Goal: Task Accomplishment & Management: Manage account settings

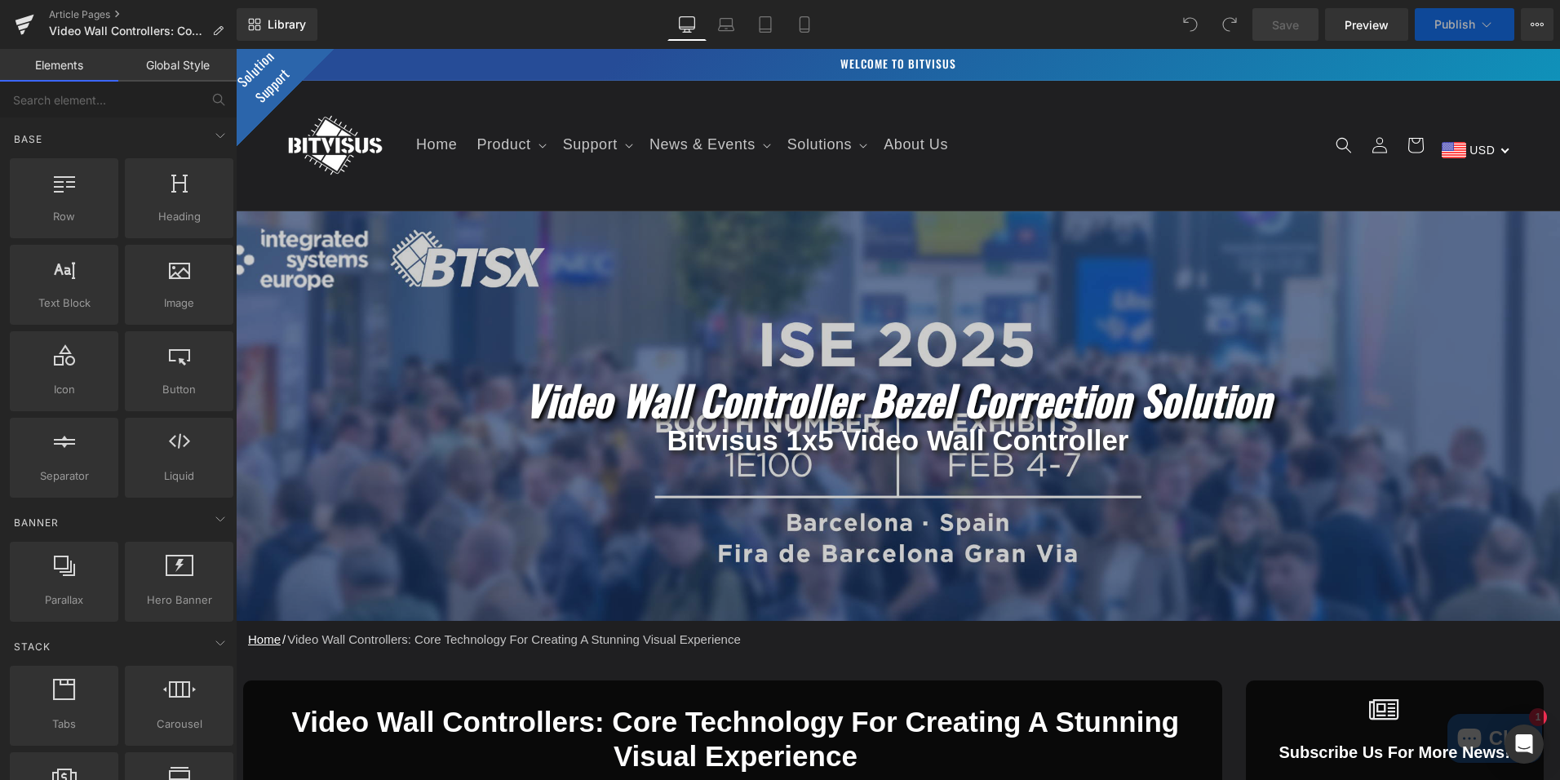
click at [777, 338] on div at bounding box center [898, 415] width 1324 height 409
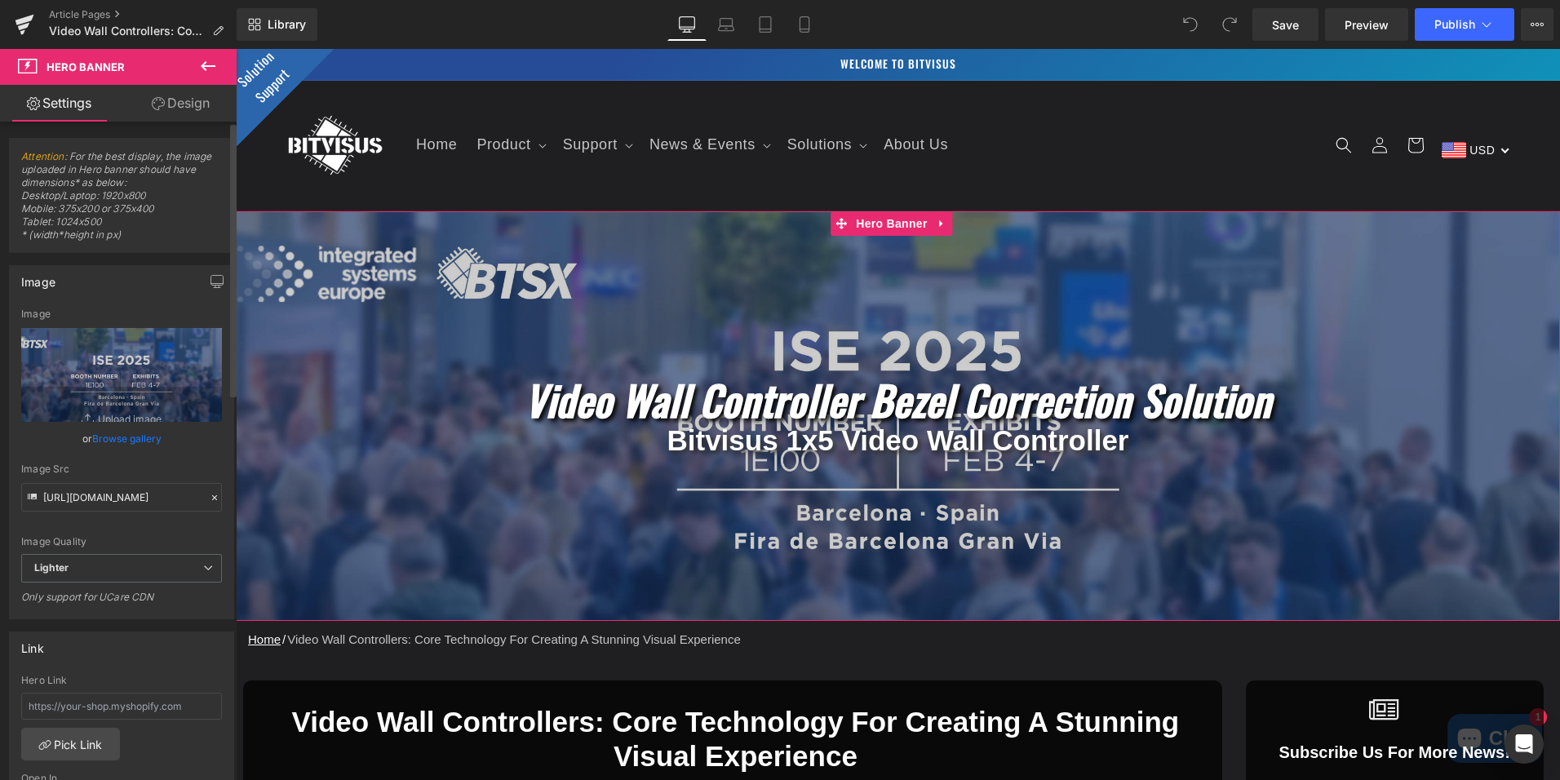
click at [127, 439] on link "Browse gallery" at bounding box center [126, 438] width 69 height 29
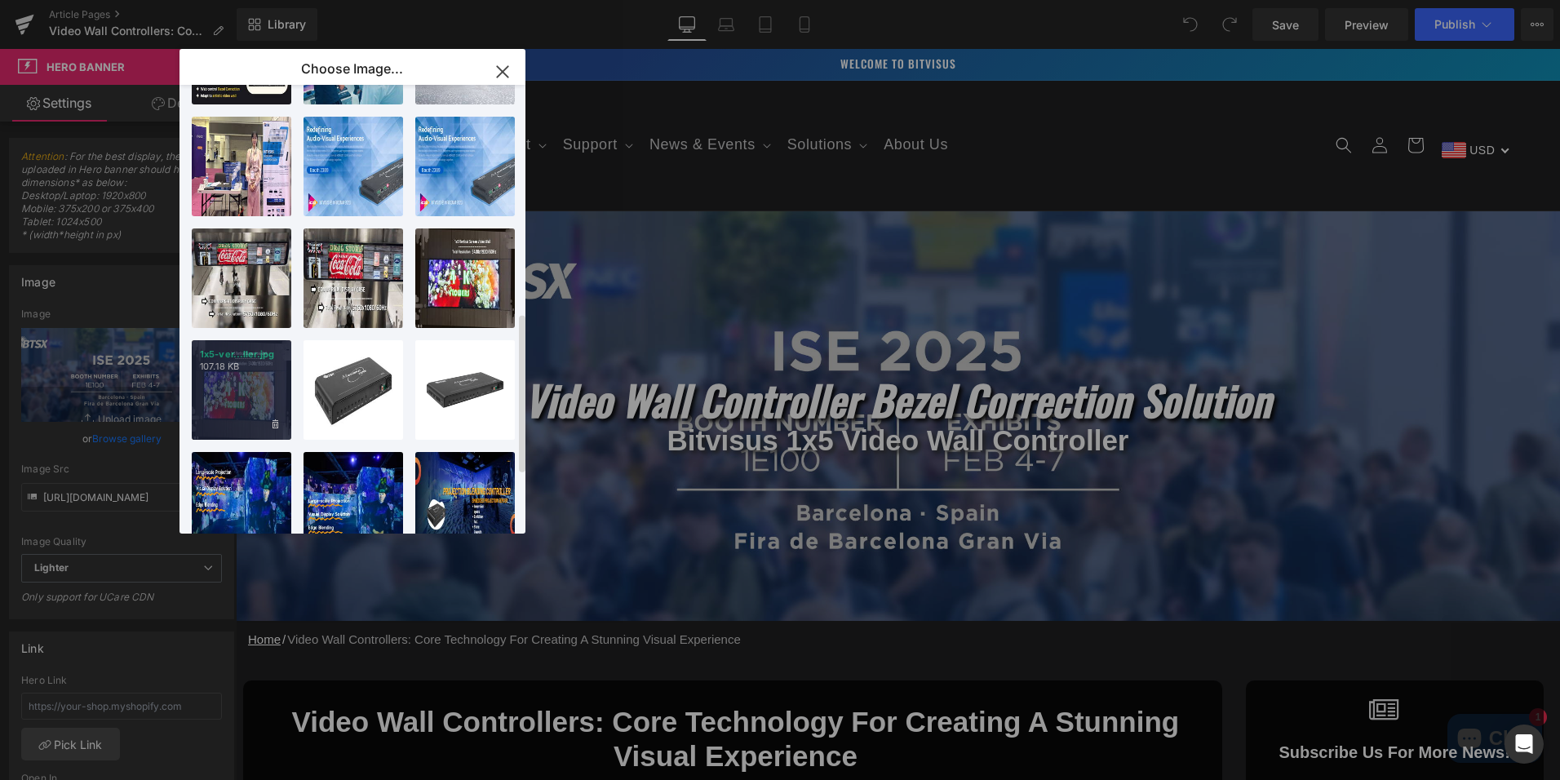
scroll to position [642, 0]
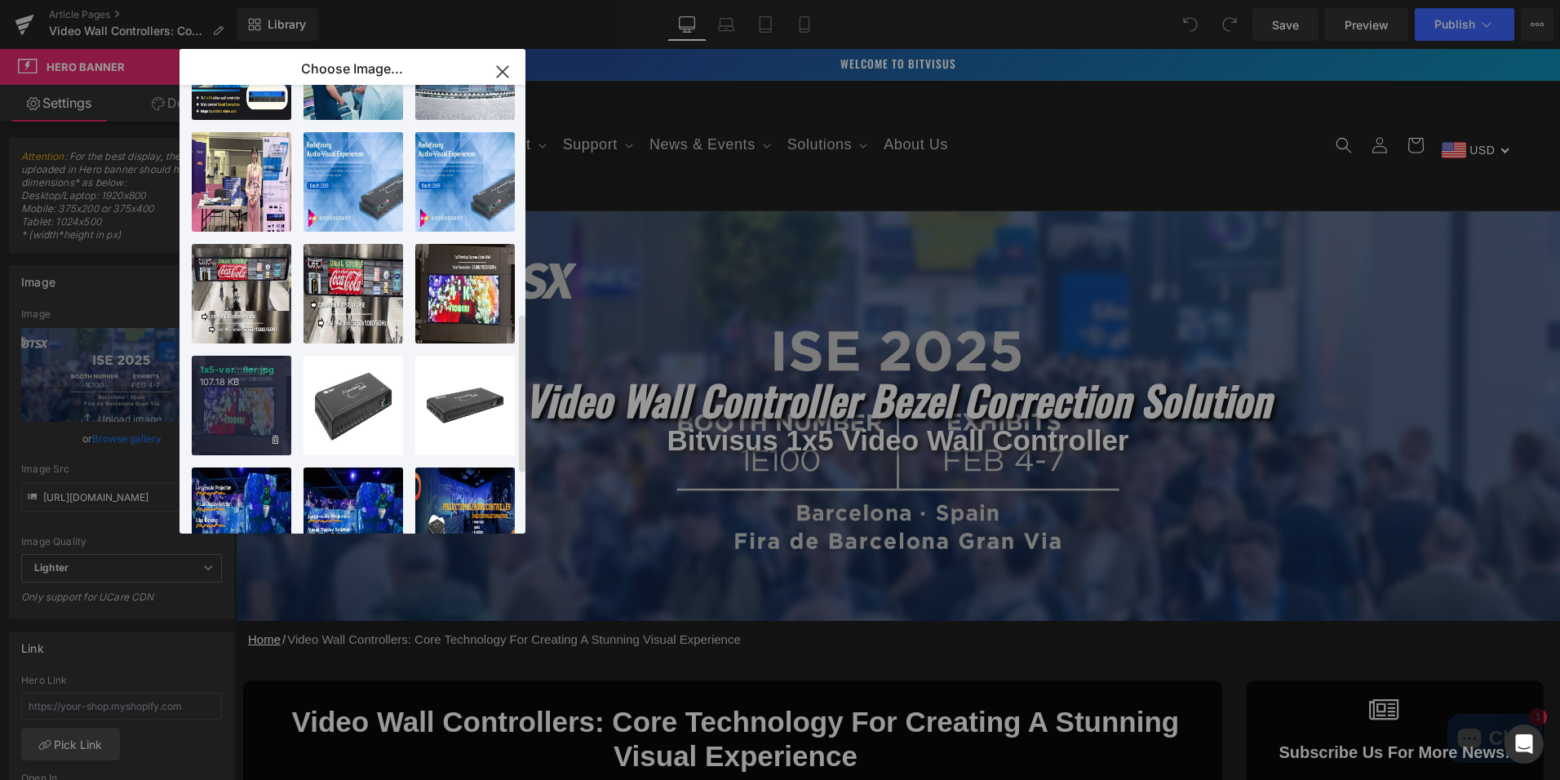
click at [248, 403] on div "1x5-ver...ller.jpg 107.18 KB" at bounding box center [242, 406] width 100 height 100
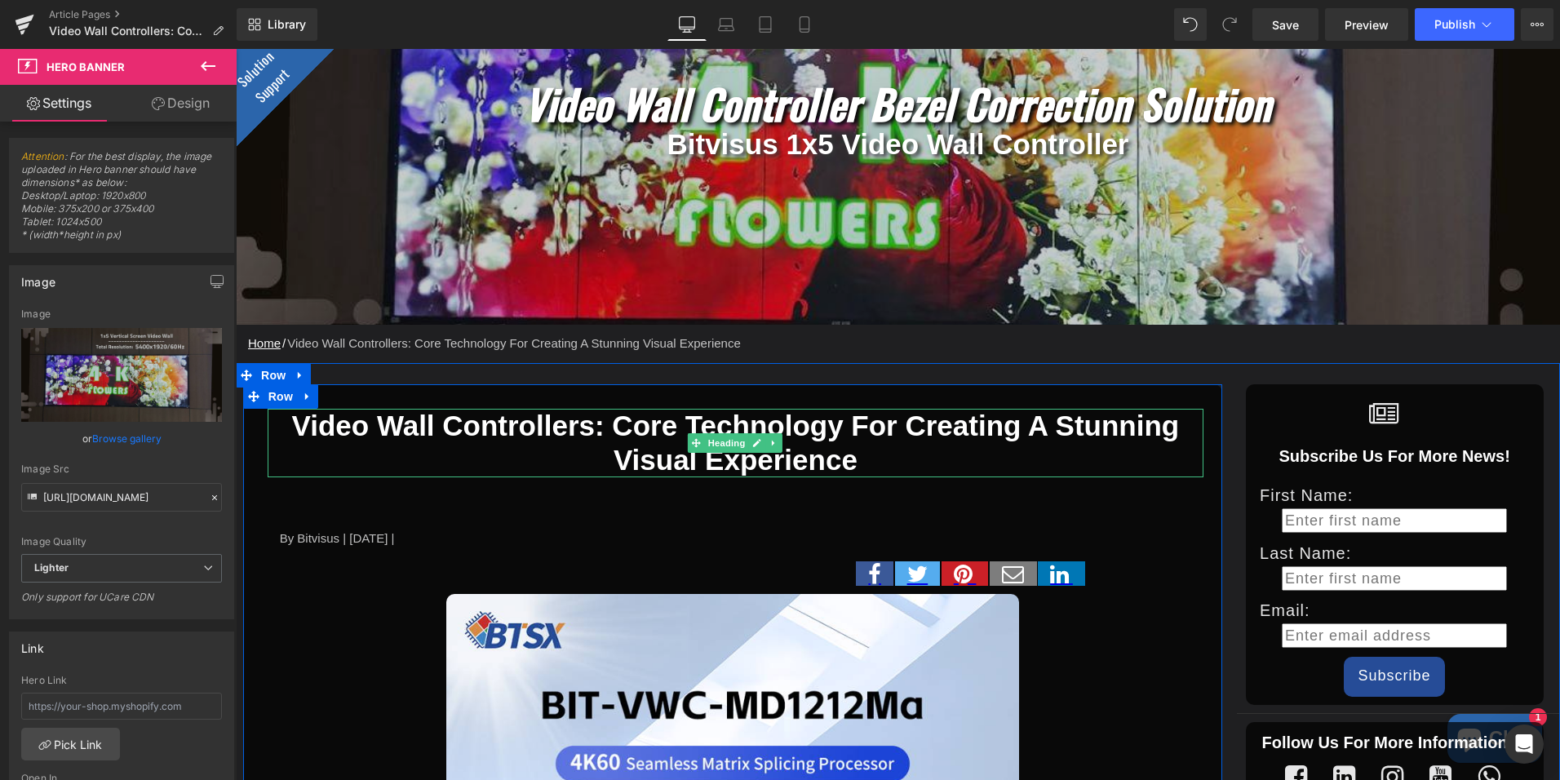
scroll to position [245, 0]
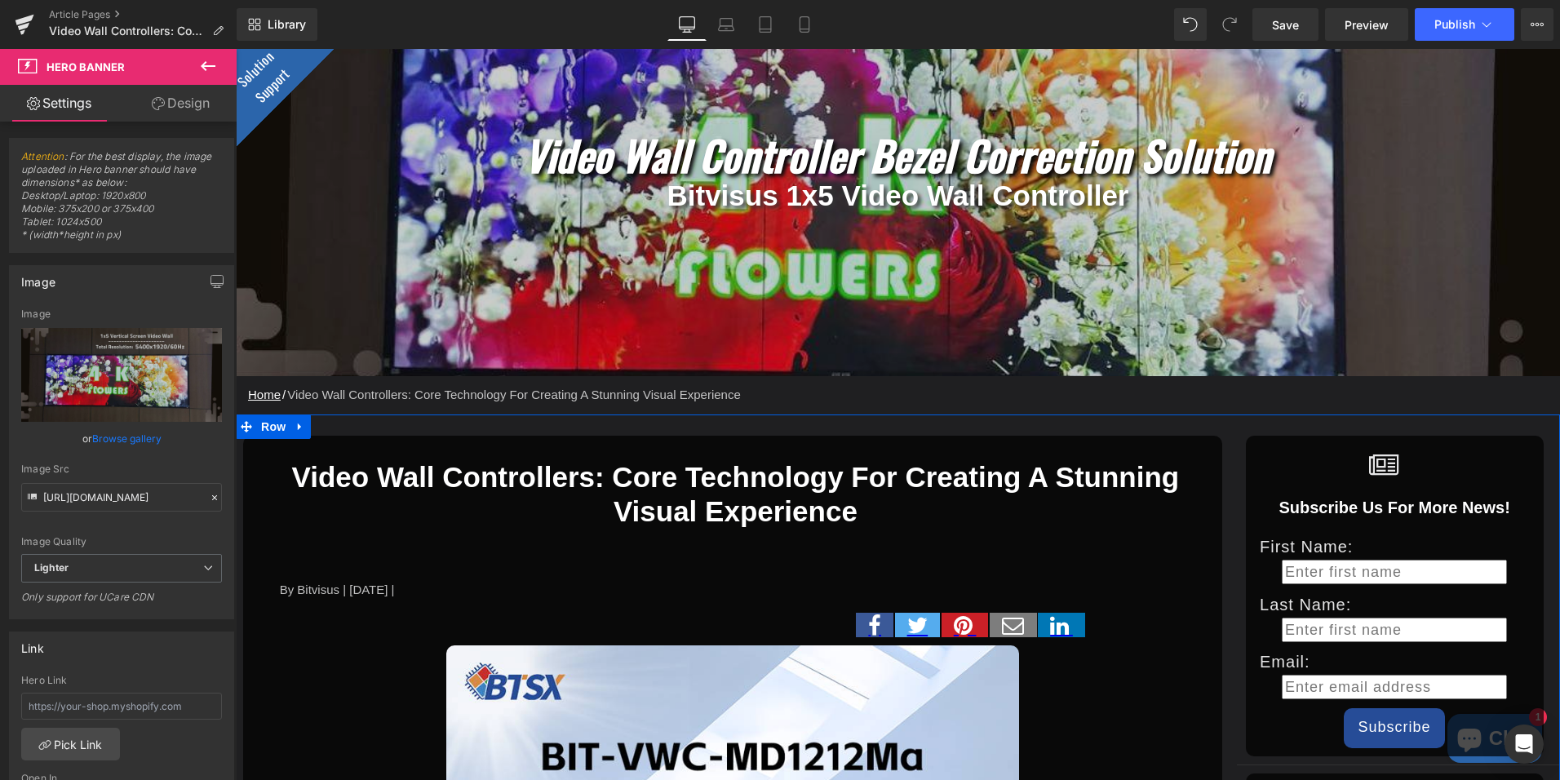
click at [529, 483] on h2 "Video Wall Controllers: Core Technology for Creating a Stunning Visual Experien…" at bounding box center [736, 494] width 936 height 69
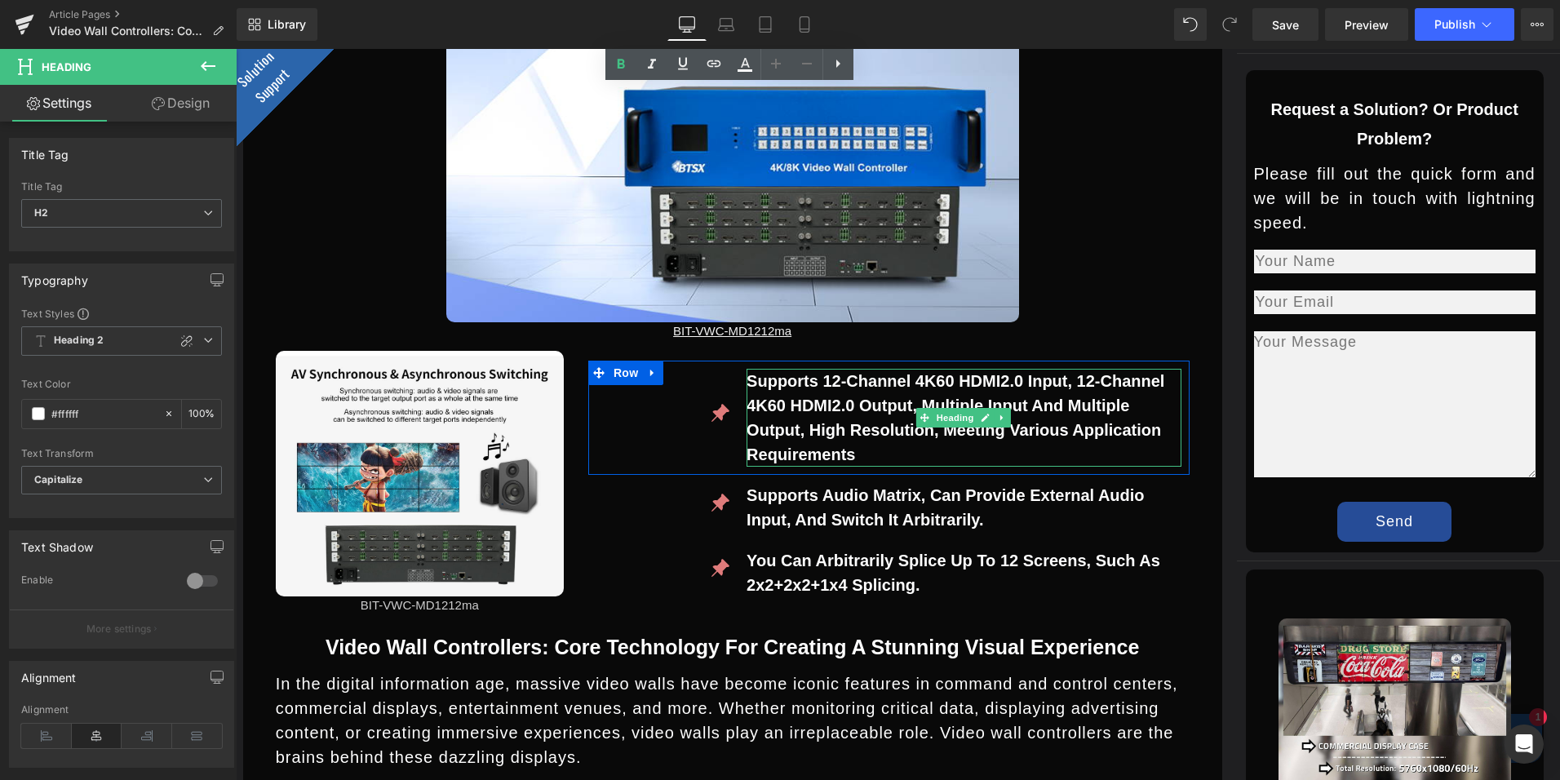
scroll to position [1142, 0]
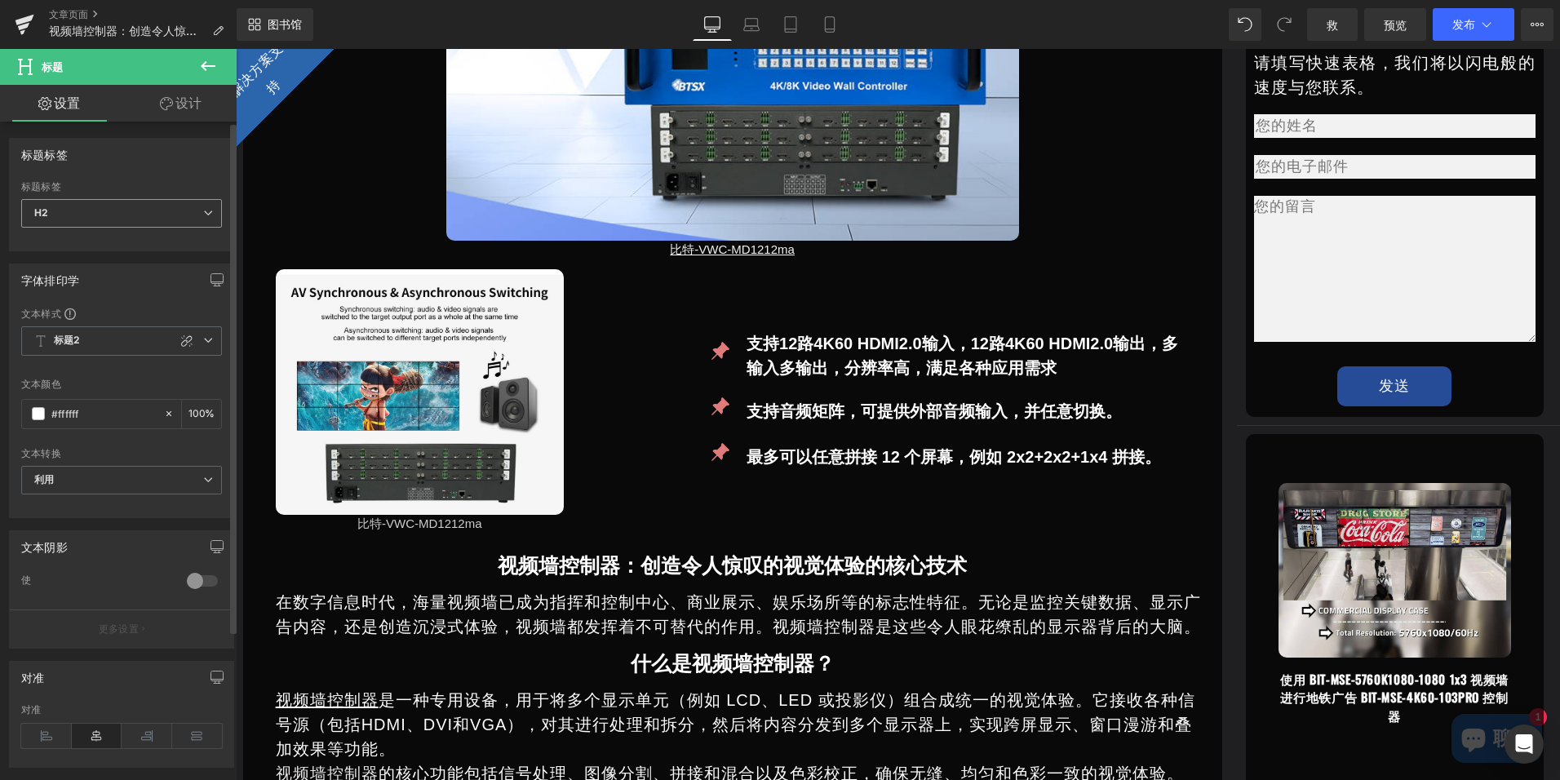
click at [117, 219] on span "H2" at bounding box center [121, 213] width 201 height 29
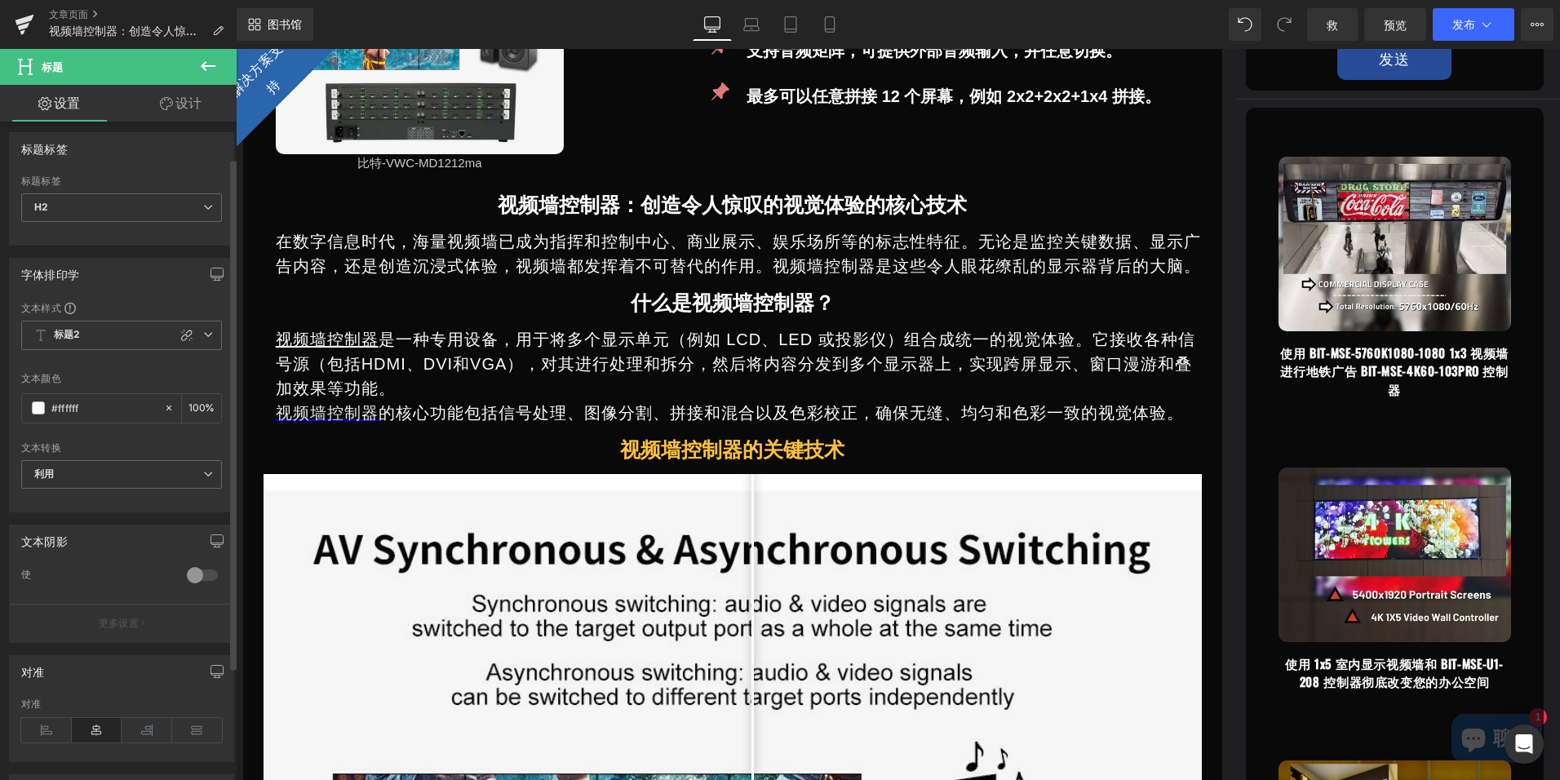
scroll to position [0, 0]
click at [185, 104] on font "设计" at bounding box center [188, 103] width 26 height 16
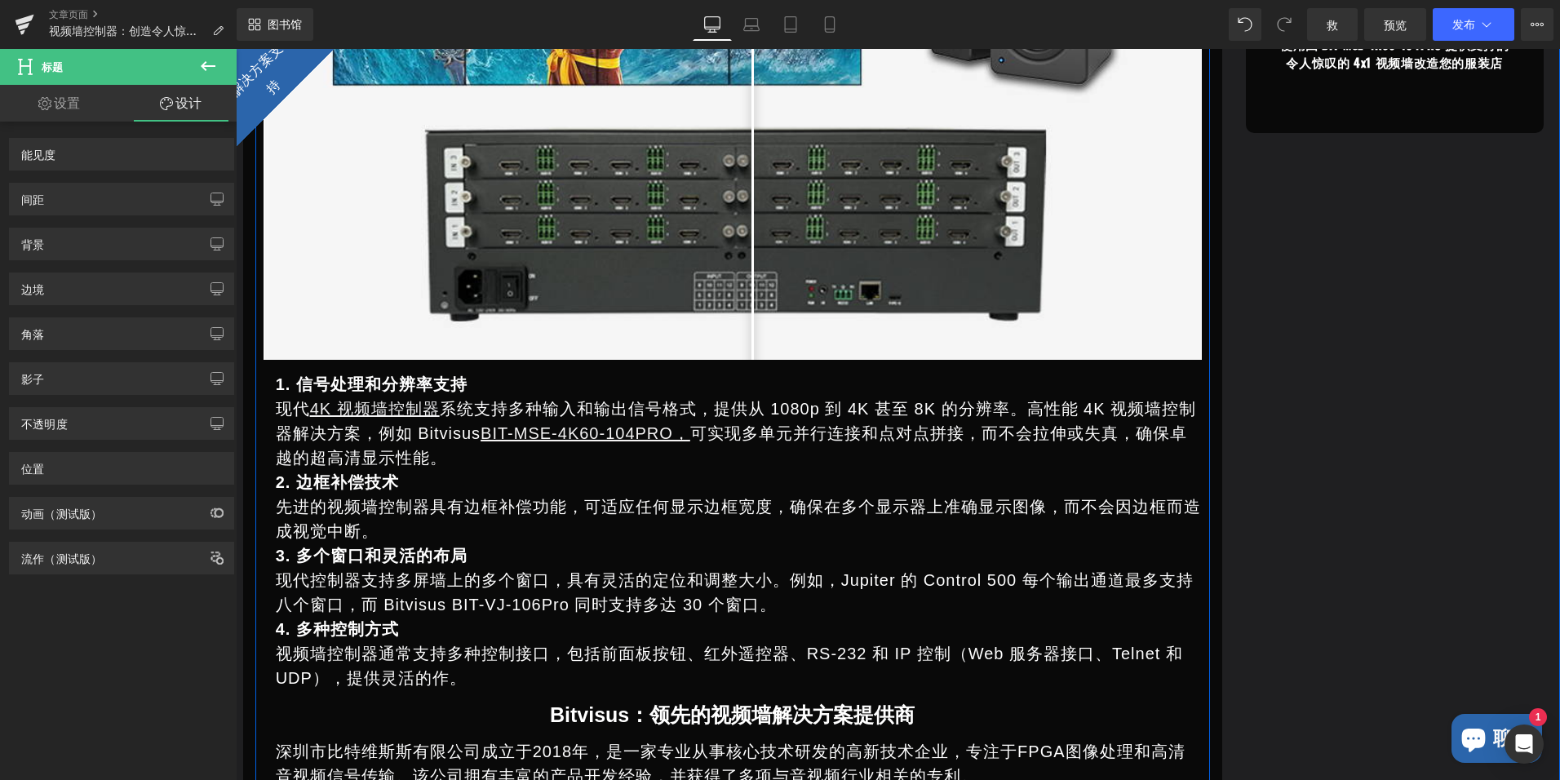
scroll to position [2365, 0]
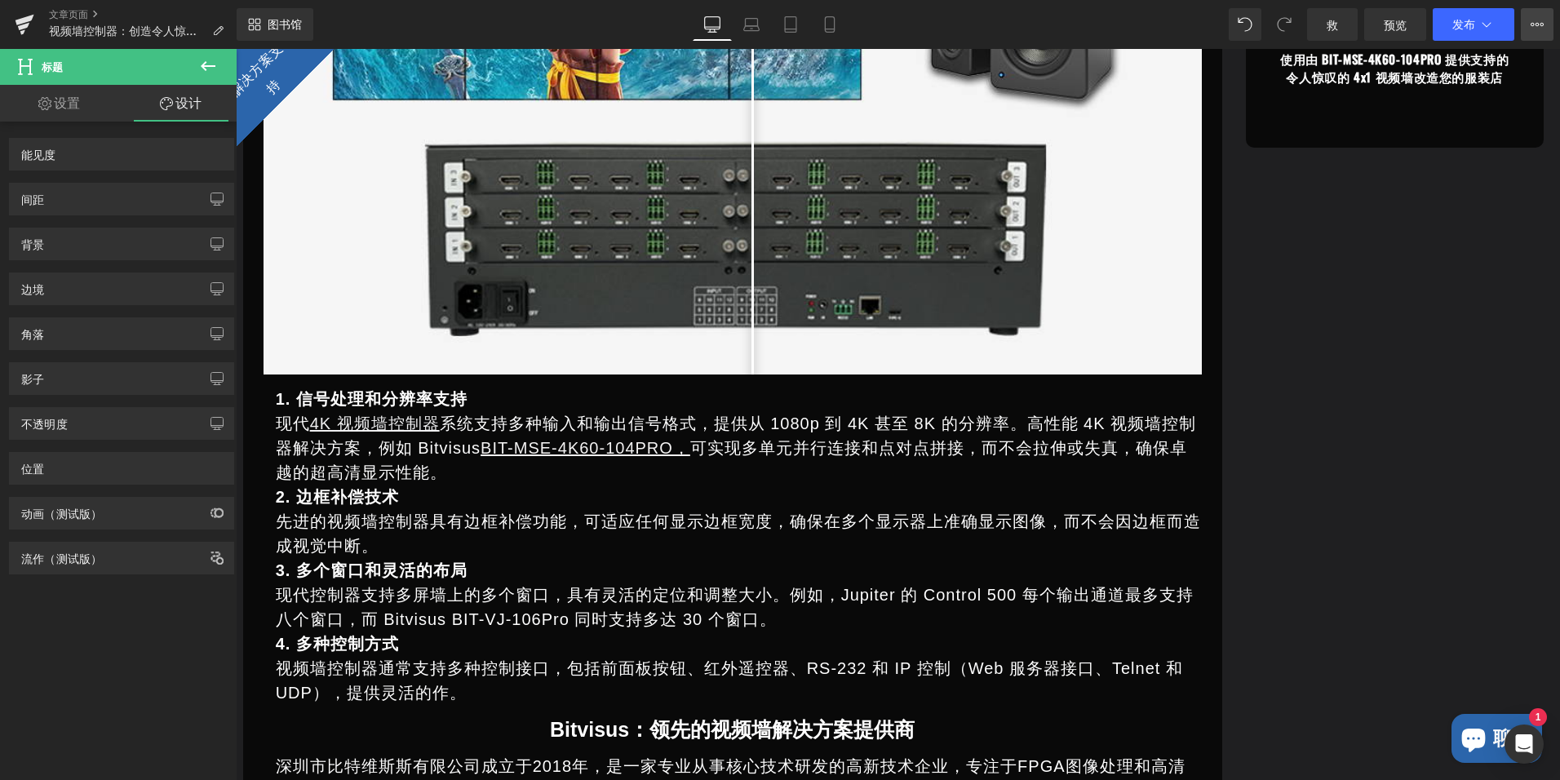
click at [1533, 29] on icon at bounding box center [1536, 24] width 13 height 13
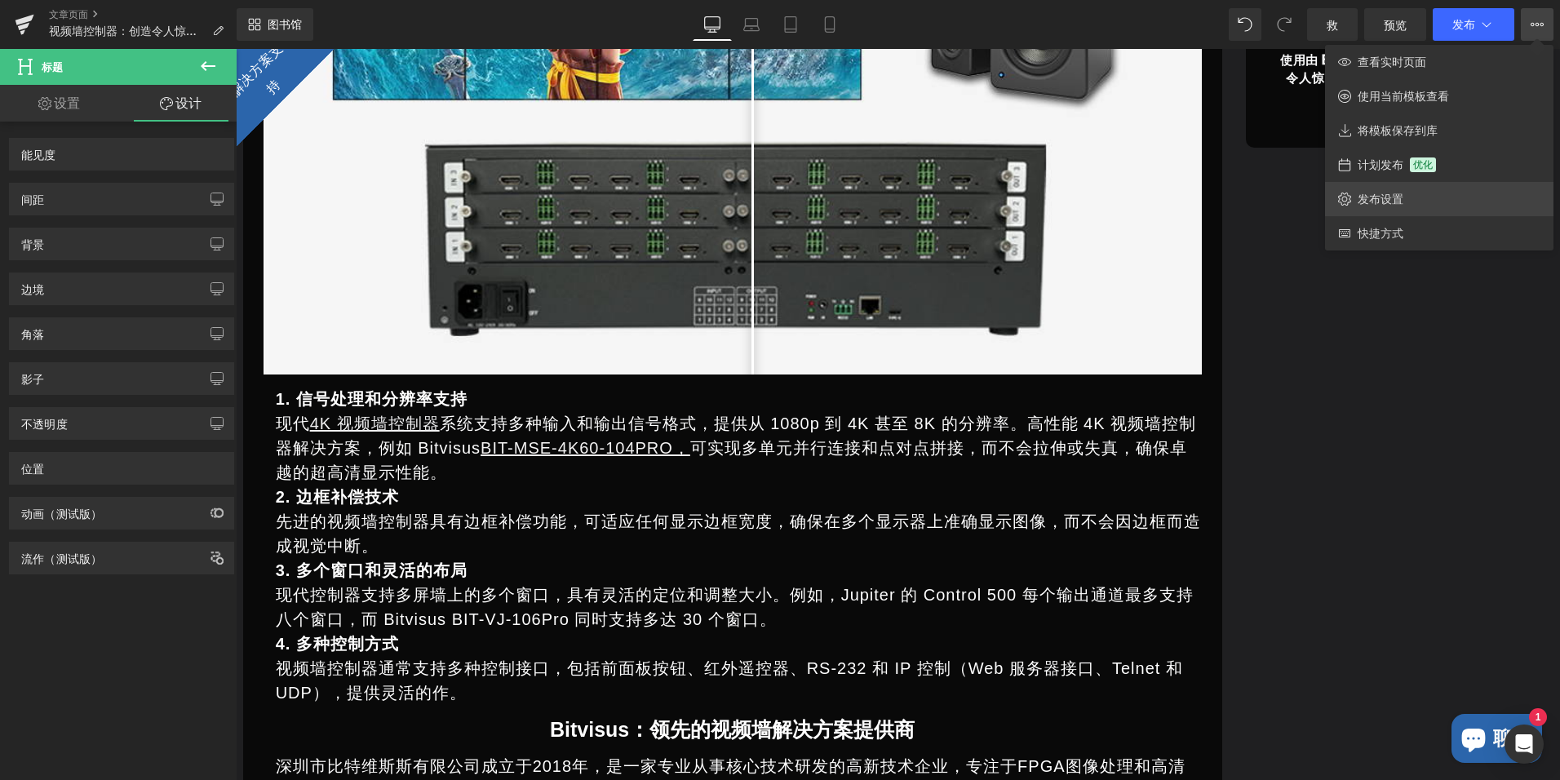
click at [1396, 200] on span "发布设置" at bounding box center [1380, 199] width 46 height 15
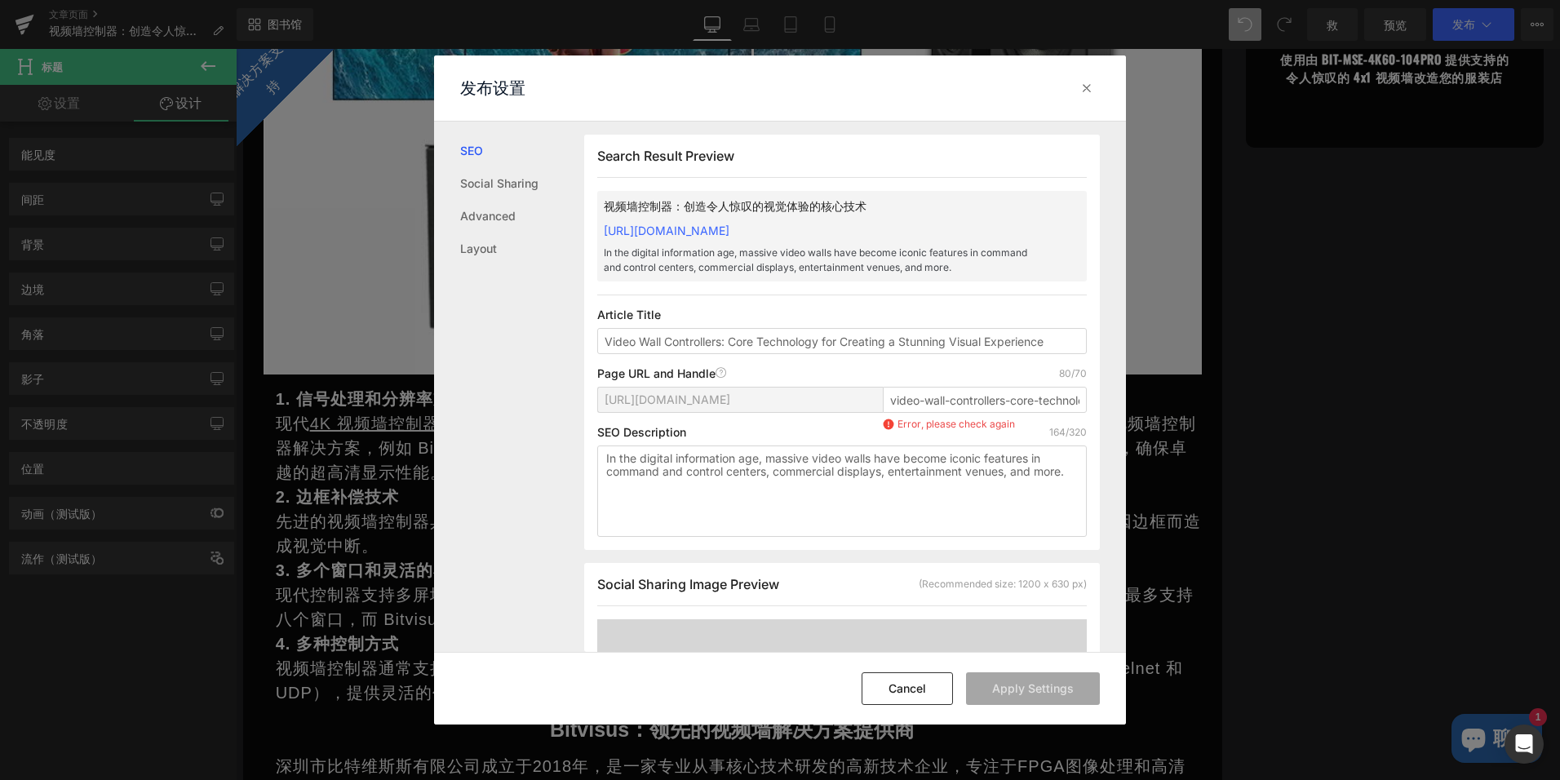
scroll to position [1, 0]
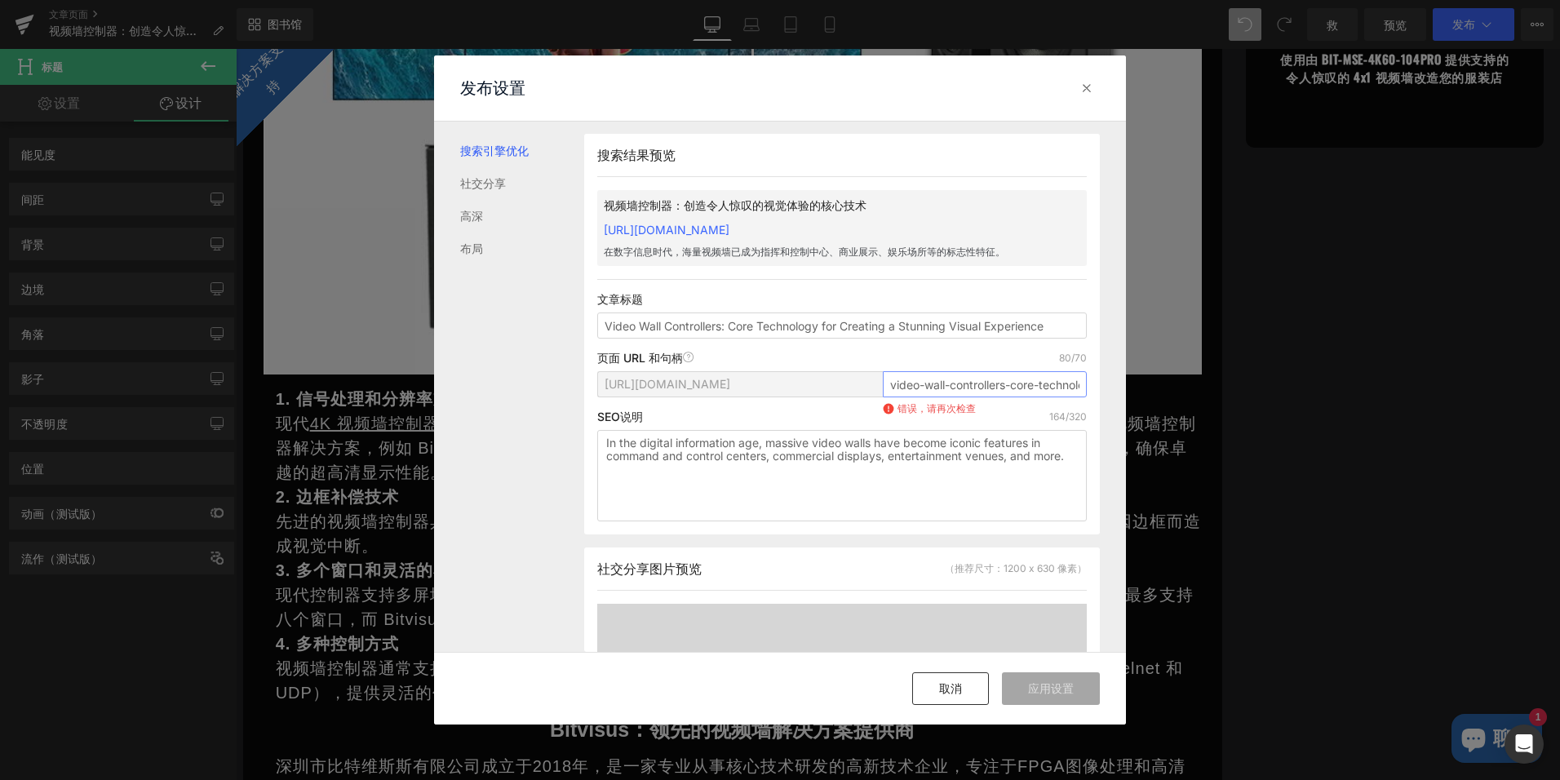
click at [902, 397] on input "video-wall-controllers-core-technology-for-creating-a-stunning-visual-experience" at bounding box center [985, 384] width 204 height 26
drag, startPoint x: 896, startPoint y: 403, endPoint x: 1195, endPoint y: 428, distance: 299.6
click at [1195, 428] on div "发布设置 搜索引擎优化 社交分享 高深 布局 搜索结果预览 视频墙控制器：创造令人惊叹的视觉体验的核心技术 [URL][DOMAIN_NAME] 在数字信息时…" at bounding box center [780, 390] width 1560 height 780
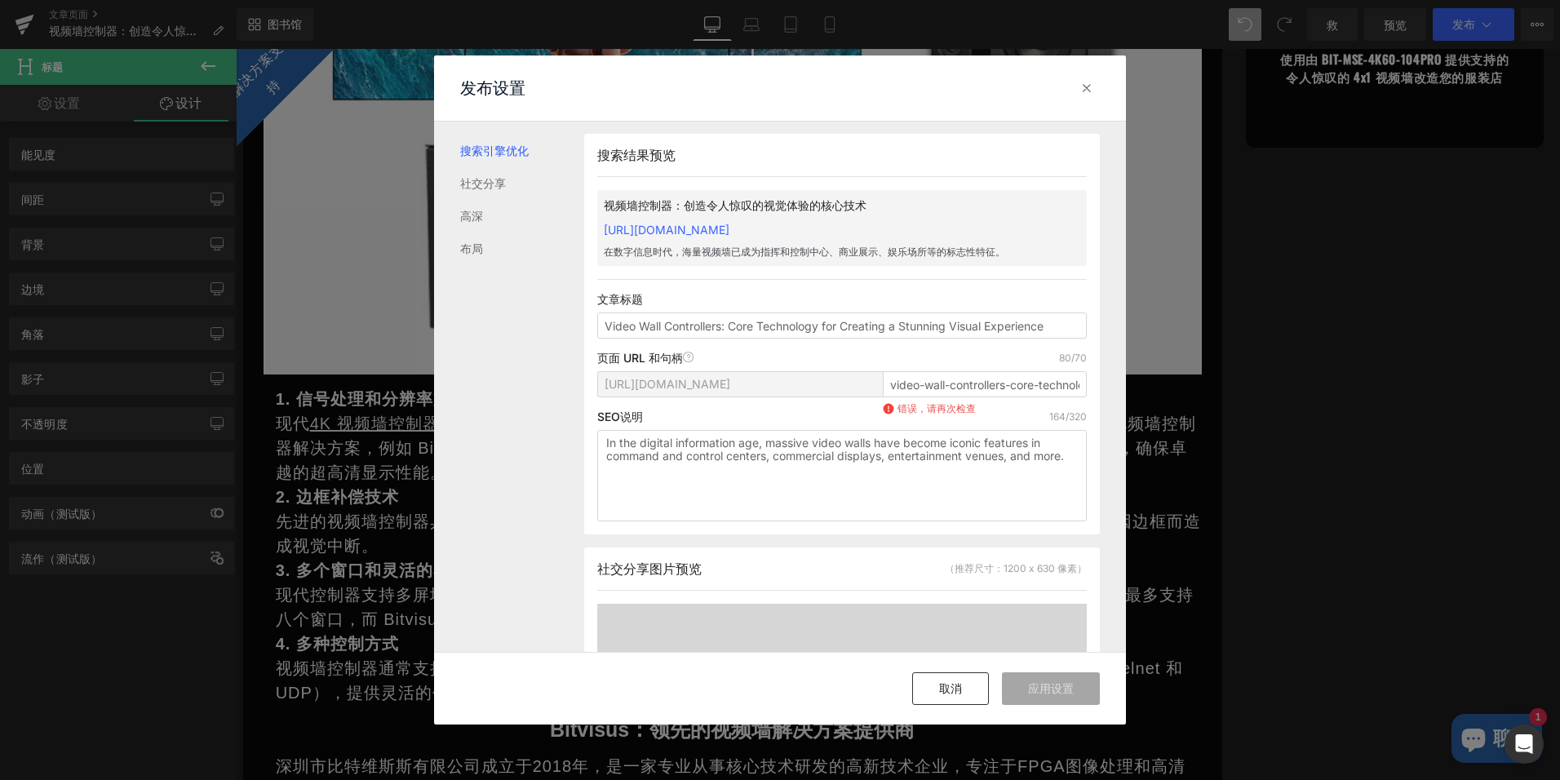
click at [994, 423] on div "SEO说明 164/320" at bounding box center [841, 416] width 489 height 13
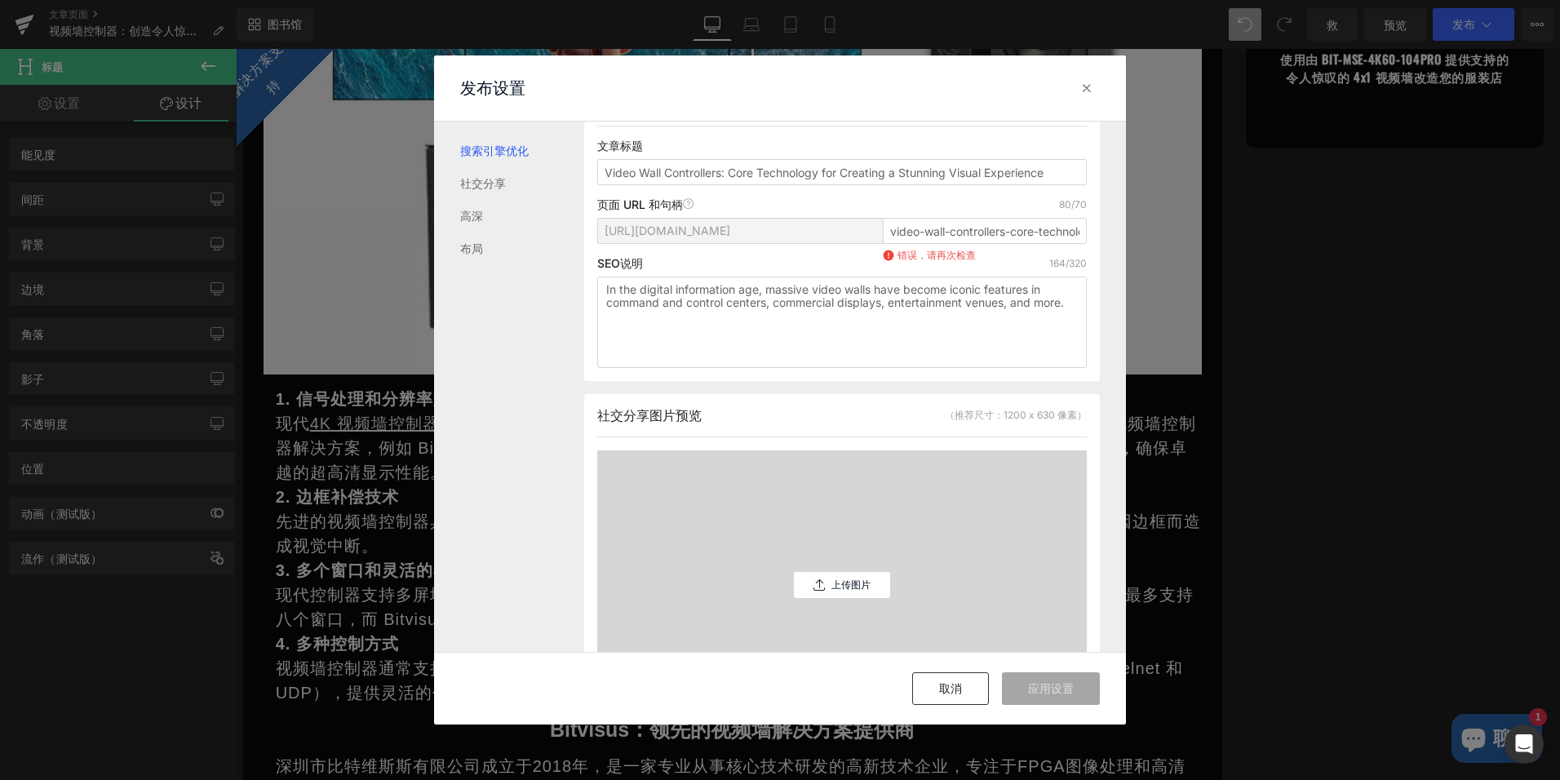
scroll to position [163, 0]
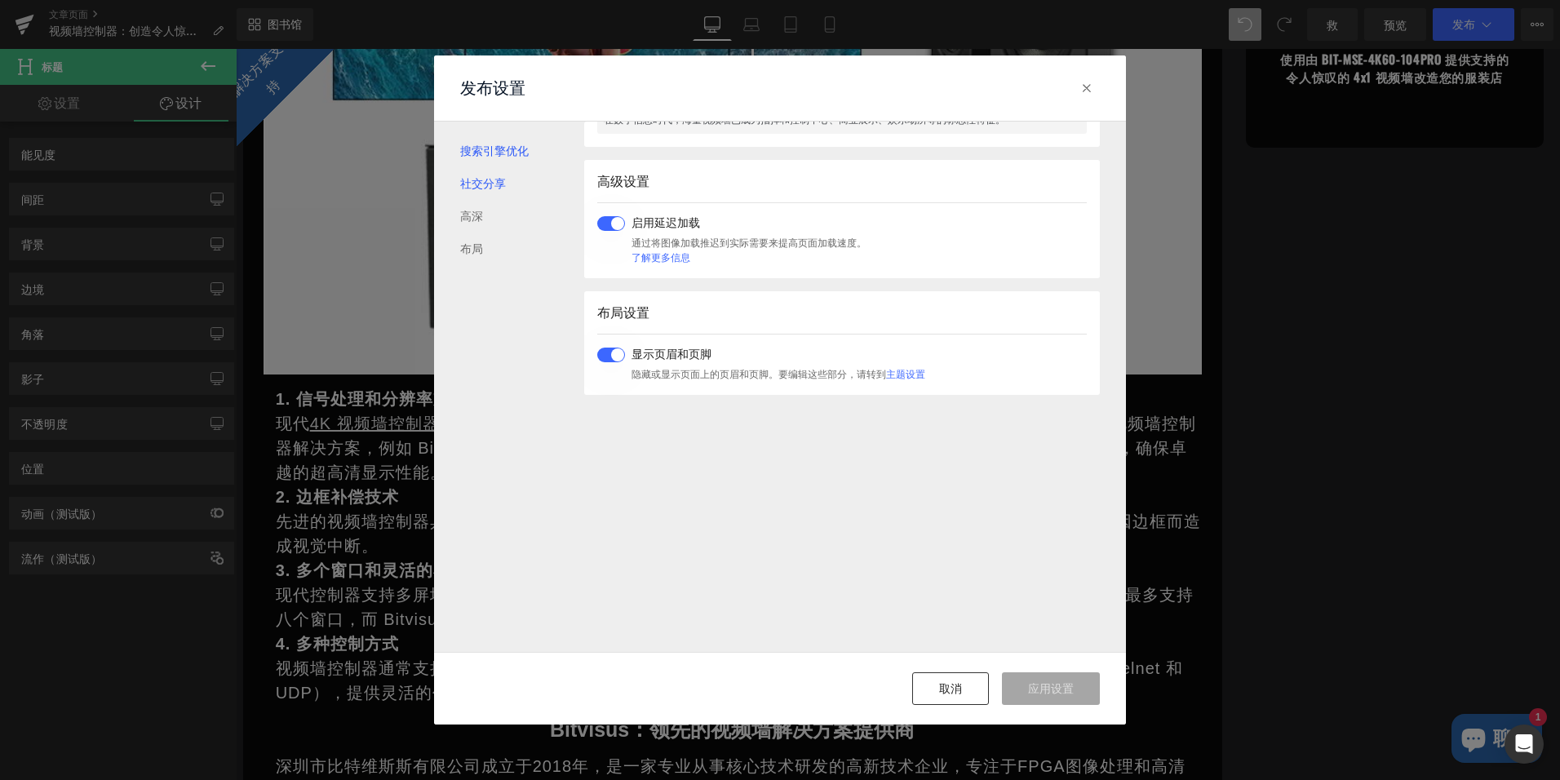
click at [493, 180] on link "社交分享" at bounding box center [522, 183] width 124 height 33
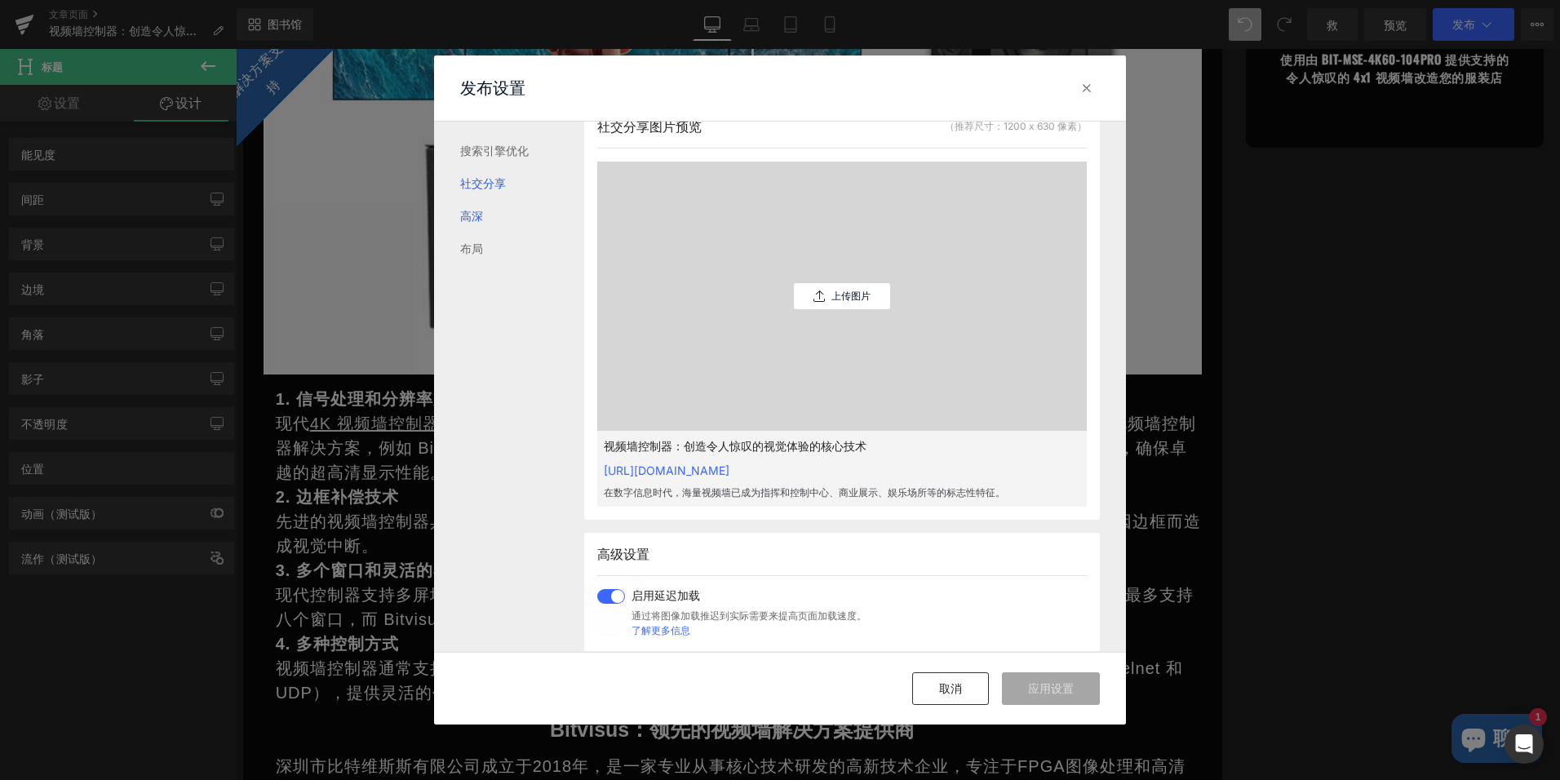
scroll to position [431, 0]
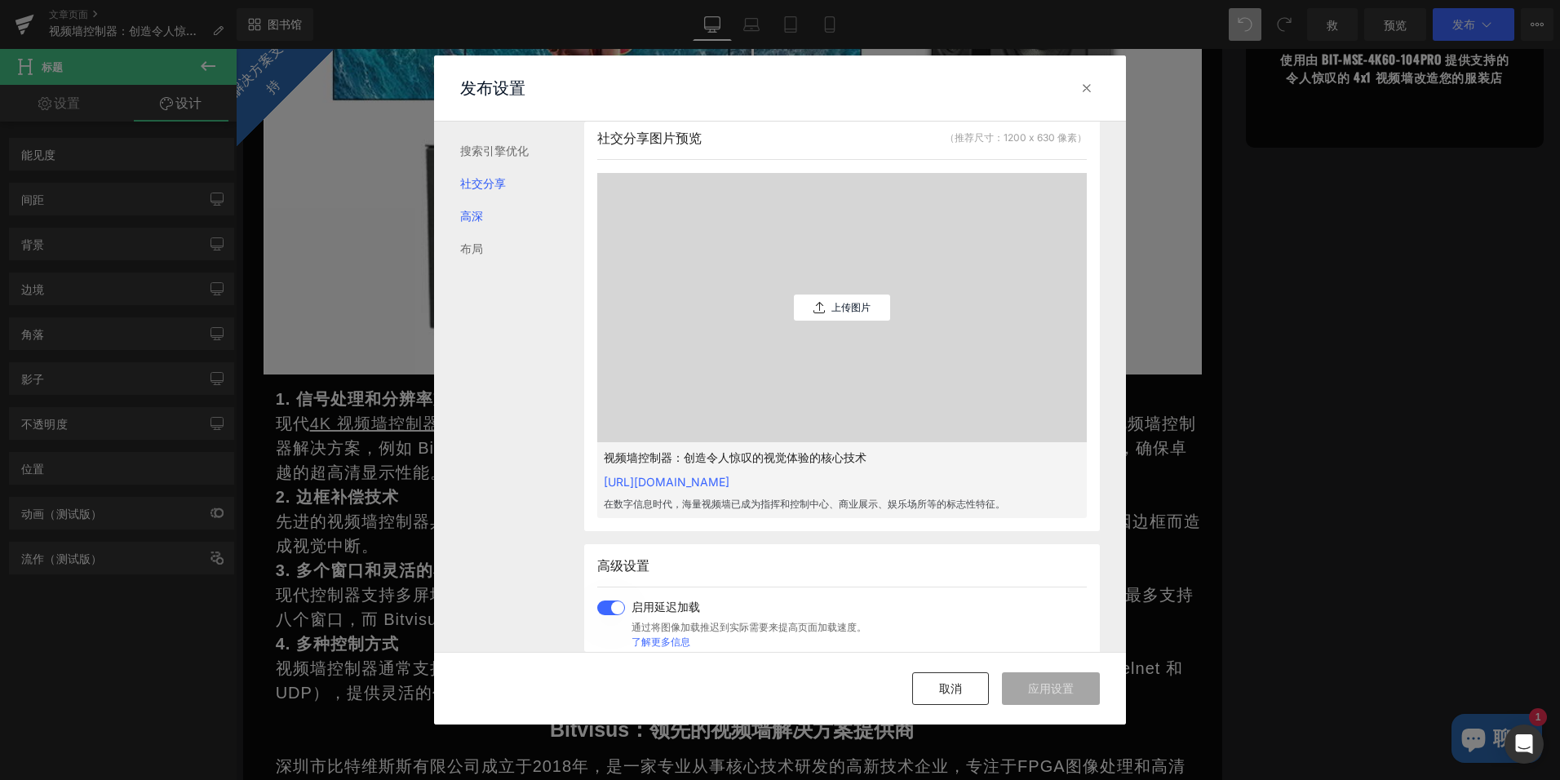
click at [480, 209] on link "高深" at bounding box center [522, 216] width 124 height 33
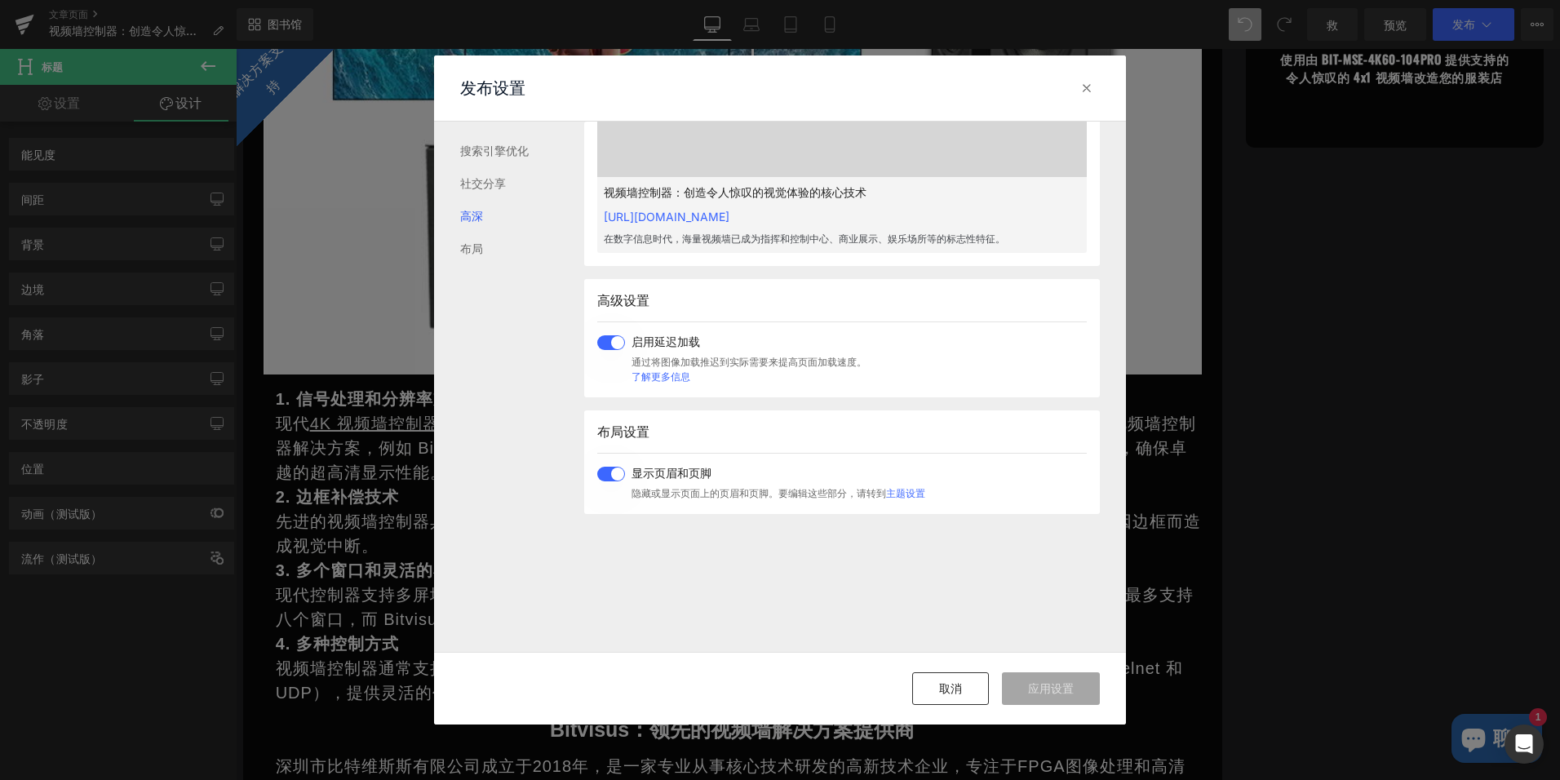
scroll to position [876, 0]
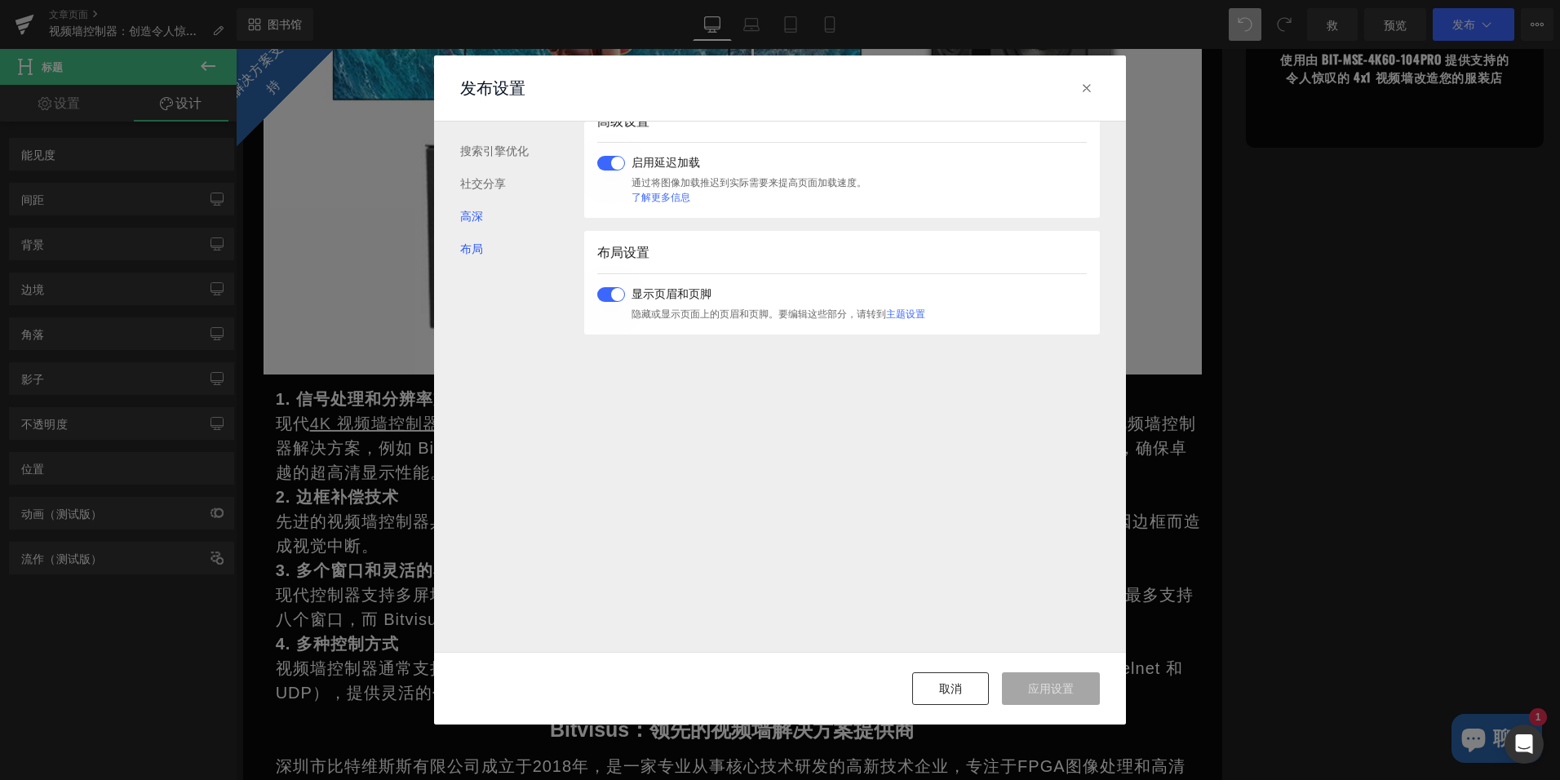
click at [480, 237] on link "布局" at bounding box center [522, 248] width 124 height 33
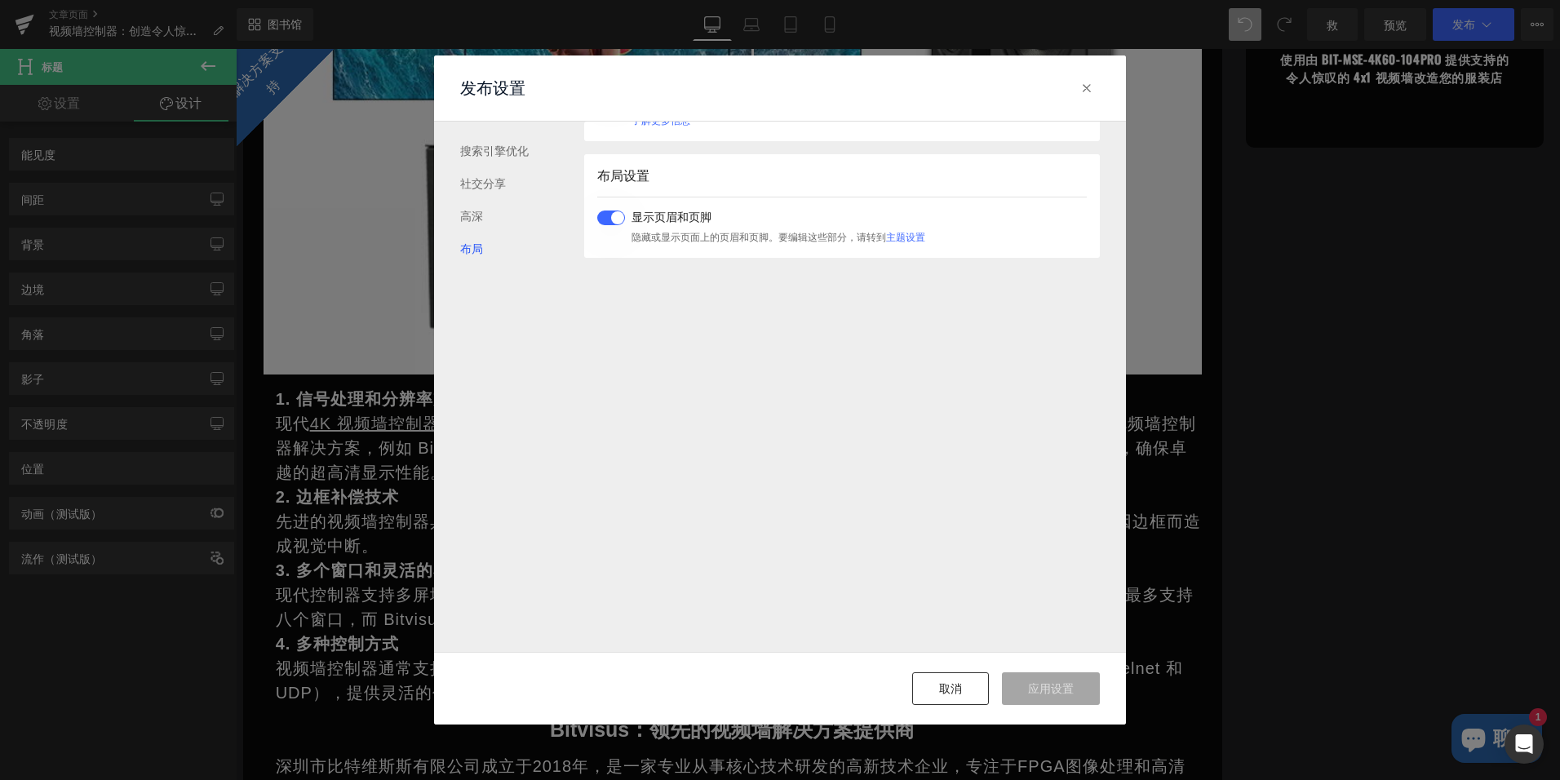
scroll to position [1007, 0]
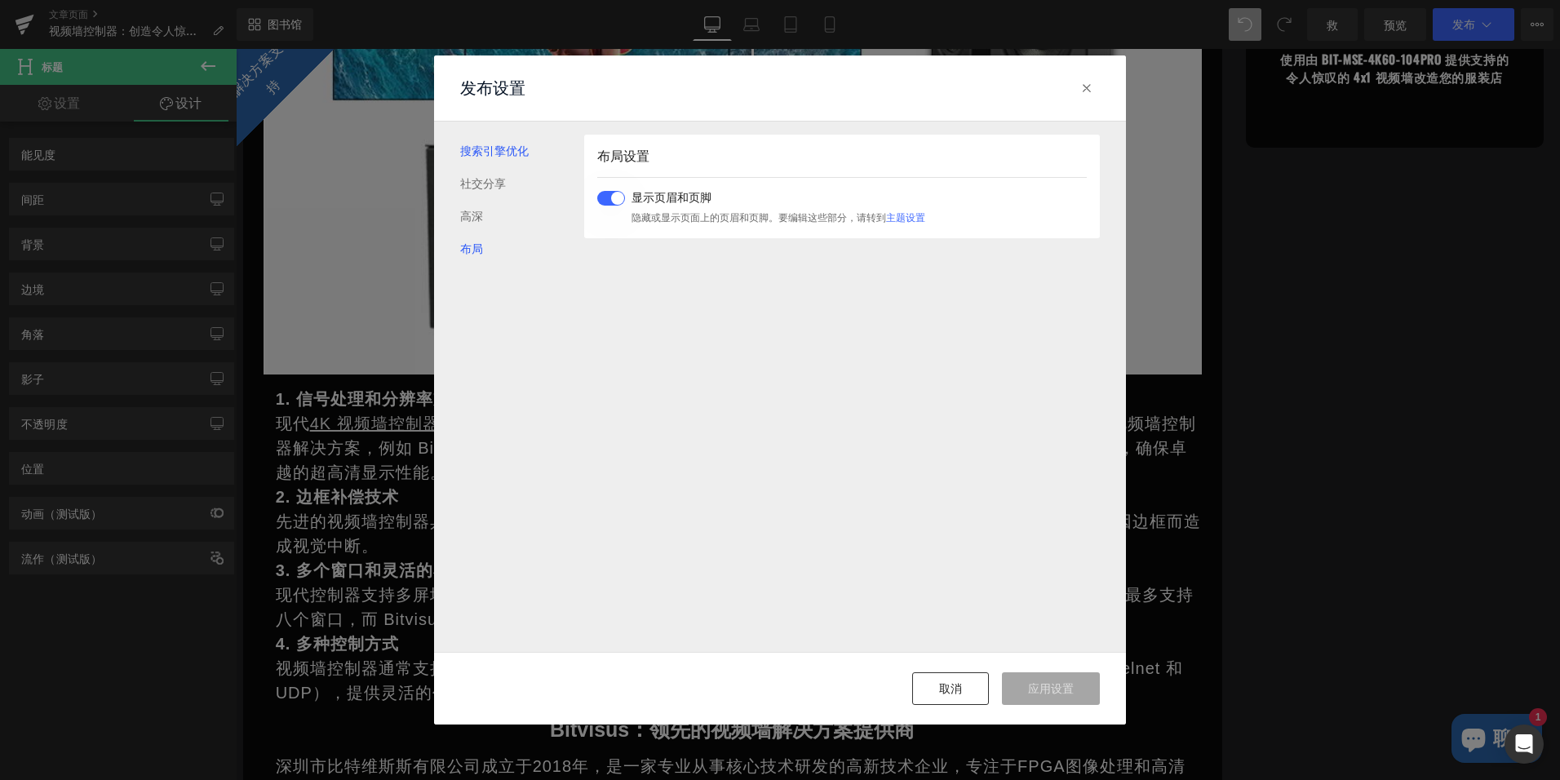
click at [481, 147] on link "搜索引擎优化" at bounding box center [522, 151] width 124 height 33
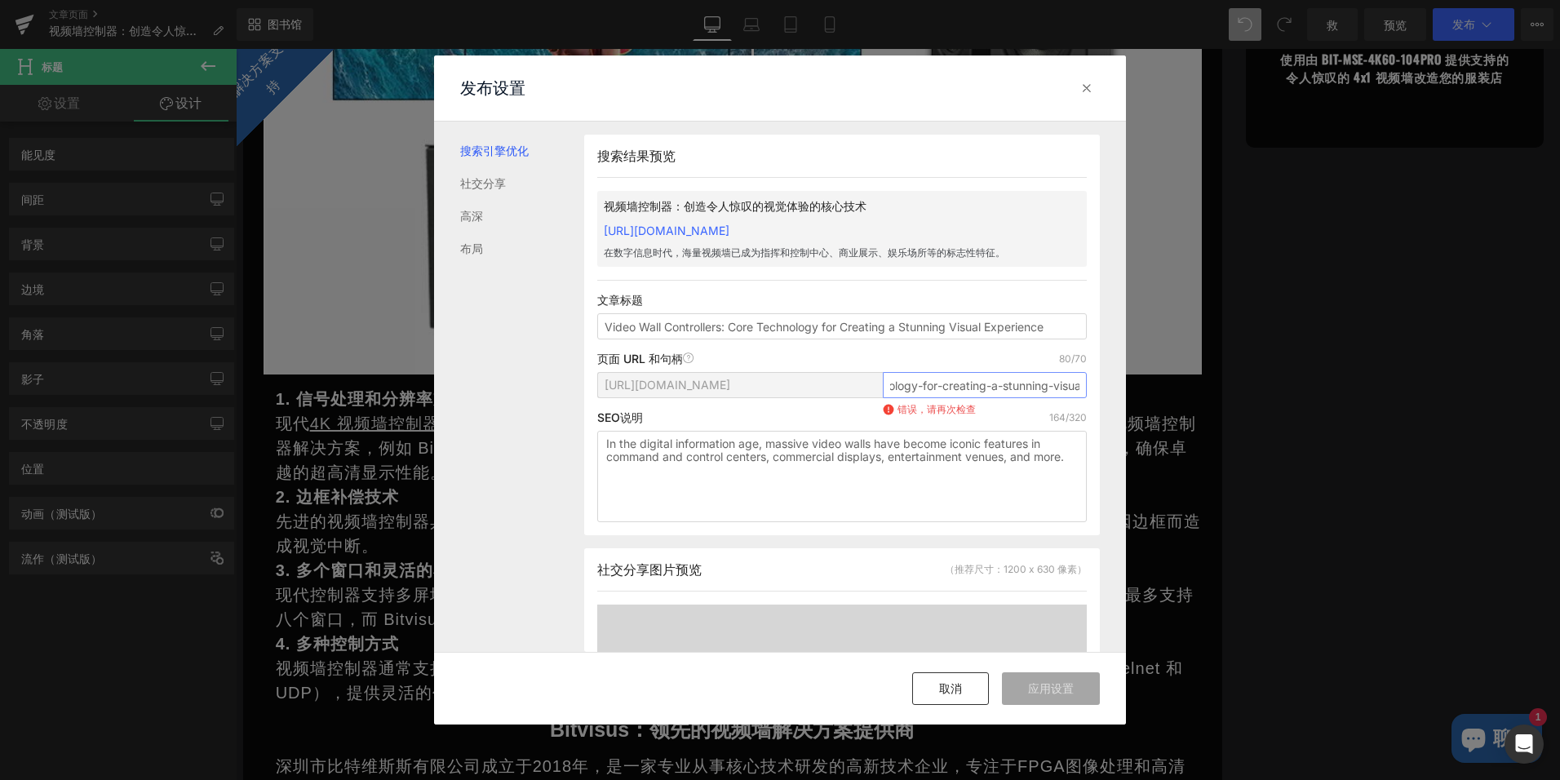
scroll to position [0, 262]
drag, startPoint x: 881, startPoint y: 401, endPoint x: 1138, endPoint y: 406, distance: 257.0
click at [1138, 406] on div "发布设置 搜索引擎优化 社交分享 高深 布局 搜索结果预览 视频墙控制器：创造令人惊叹的视觉体验的核心技术 [URL][DOMAIN_NAME] 在数字信息时…" at bounding box center [780, 390] width 1560 height 780
click at [1015, 398] on input "video-wall-controllers-core-technology-for-creating-a-stunning-visual-experience" at bounding box center [985, 385] width 204 height 26
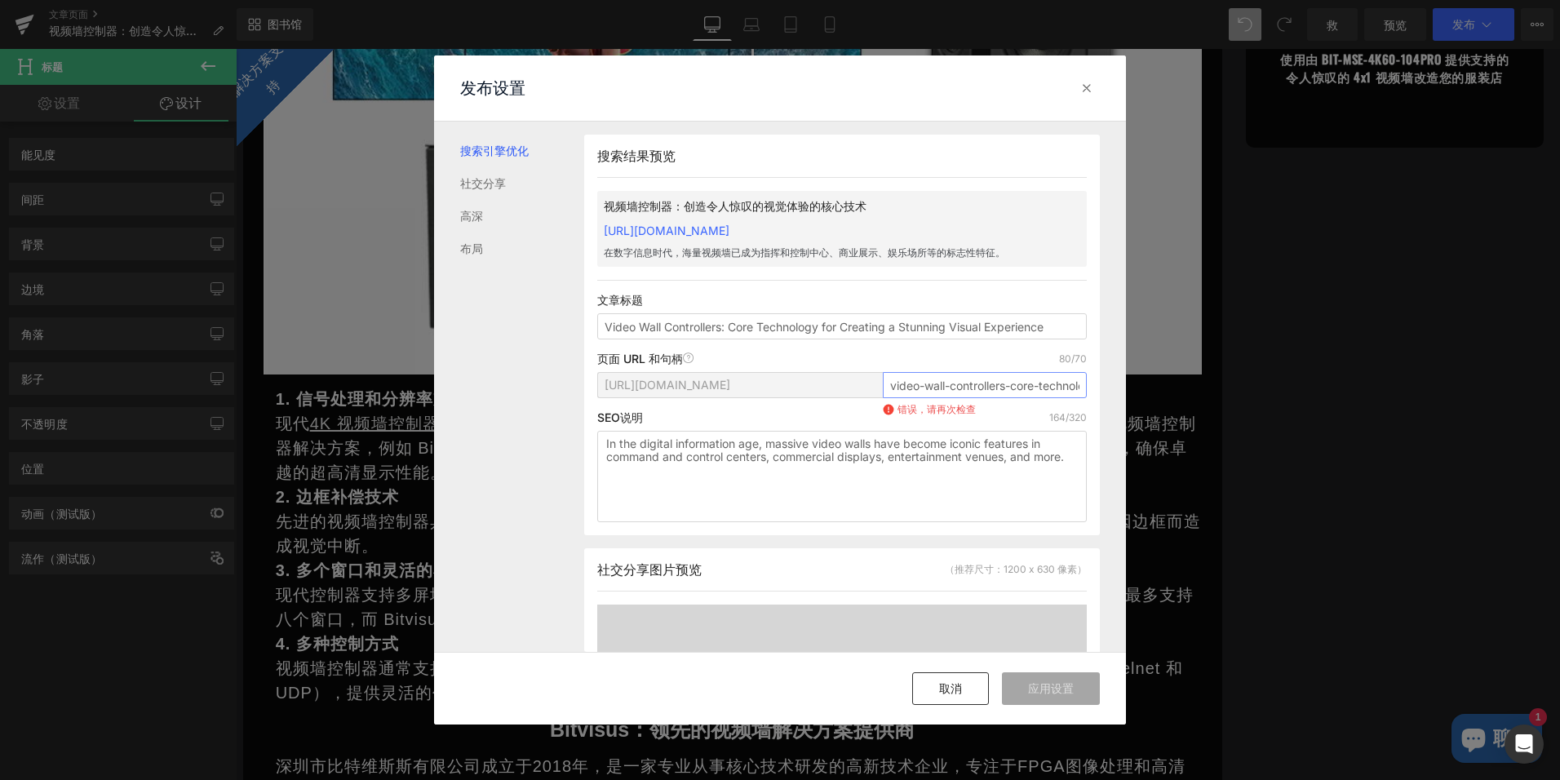
drag, startPoint x: 1034, startPoint y: 406, endPoint x: 857, endPoint y: 391, distance: 177.7
click at [857, 391] on div "[URL][DOMAIN_NAME] video-wall-controllers-core-technology-for-creating-a-stunni…" at bounding box center [841, 391] width 489 height 39
click at [931, 393] on input "video-wall-controllers-core-technology-for-creating-a-stunning-visual-experience" at bounding box center [985, 385] width 204 height 26
click at [691, 364] on icon at bounding box center [688, 357] width 11 height 11
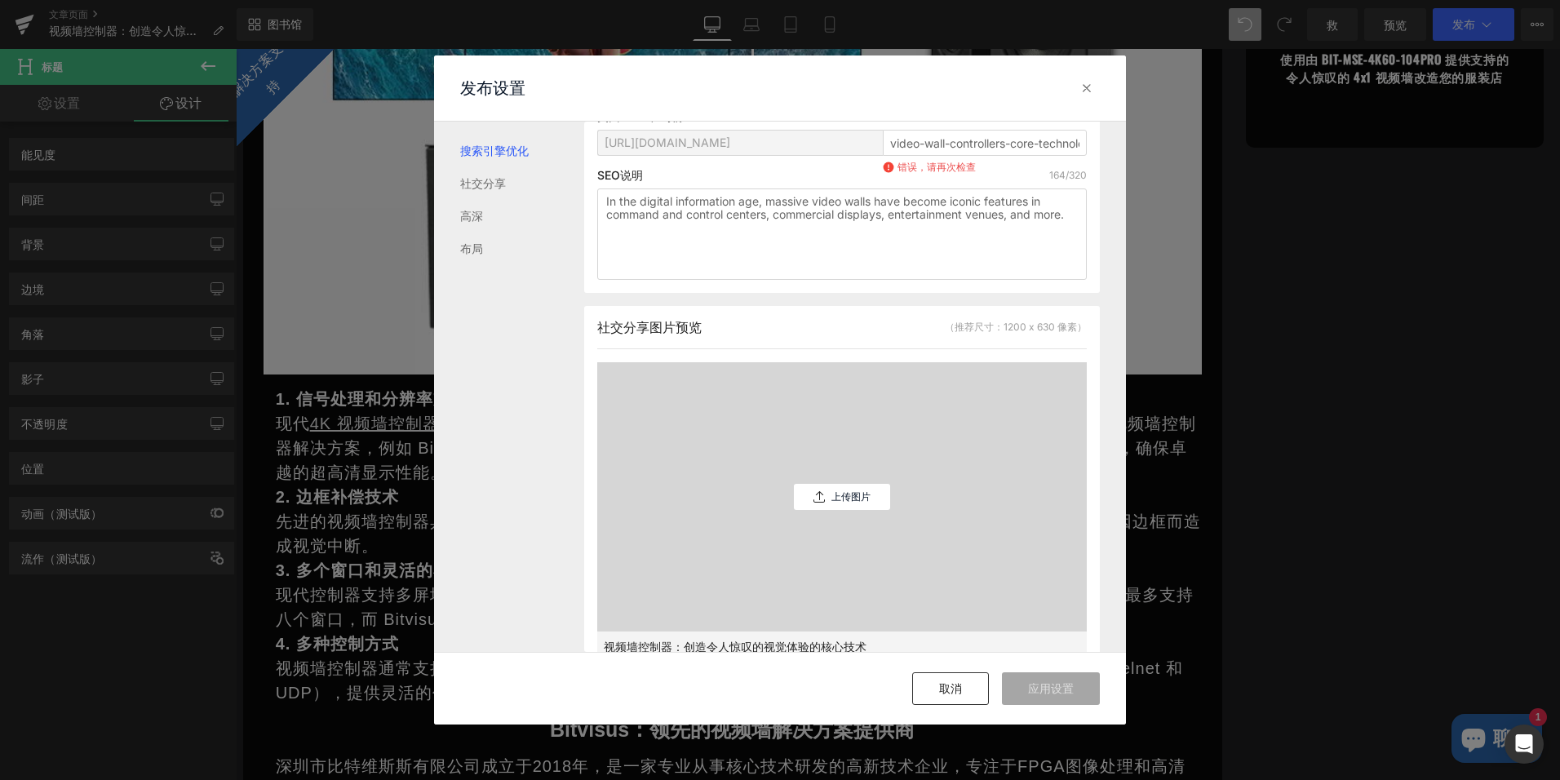
scroll to position [245, 0]
click at [838, 507] on div "上传图片" at bounding box center [842, 494] width 96 height 26
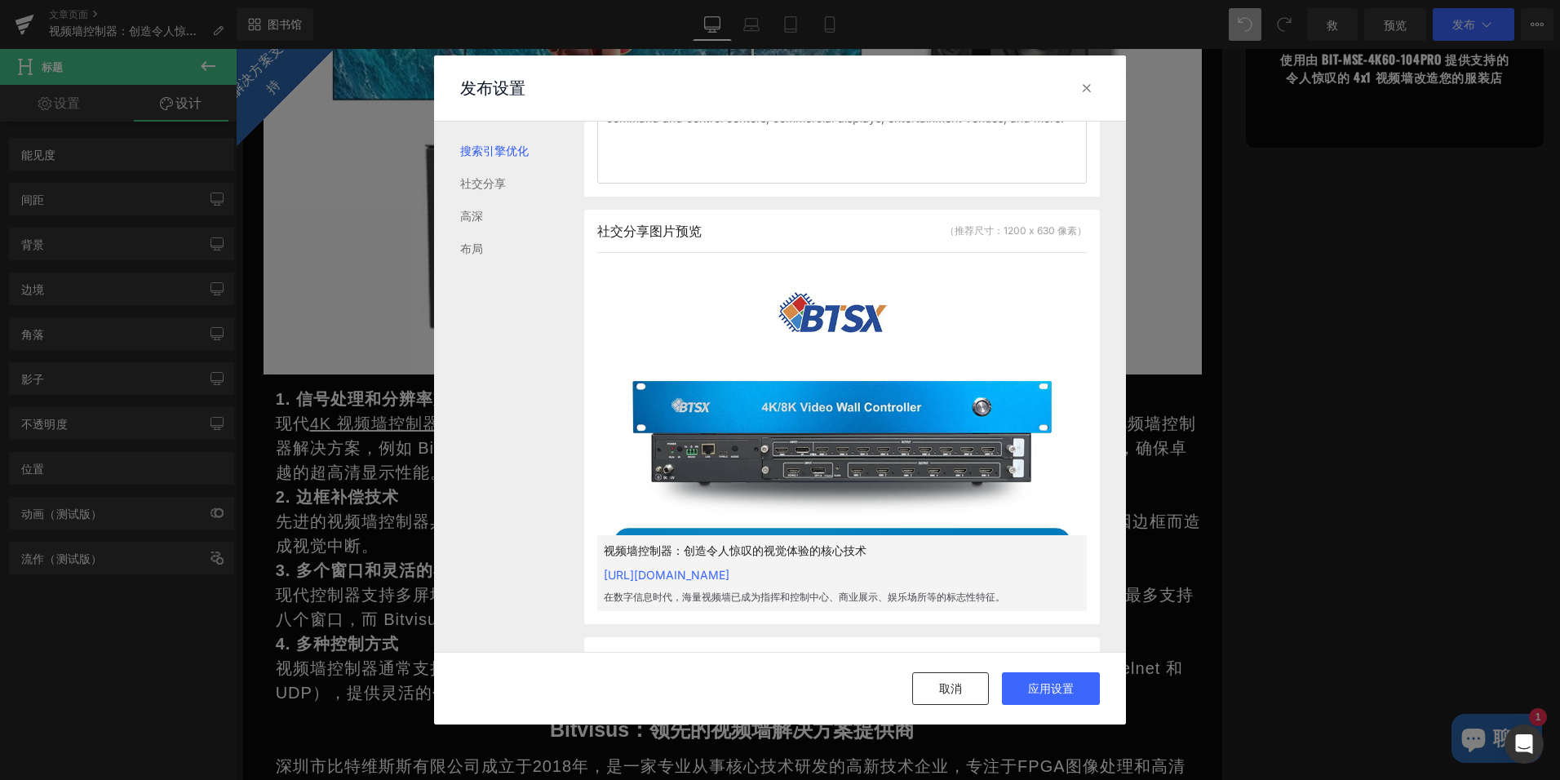
scroll to position [326, 0]
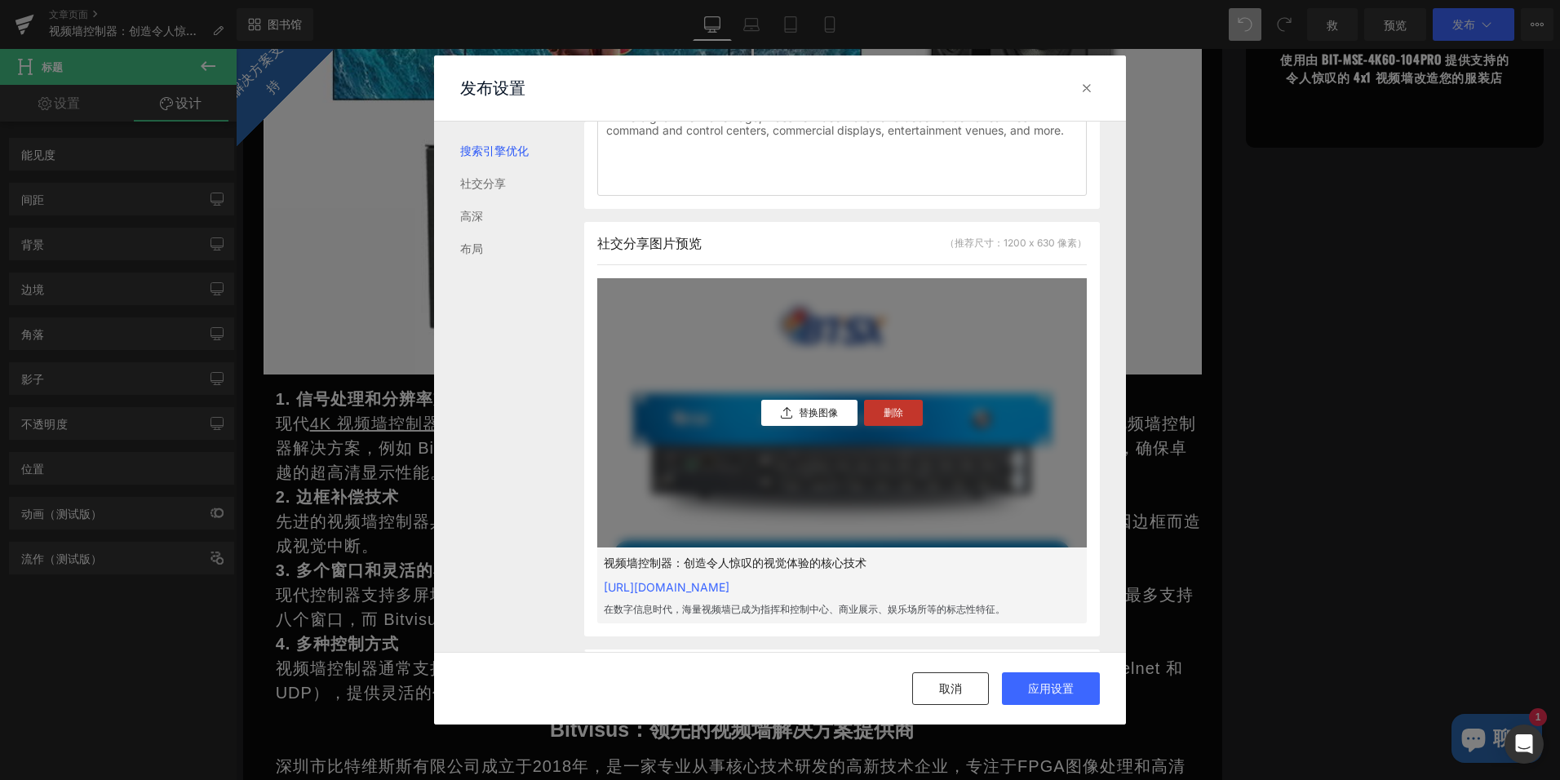
click at [885, 418] on p "删除" at bounding box center [893, 412] width 20 height 11
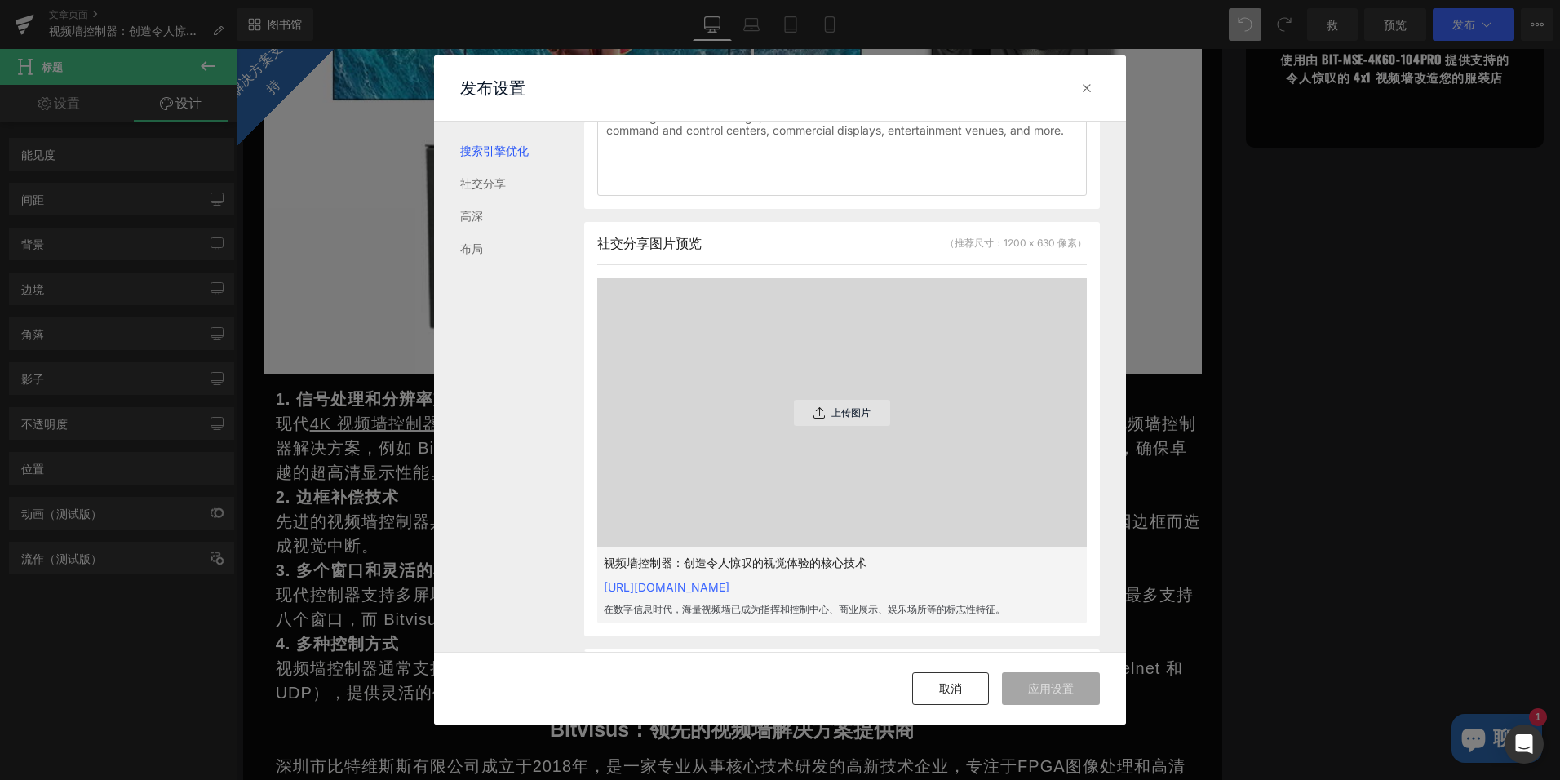
click at [833, 418] on p "上传图片" at bounding box center [850, 412] width 39 height 11
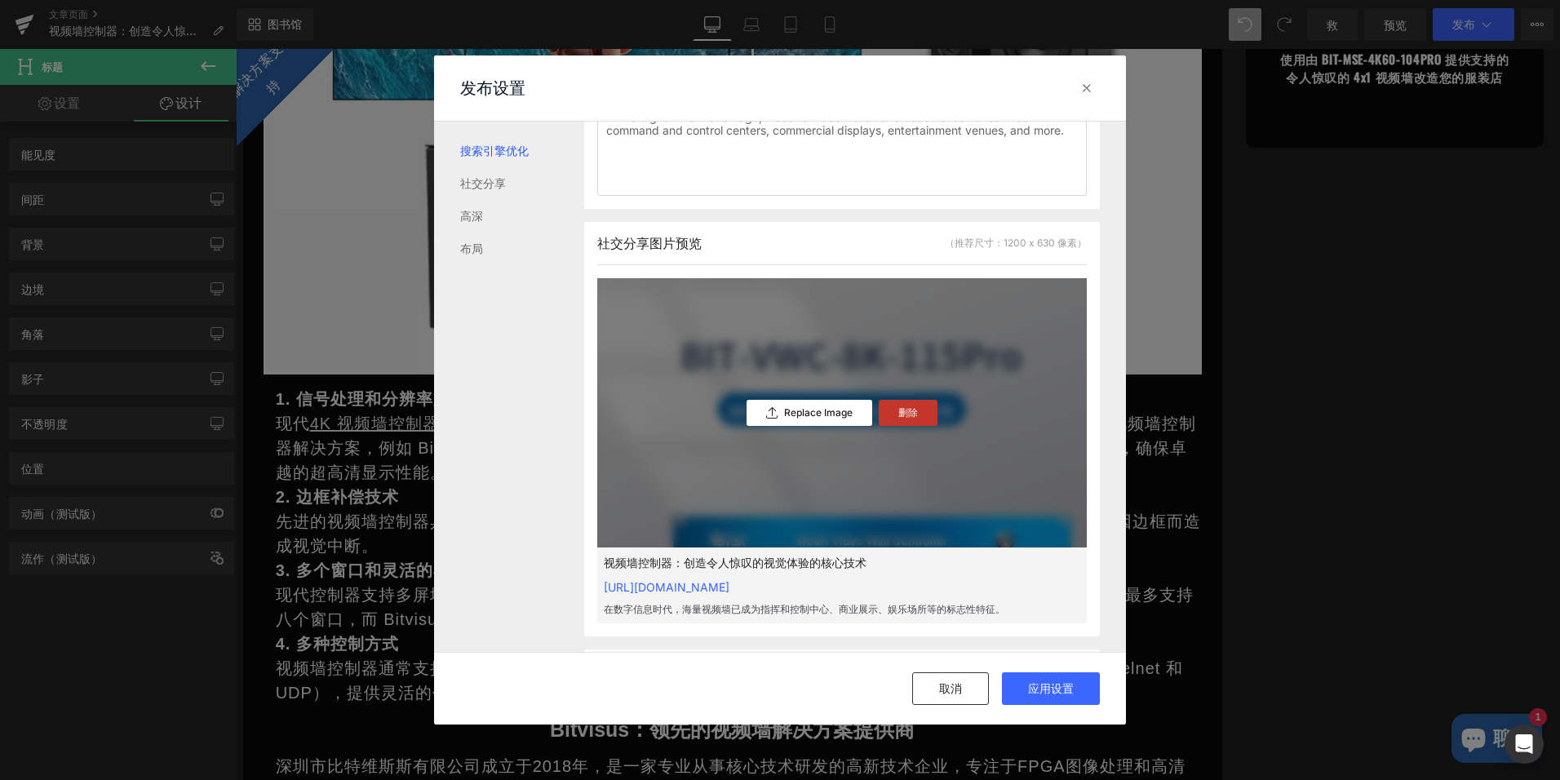
click at [909, 418] on p "删除" at bounding box center [908, 412] width 20 height 11
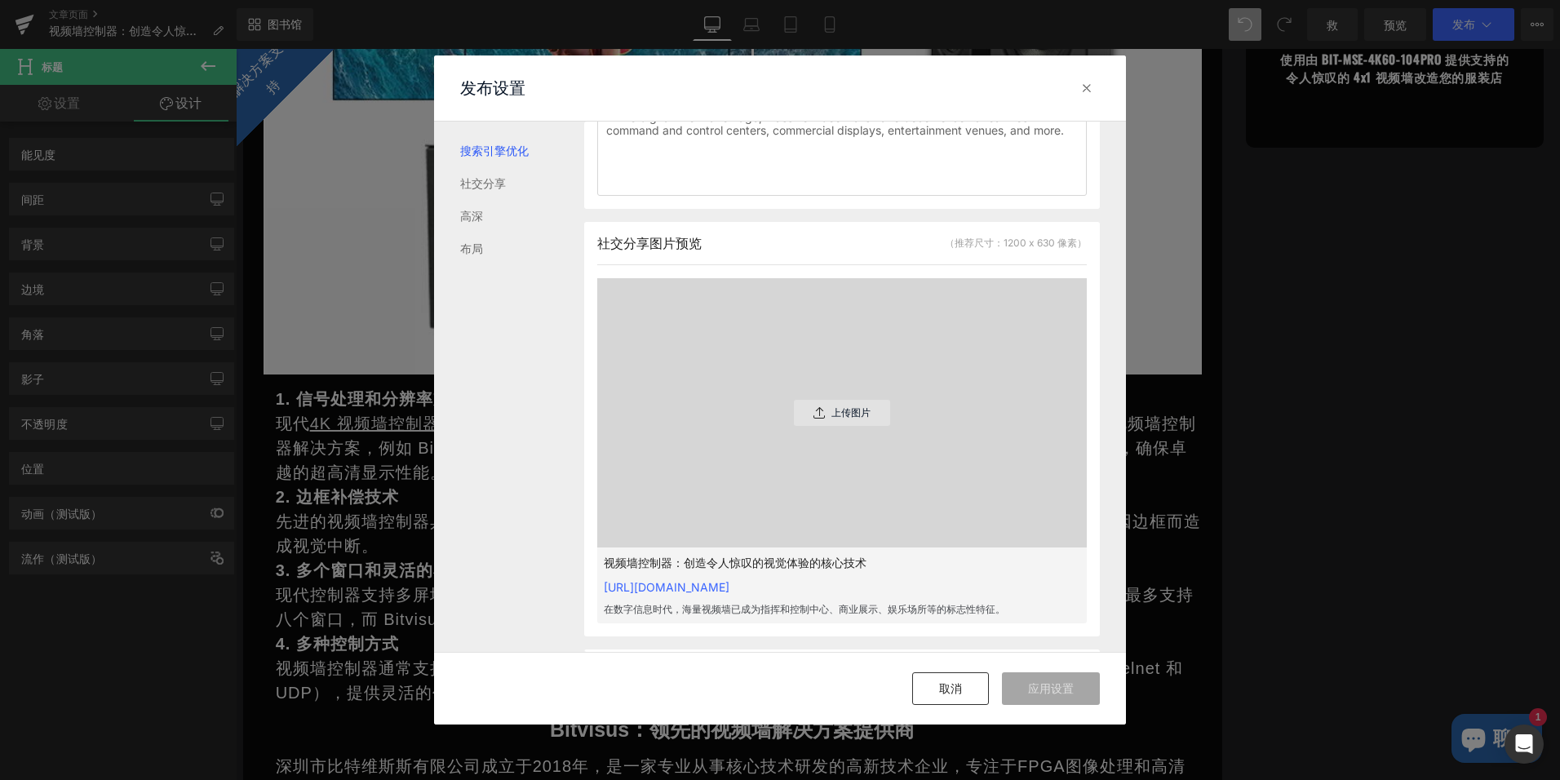
click at [851, 418] on p "上传图片" at bounding box center [850, 412] width 39 height 11
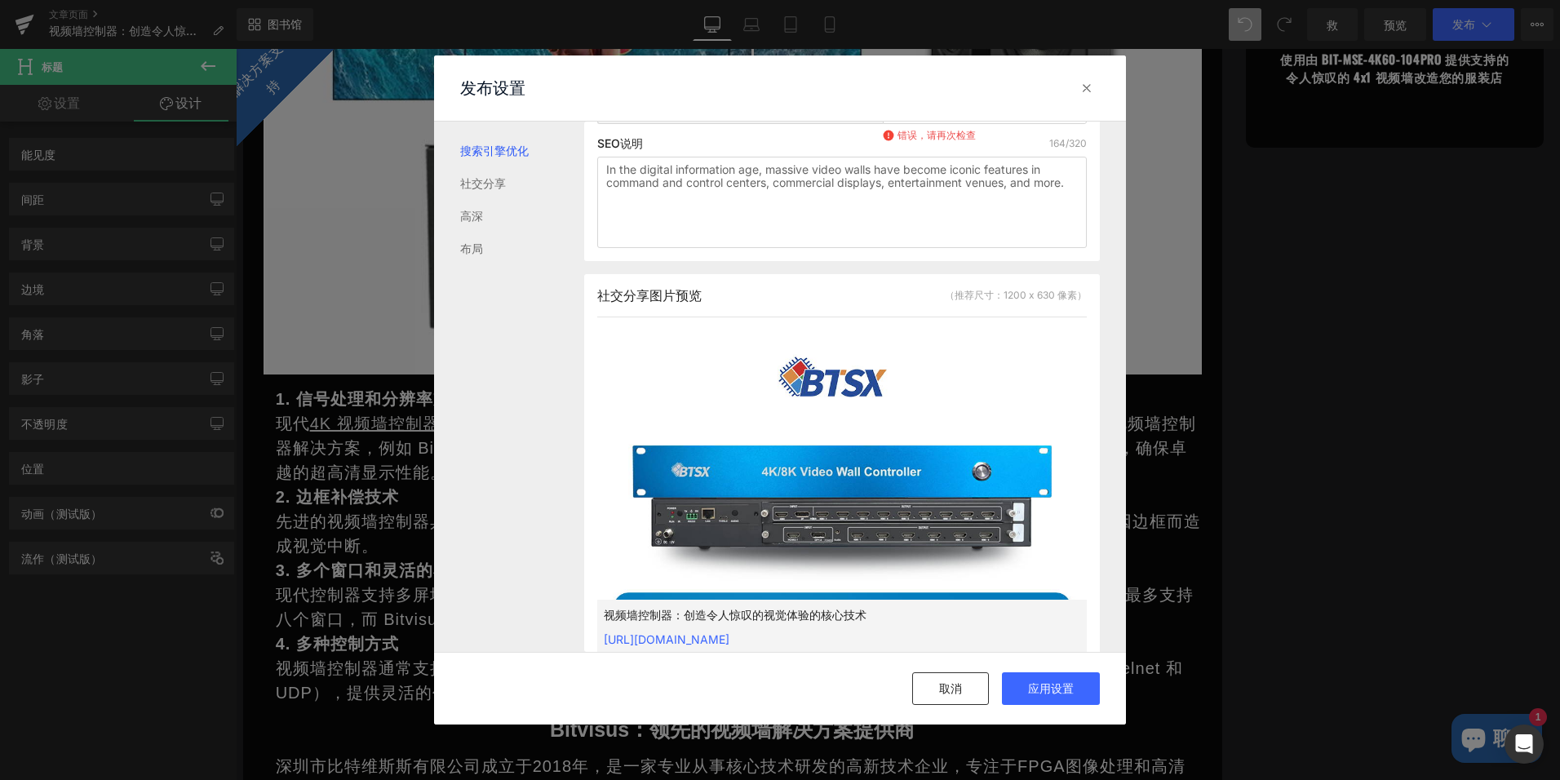
scroll to position [245, 0]
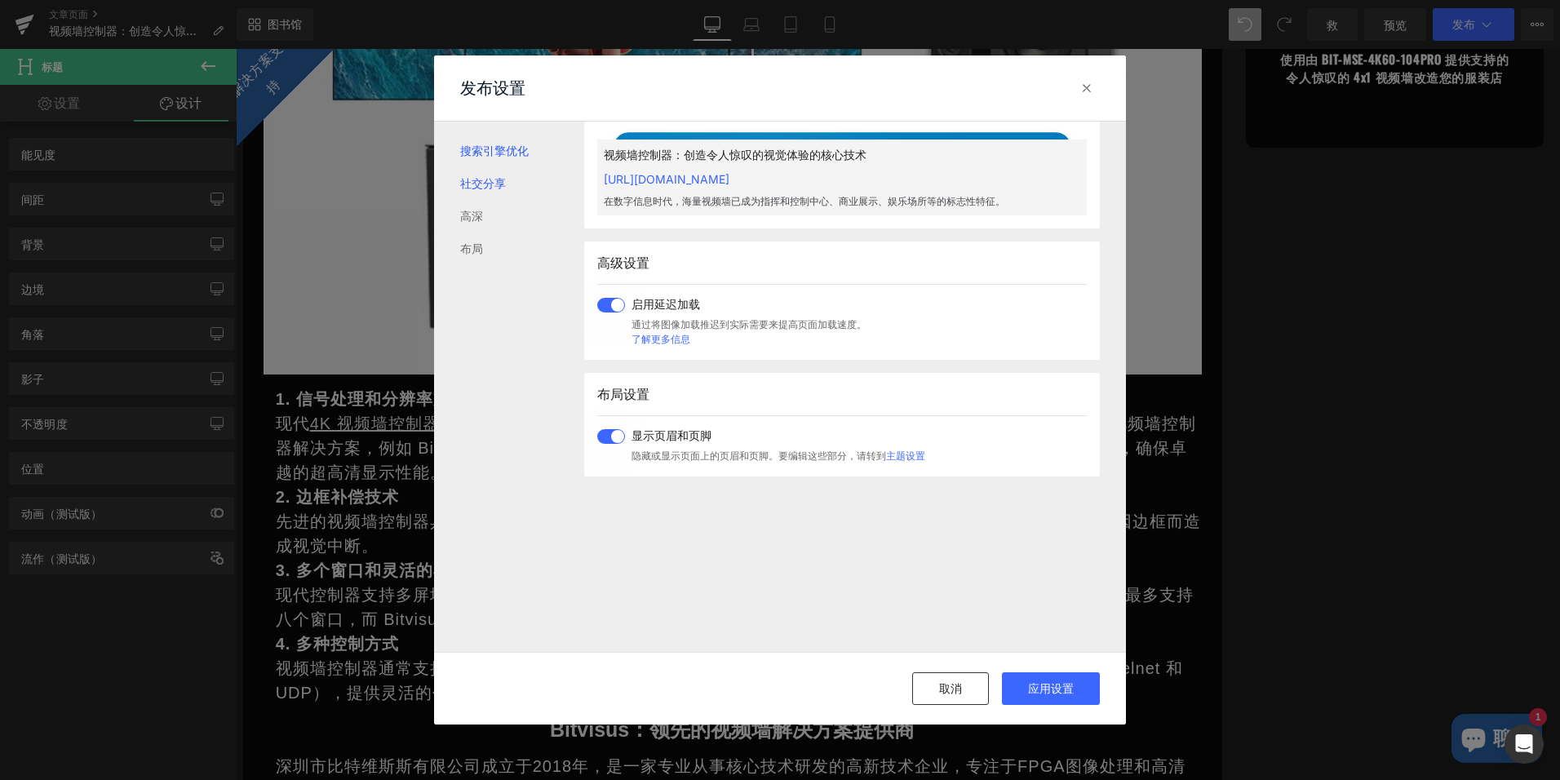
click at [486, 179] on link "社交分享" at bounding box center [522, 183] width 124 height 33
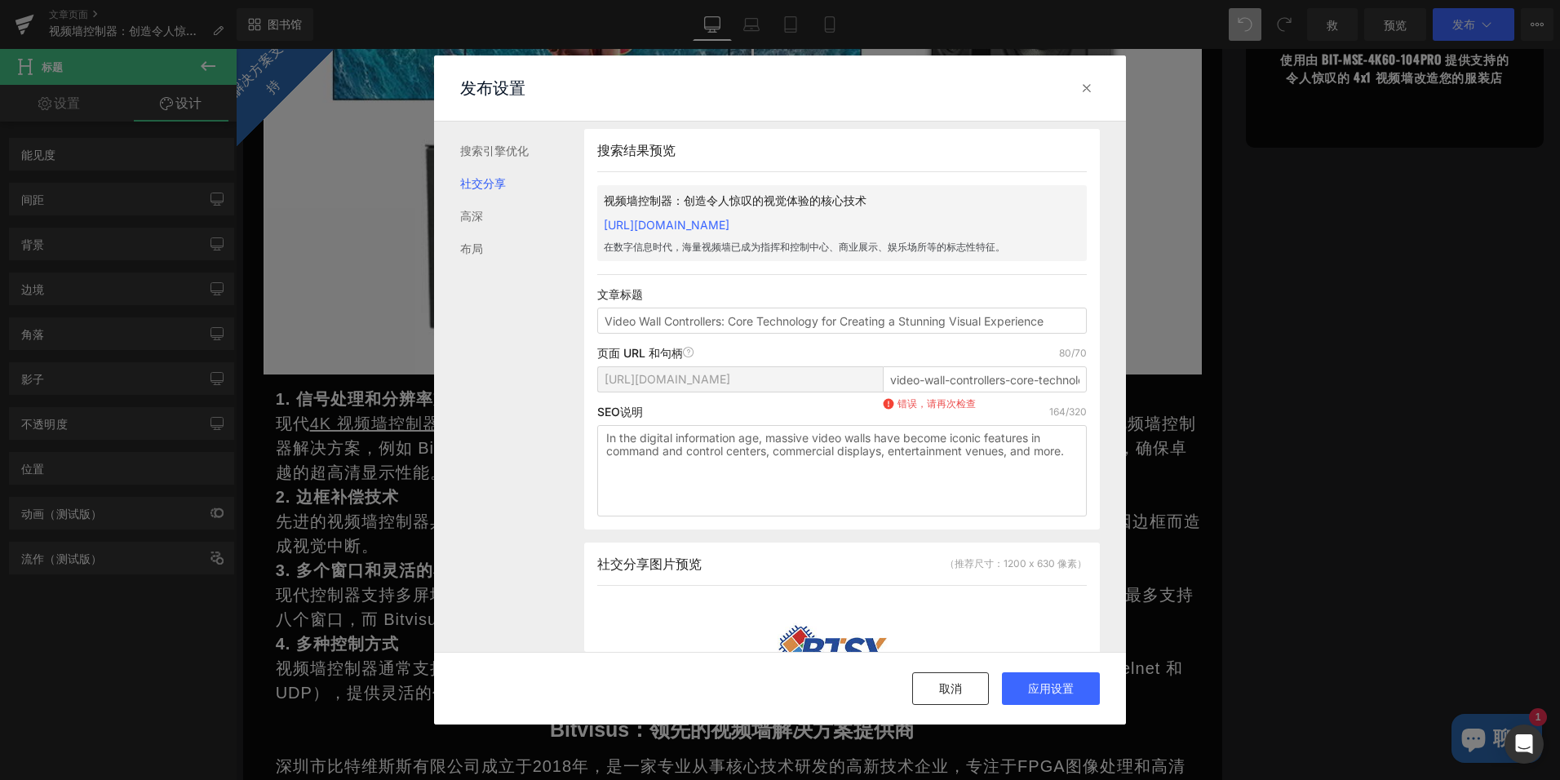
scroll to position [0, 0]
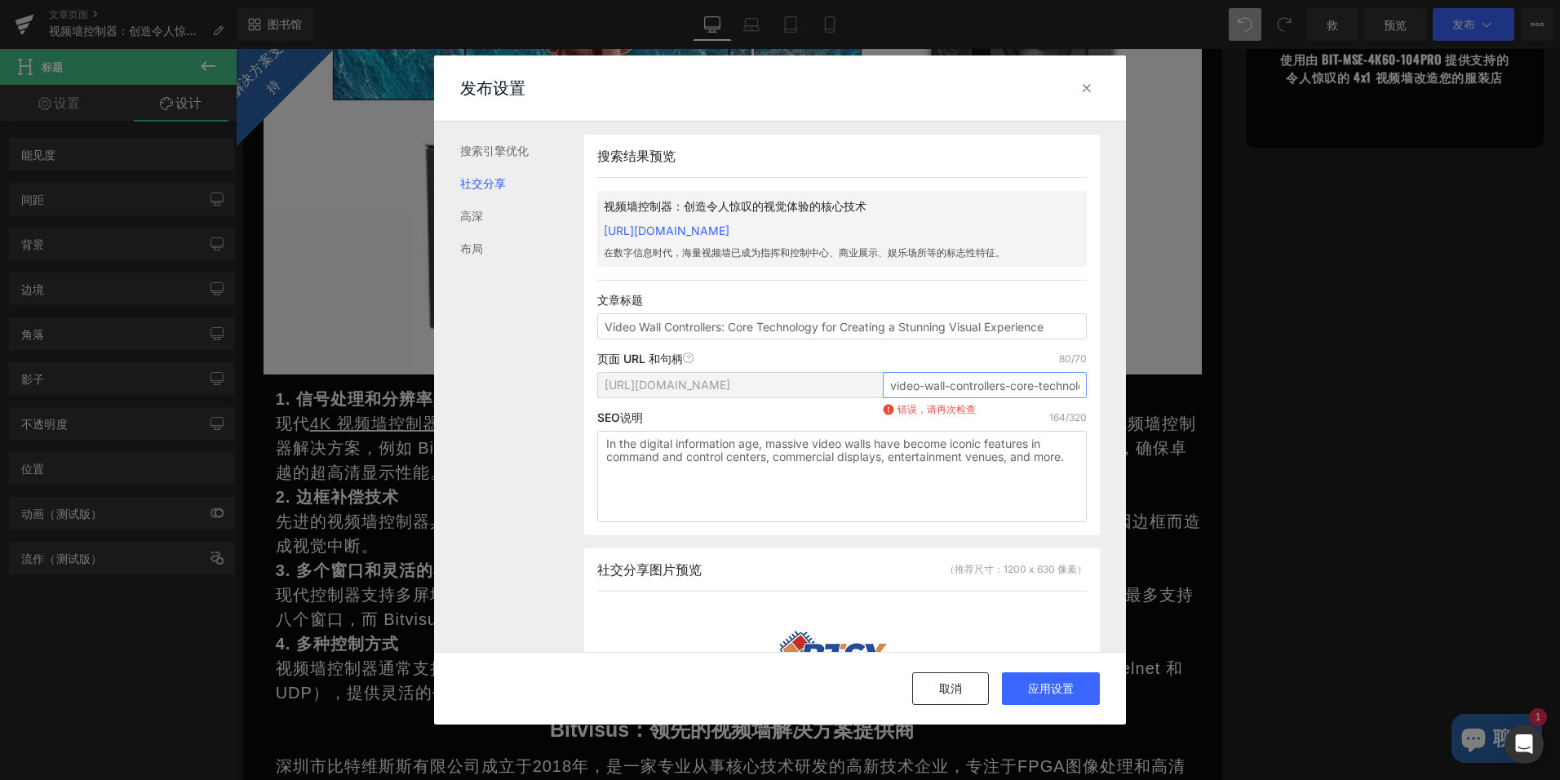
drag, startPoint x: 889, startPoint y: 401, endPoint x: 931, endPoint y: 401, distance: 41.6
click at [929, 398] on input "video-wall-controllers-core-technology-for-creating-a-stunning-visual-experience" at bounding box center [985, 385] width 204 height 26
click at [943, 700] on button "取消" at bounding box center [950, 688] width 77 height 33
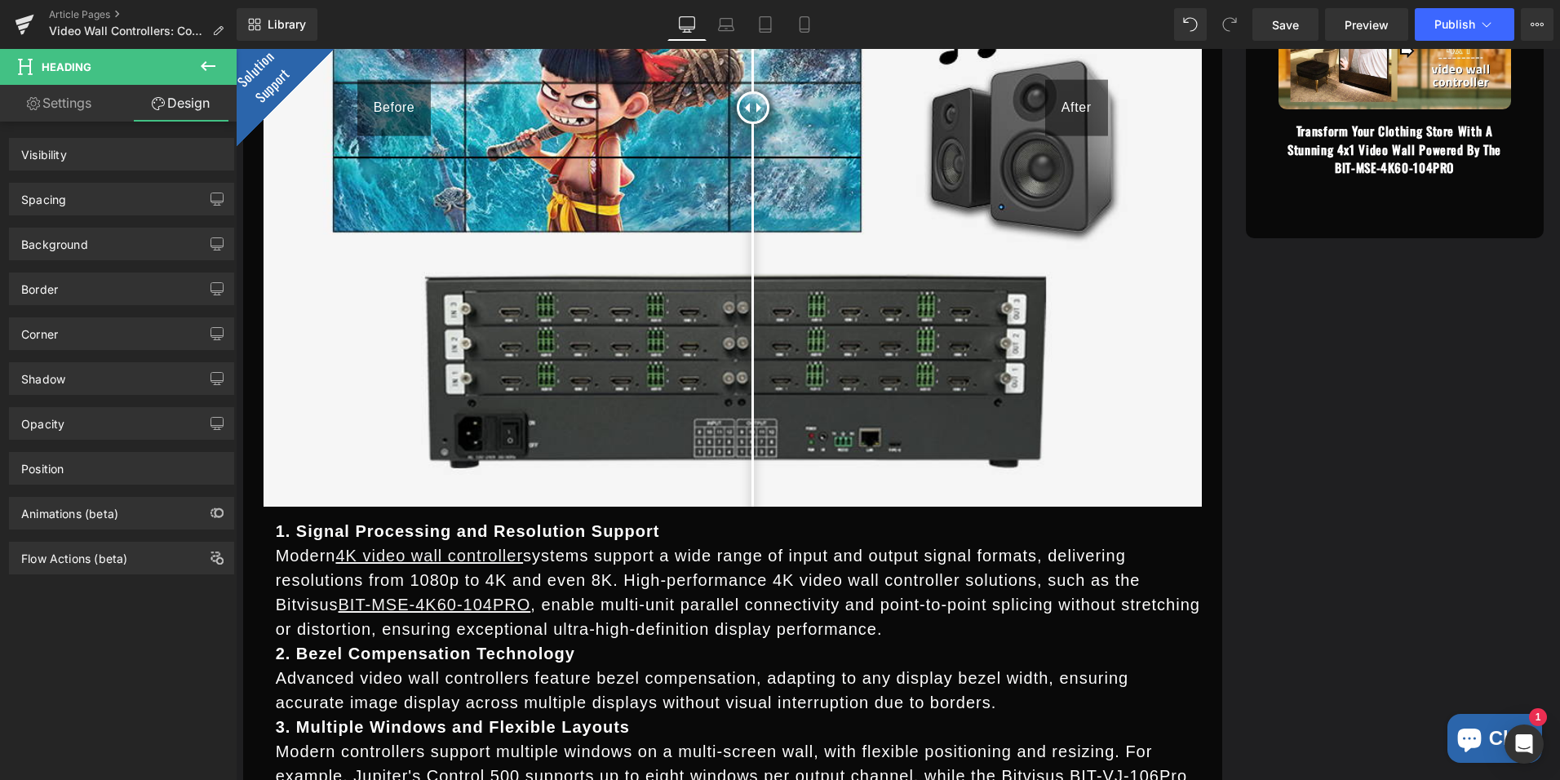
scroll to position [2498, 0]
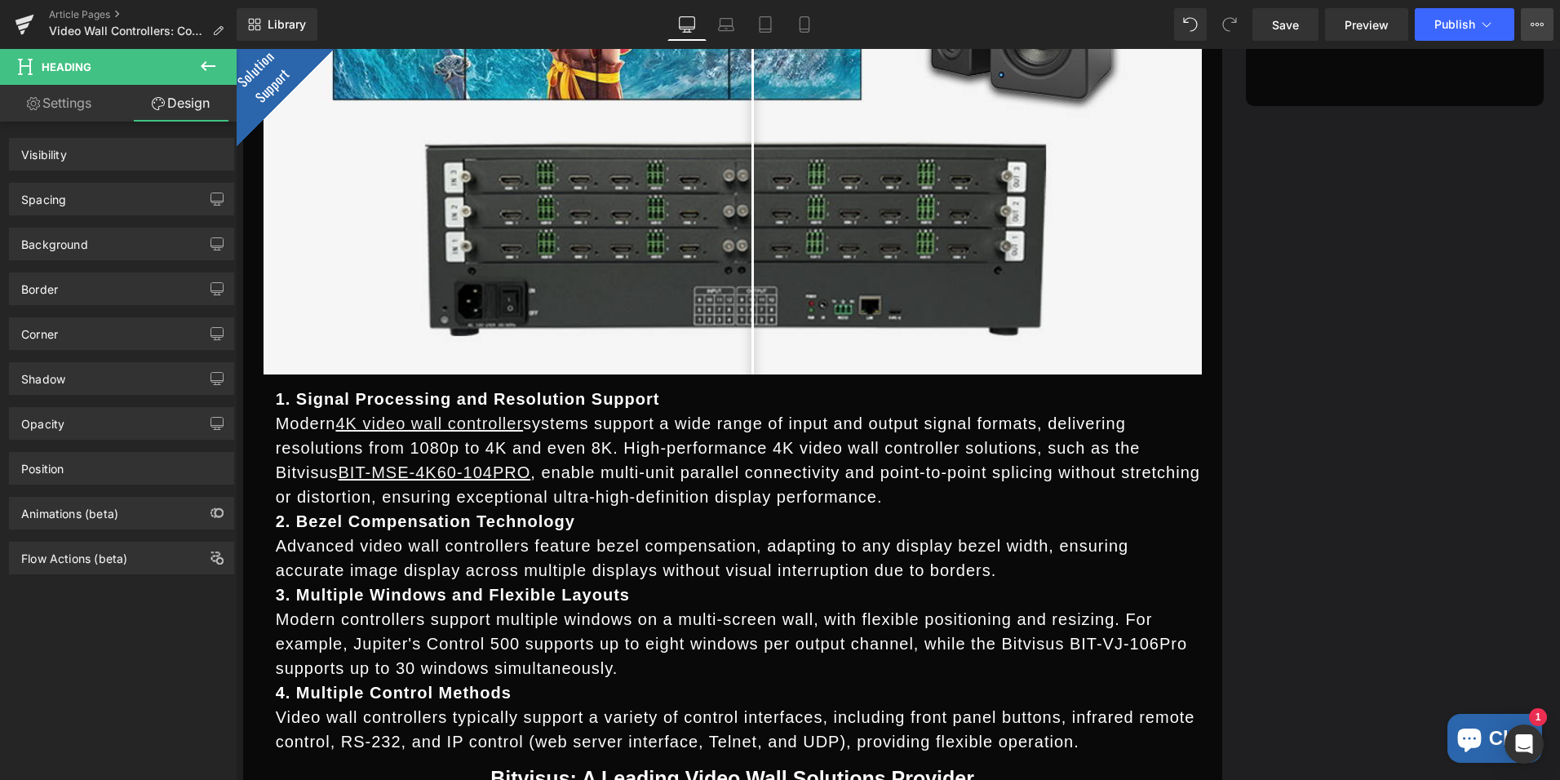
click at [1535, 22] on icon at bounding box center [1536, 24] width 13 height 13
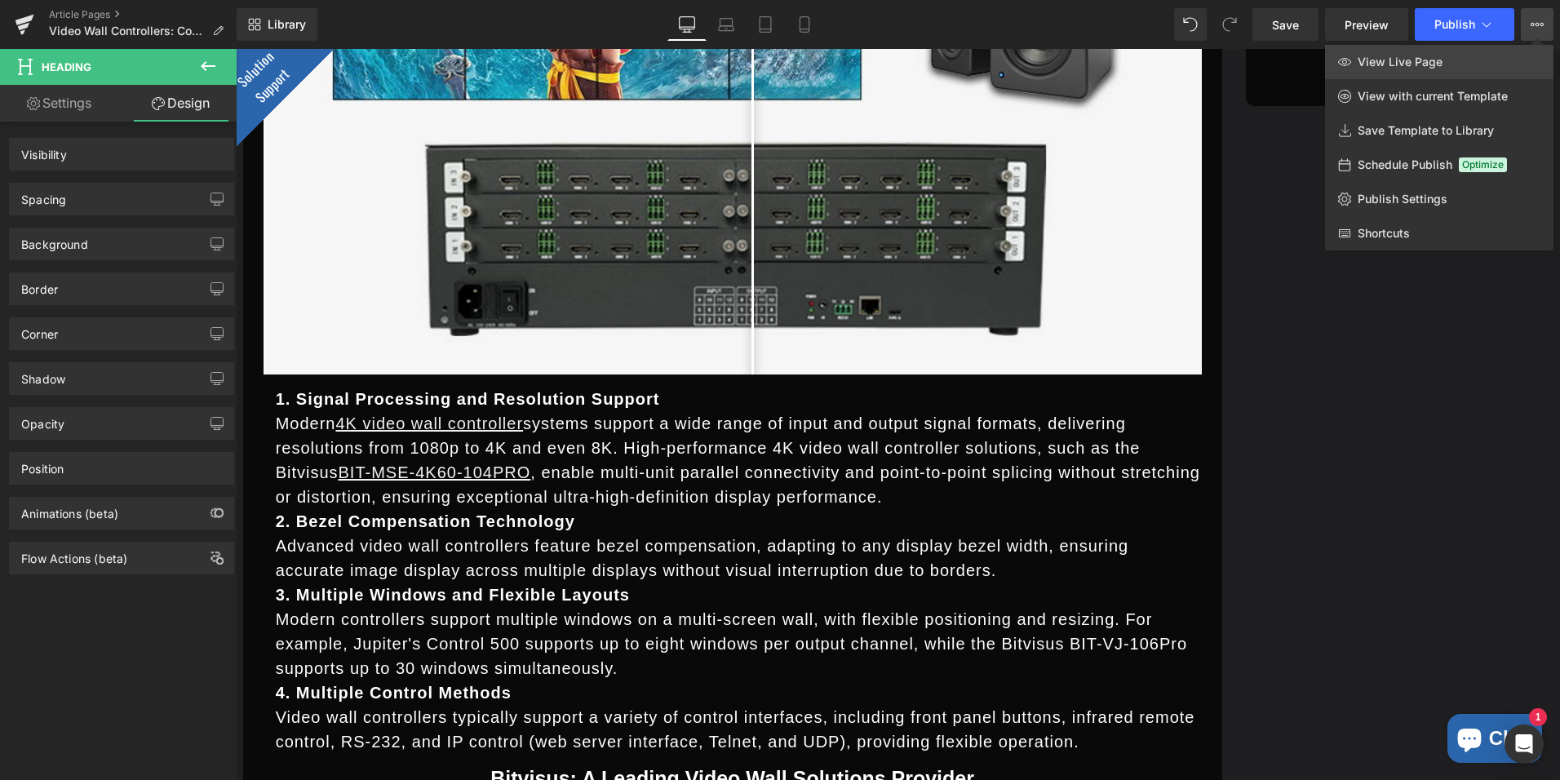
click at [1462, 70] on link "View Live Page" at bounding box center [1439, 62] width 228 height 34
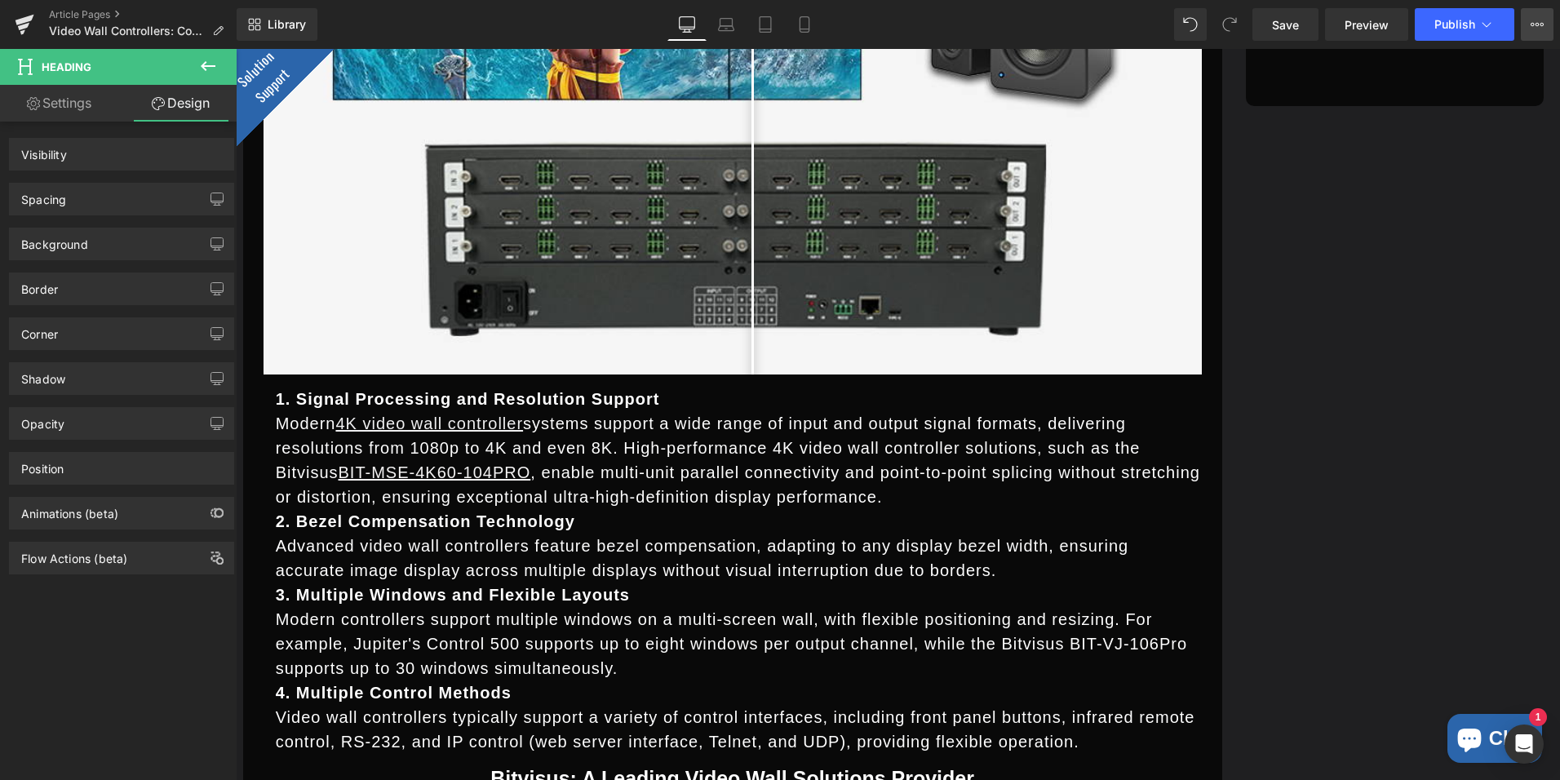
drag, startPoint x: 1528, startPoint y: 24, endPoint x: 1536, endPoint y: 42, distance: 19.7
click at [1528, 25] on button "View Live Page View with current Template Save Template to Library Schedule Pub…" at bounding box center [1536, 24] width 33 height 33
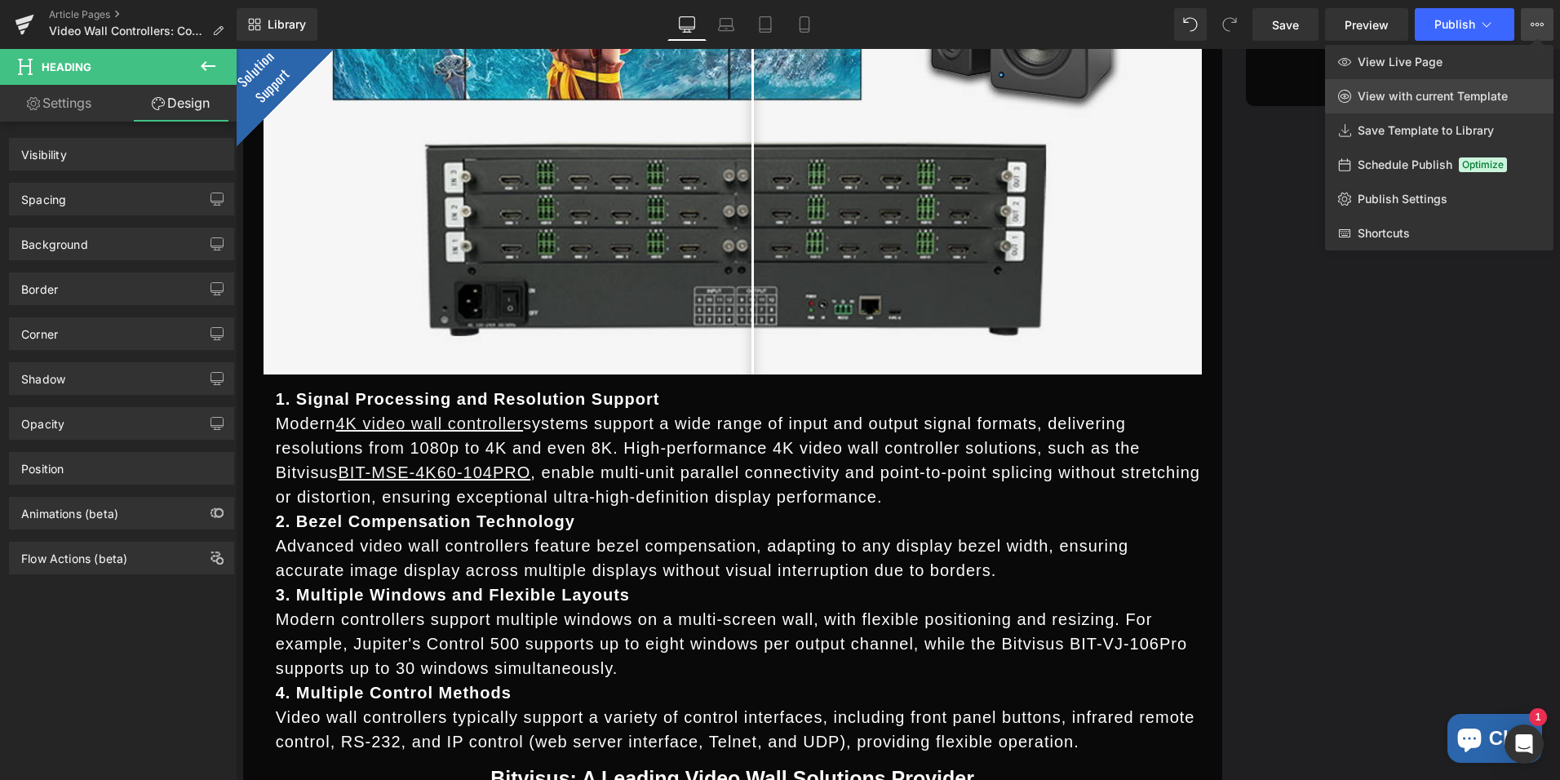
click at [1441, 106] on link "View with current Template" at bounding box center [1439, 96] width 228 height 34
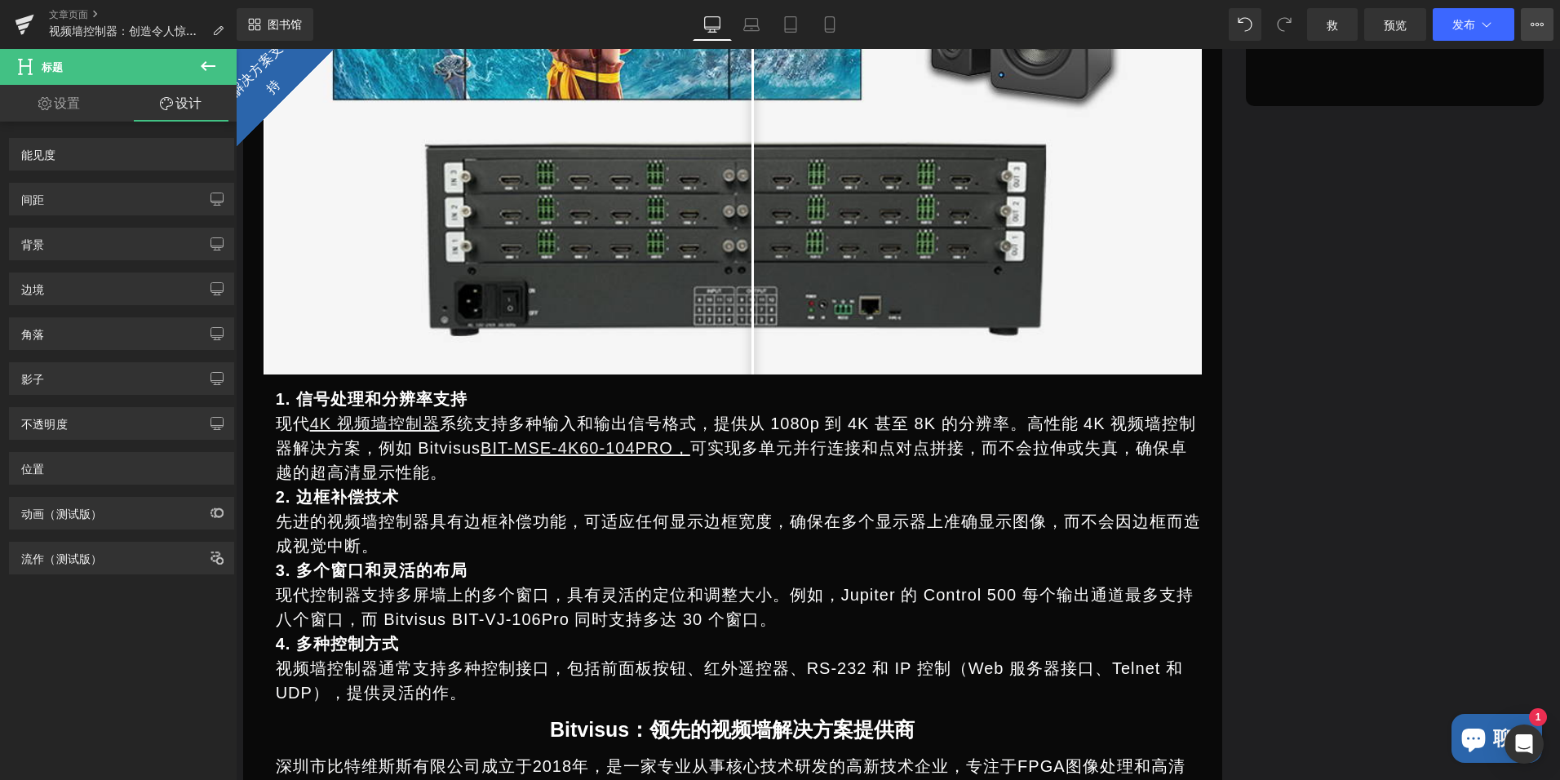
click at [1529, 24] on button "View Live Page View with current Template Save Template to Library Schedule Pub…" at bounding box center [1536, 24] width 33 height 33
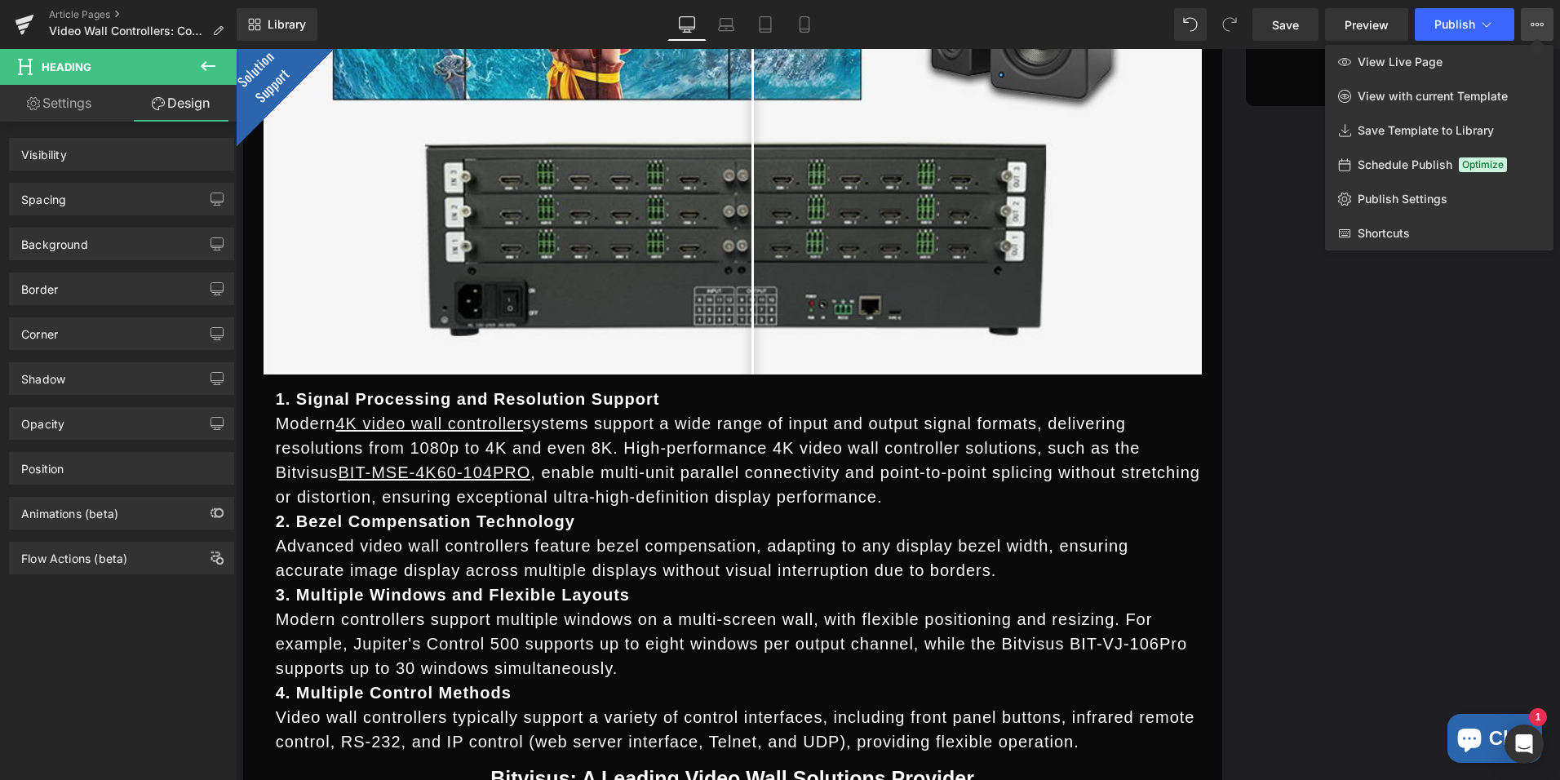
click at [1537, 22] on icon at bounding box center [1536, 24] width 13 height 13
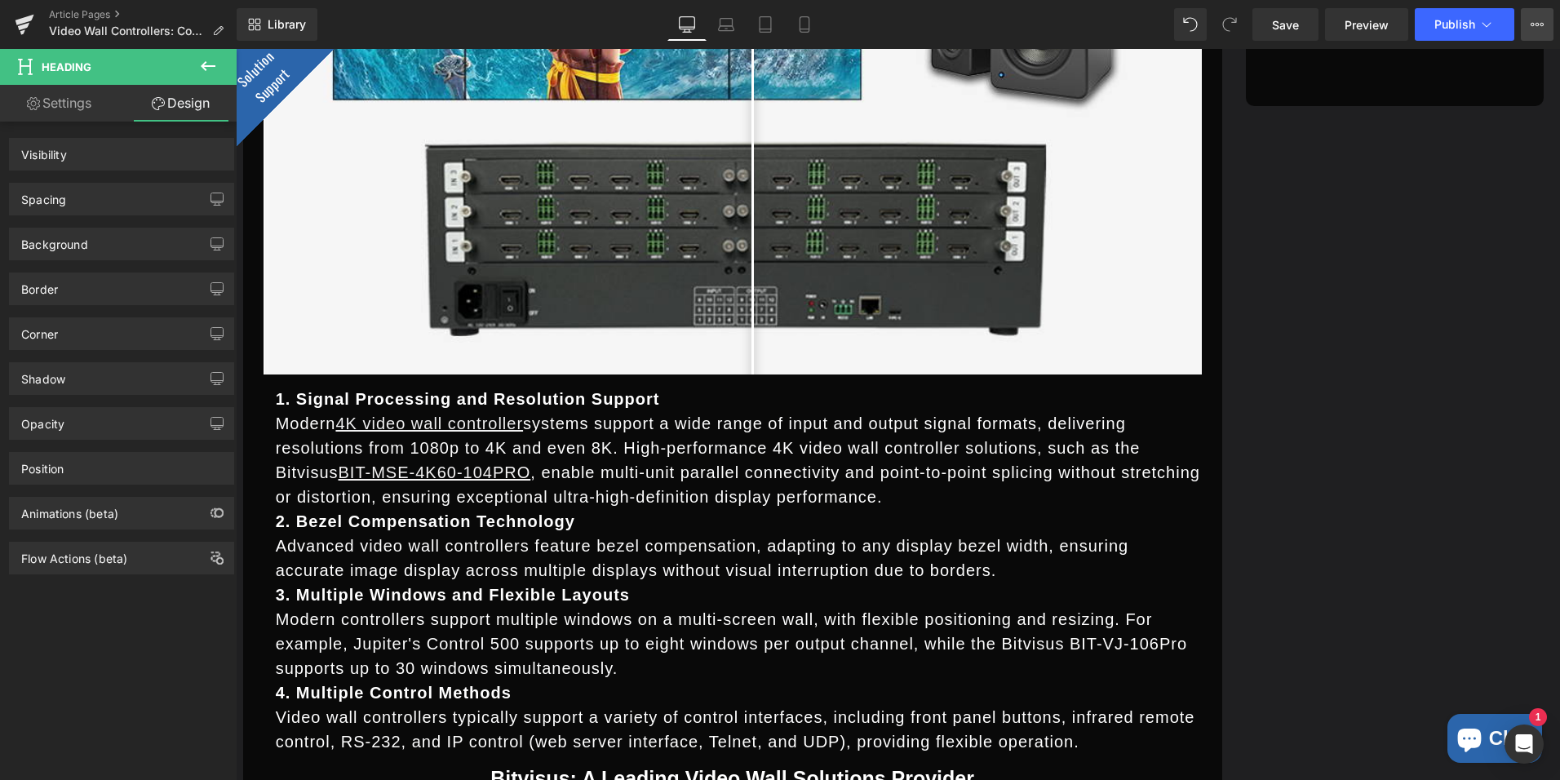
click at [1530, 20] on icon at bounding box center [1536, 24] width 13 height 13
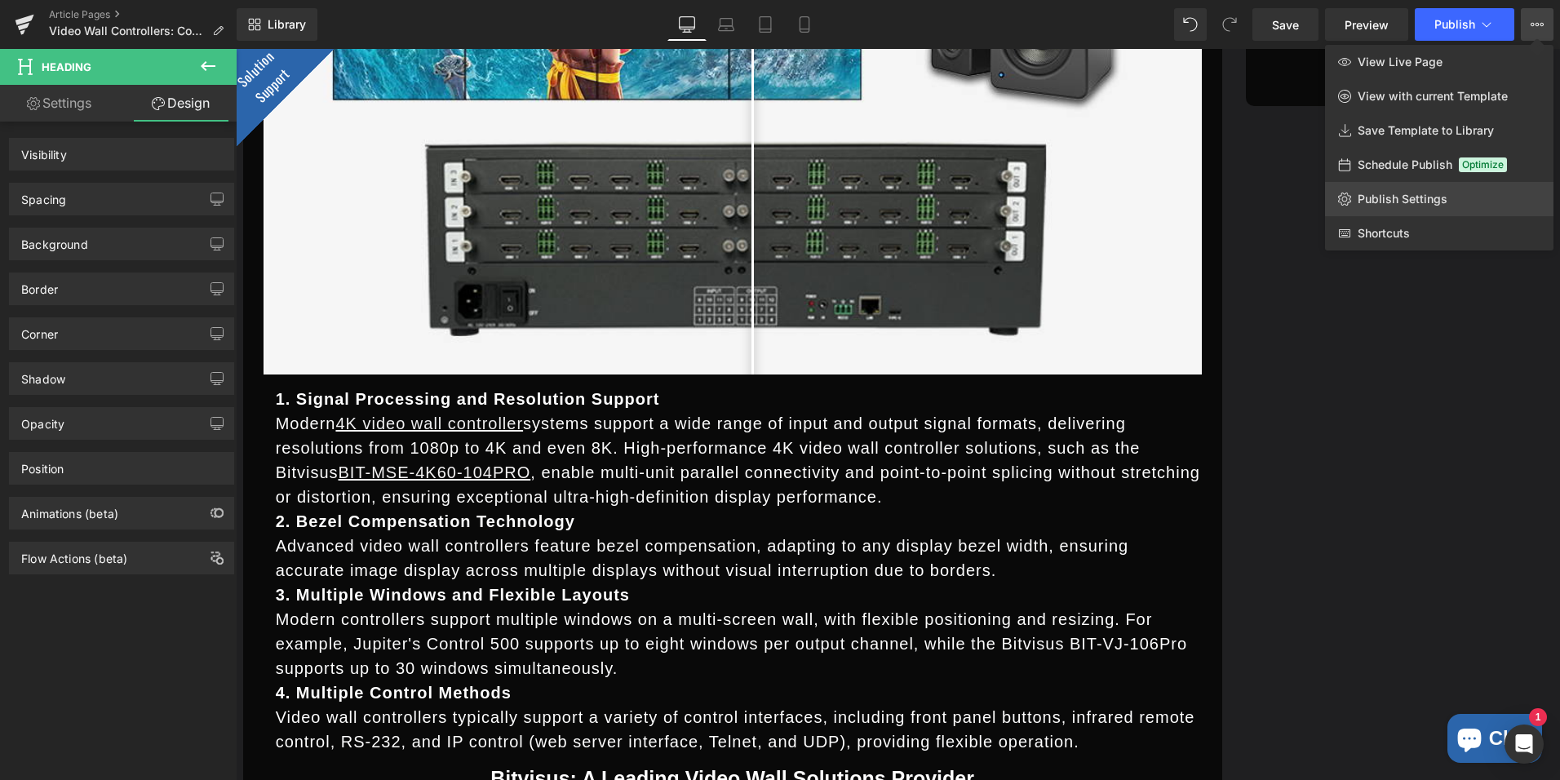
click at [1388, 201] on span "Publish Settings" at bounding box center [1402, 199] width 90 height 15
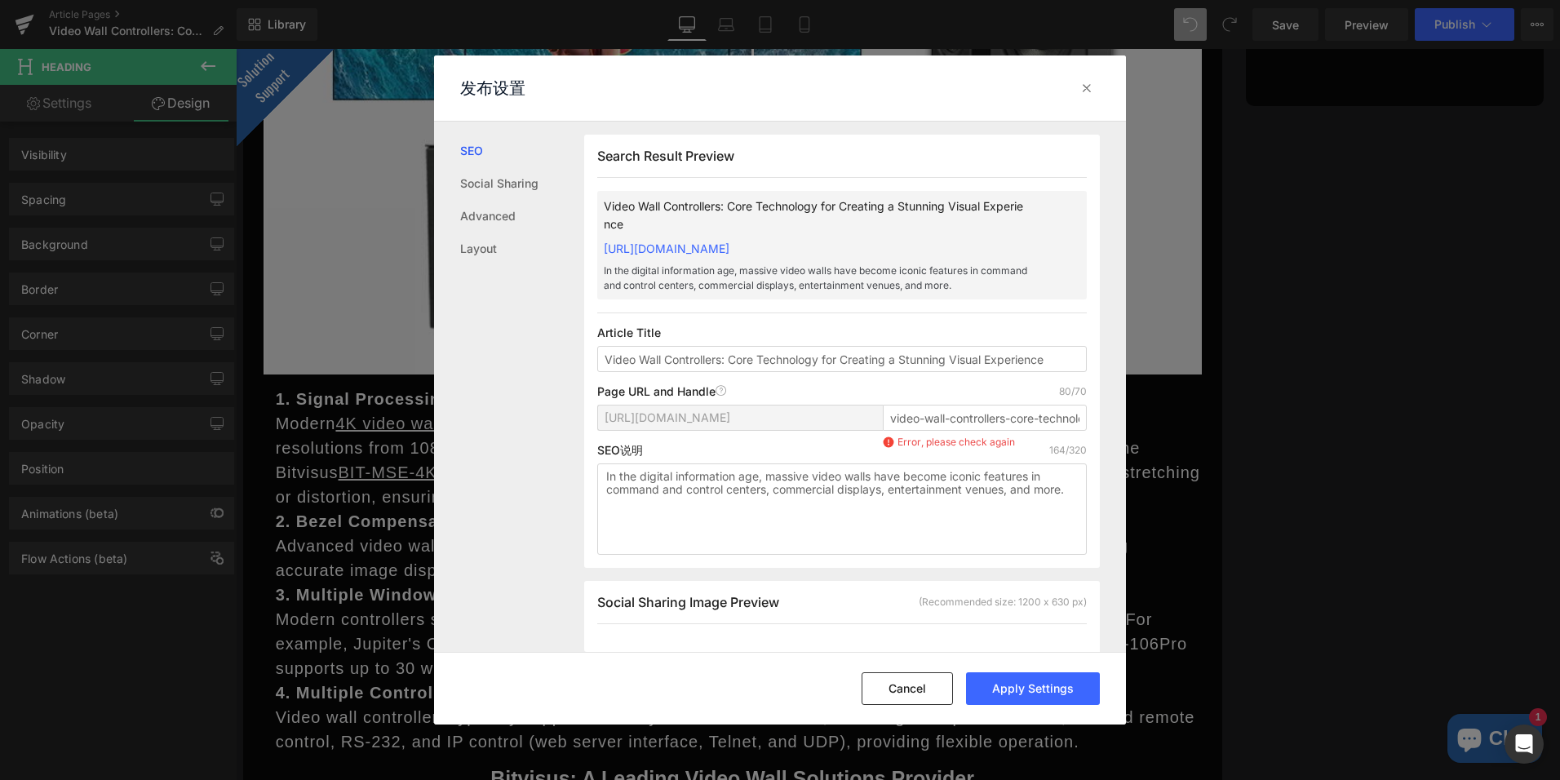
scroll to position [1, 0]
click at [891, 430] on input "video-wall-controllers-core-technology-for-creating-a-stunning-visual-experience" at bounding box center [985, 417] width 204 height 26
drag, startPoint x: 924, startPoint y: 438, endPoint x: 970, endPoint y: 448, distance: 46.7
click at [970, 443] on div "[URL][DOMAIN_NAME] video-wall-controllers-core-technology-for-creating-a-stunni…" at bounding box center [841, 423] width 489 height 39
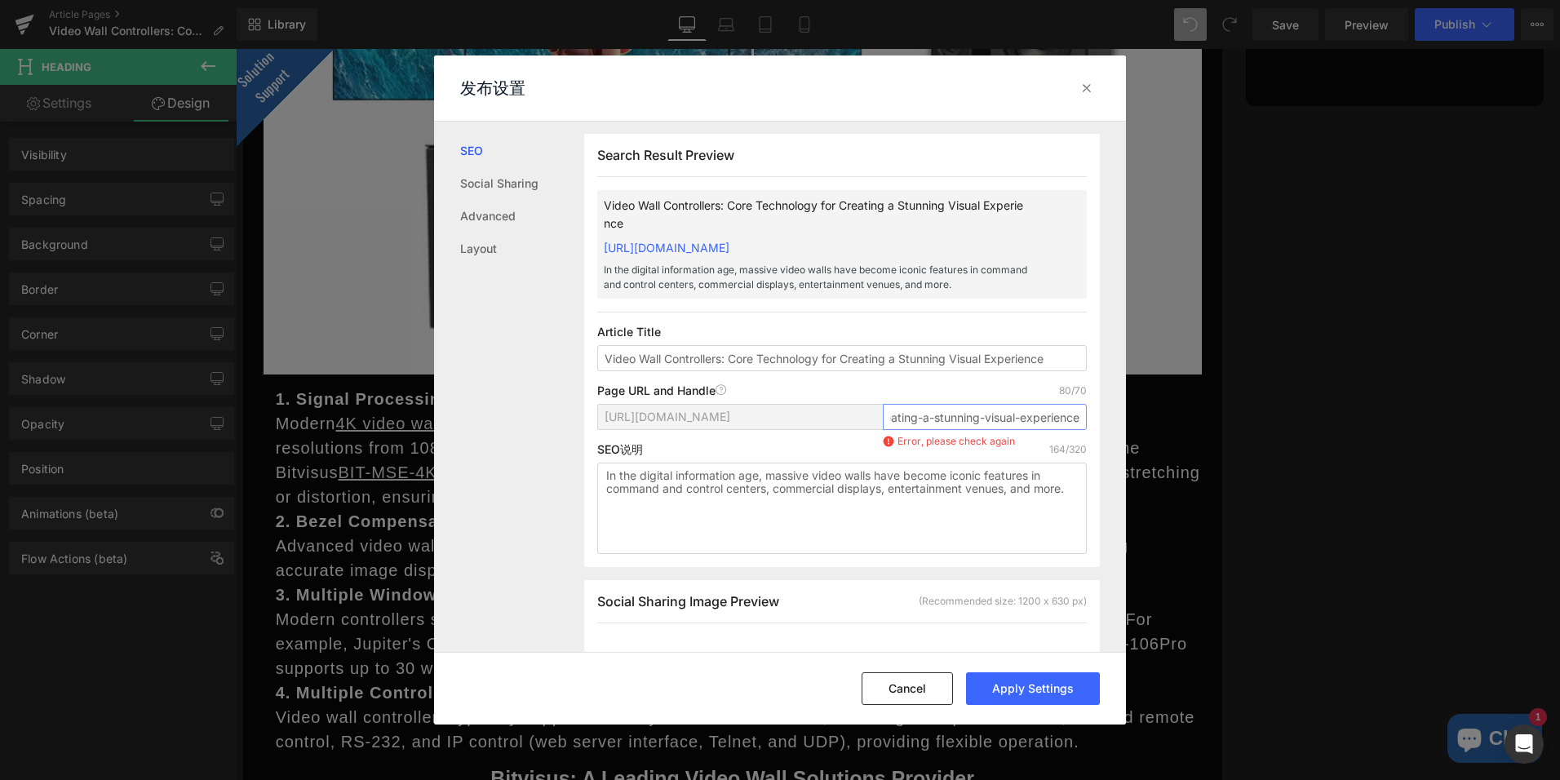
scroll to position [0, 0]
click at [937, 337] on div "Search Result Preview Video Wall Controllers: Core Technology for Creating a St…" at bounding box center [841, 351] width 515 height 433
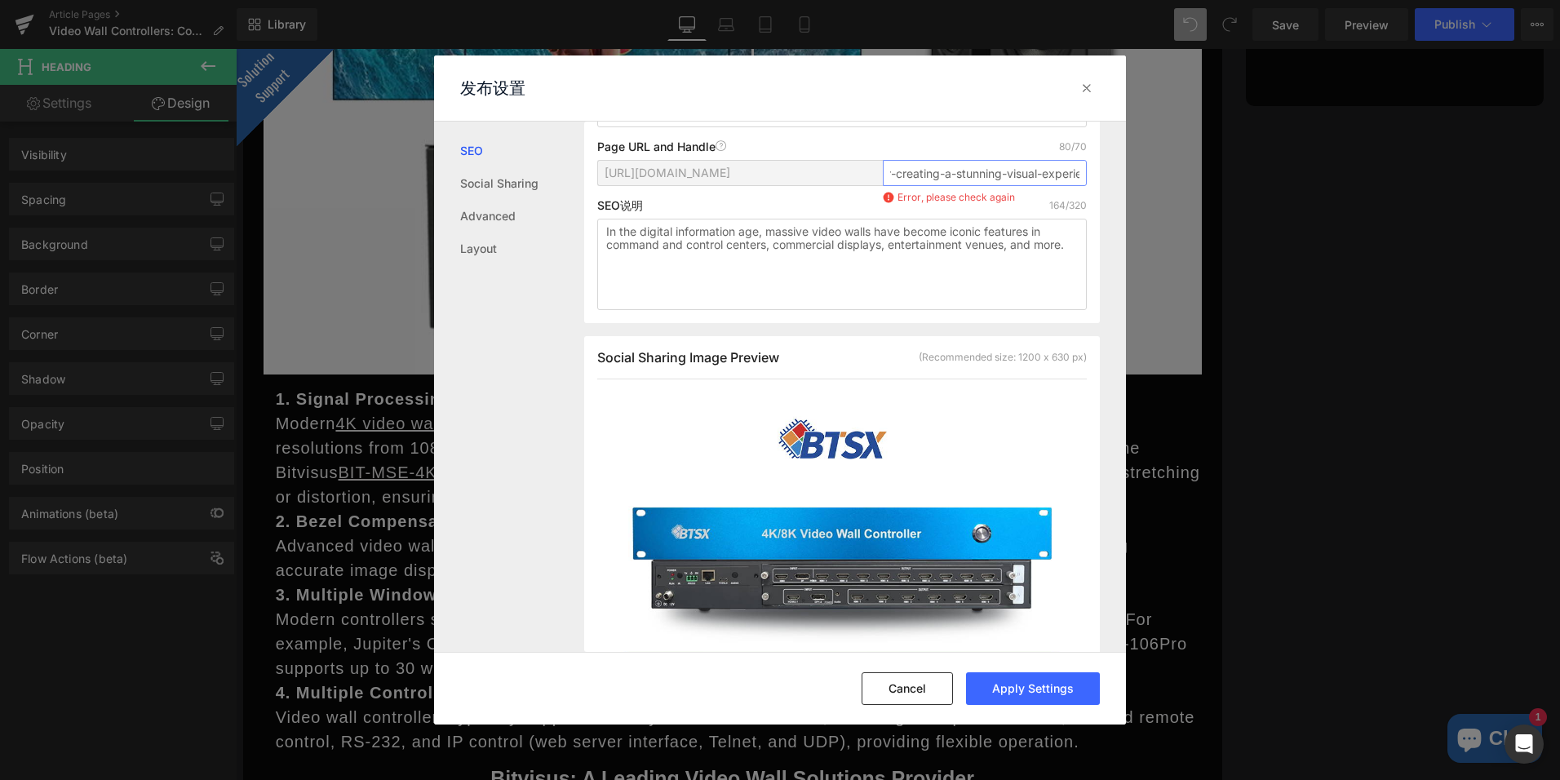
scroll to position [0, 262]
drag, startPoint x: 889, startPoint y: 188, endPoint x: 1095, endPoint y: 196, distance: 205.7
click at [1095, 196] on div "Search Result Preview Video Wall Controllers: Core Technology for Creating a St…" at bounding box center [855, 386] width 542 height 529
click at [966, 186] on input "video-wall-controllers-core-technology-for-creating-a-stunning-visual-experience" at bounding box center [985, 173] width 204 height 26
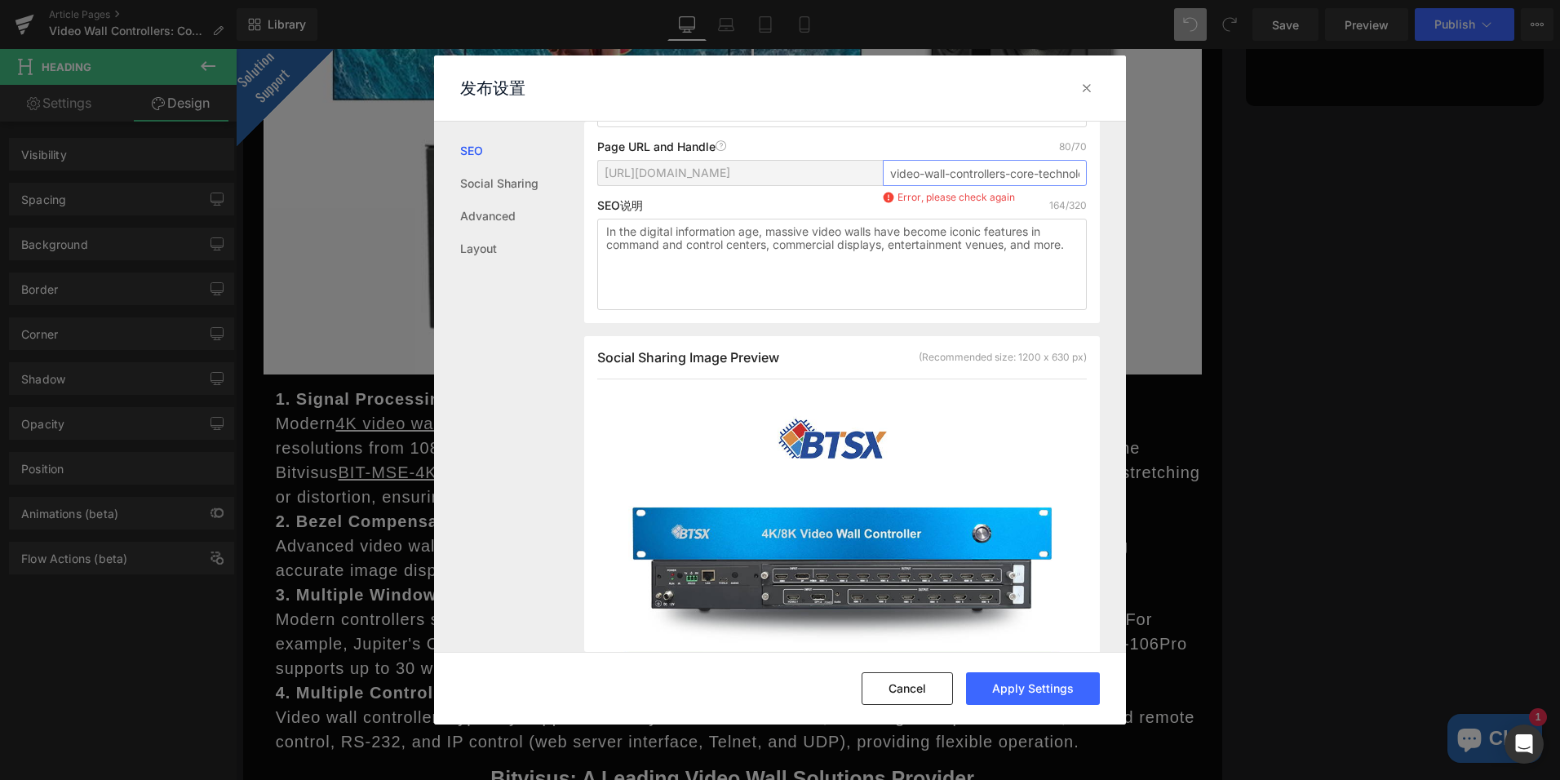
drag, startPoint x: 1072, startPoint y: 188, endPoint x: 889, endPoint y: 193, distance: 182.8
click at [889, 186] on input "video-wall-controllers-core-technology-for-creating-a-stunning-visual-experience" at bounding box center [985, 173] width 204 height 26
click at [952, 186] on input "video-wall-controllers-core-technology-for-creating-a-stunning-visual-experience" at bounding box center [985, 173] width 204 height 26
click at [887, 203] on circle at bounding box center [888, 197] width 11 height 11
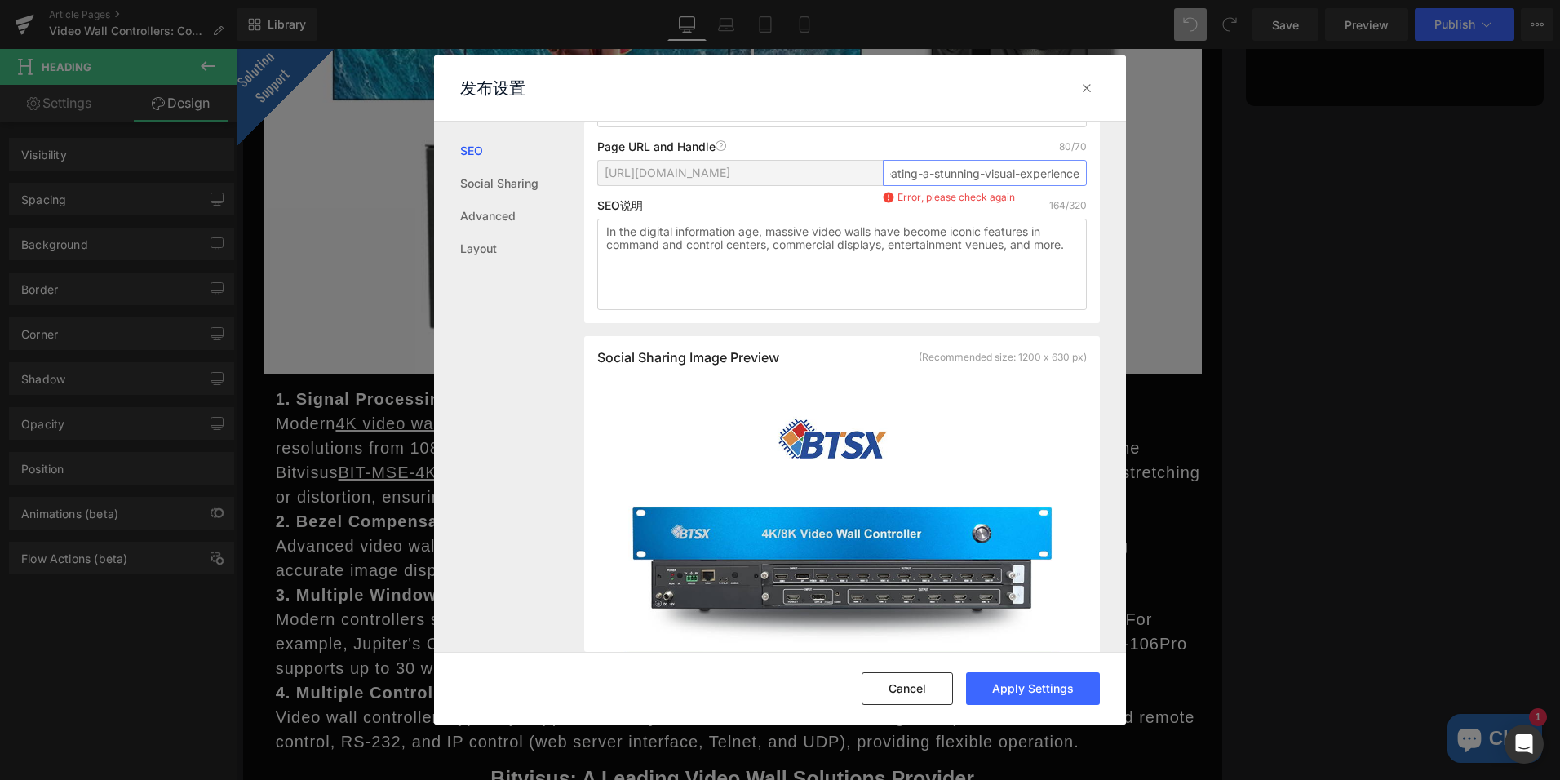
drag, startPoint x: 886, startPoint y: 193, endPoint x: 1230, endPoint y: 216, distance: 345.0
click at [1230, 216] on div "发布设置 SEO Social Sharing Advanced Layout Search Result Preview Video Wall Contro…" at bounding box center [780, 390] width 1560 height 780
click at [1017, 186] on input "video-wall-controllers-core-technology-for-creating-a-stunning-visual-experience" at bounding box center [985, 173] width 204 height 26
drag, startPoint x: 969, startPoint y: 192, endPoint x: 1106, endPoint y: 206, distance: 137.8
click at [1106, 206] on div "Search Result Preview Video Wall Controllers: Core Technology for Creating a St…" at bounding box center [855, 386] width 542 height 529
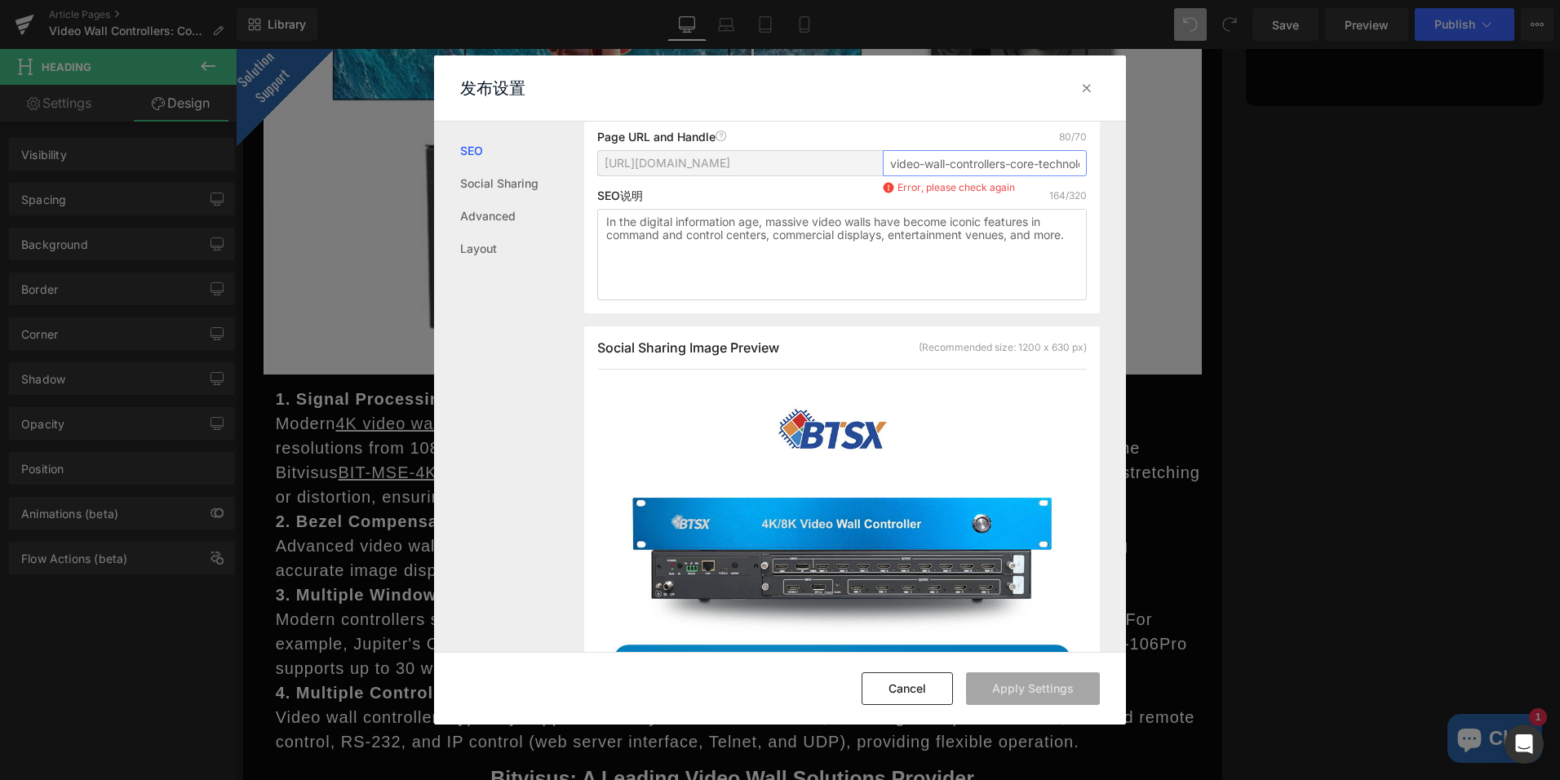
scroll to position [255, 0]
click at [943, 174] on input "video-wall-controllers-core-technology-for-creating-a-stunning-visual-experience" at bounding box center [985, 162] width 204 height 26
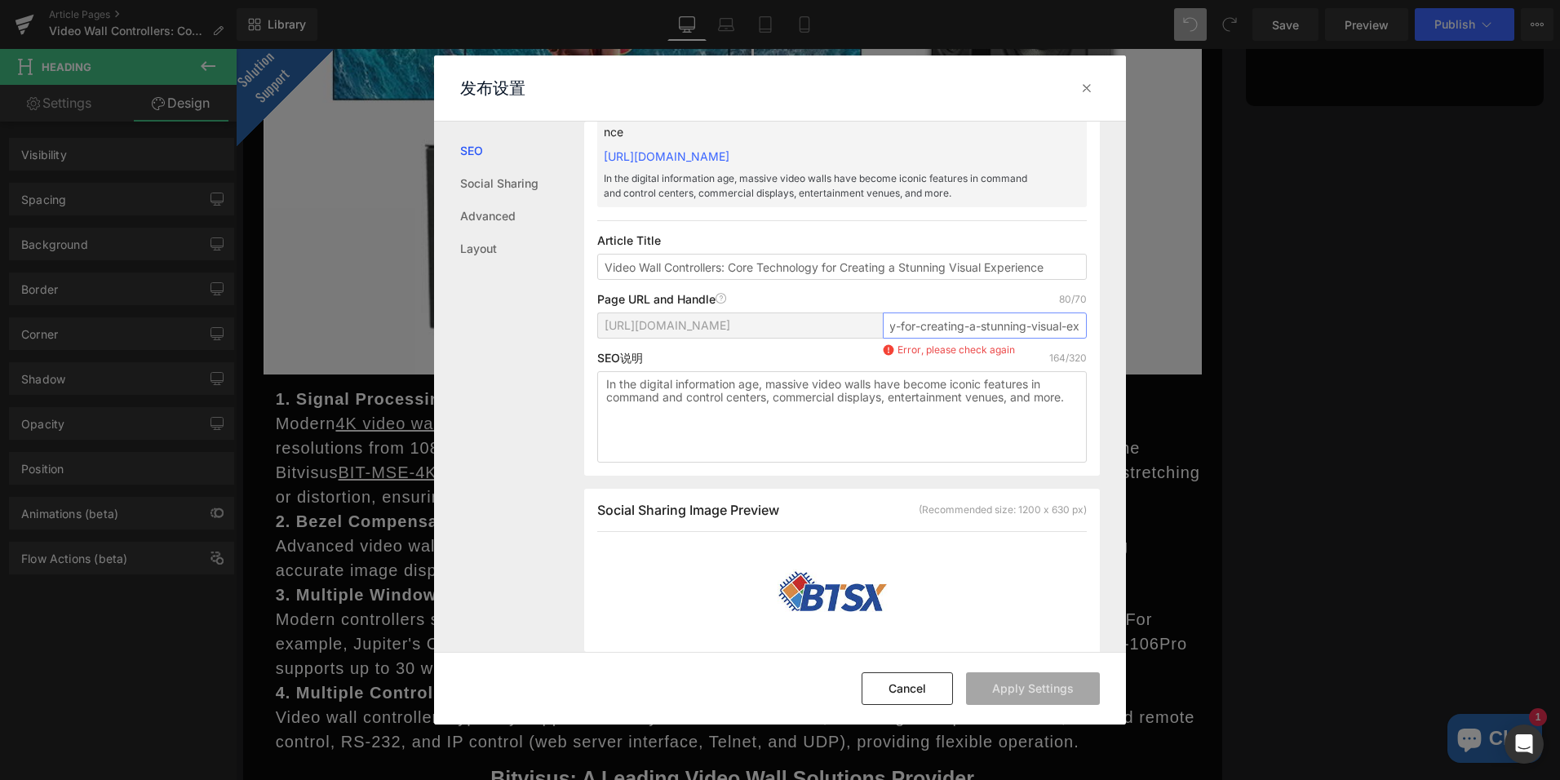
scroll to position [0, 262]
drag, startPoint x: 888, startPoint y: 343, endPoint x: 1127, endPoint y: 351, distance: 239.1
click at [1127, 351] on div "发布设置 SEO Social Sharing Advanced Layout Search Result Preview Video Wall Contro…" at bounding box center [780, 390] width 1560 height 780
click at [989, 338] on input "video-wall-controllers-core-technology-for-creating-a-stunning-visual-experience" at bounding box center [985, 325] width 204 height 26
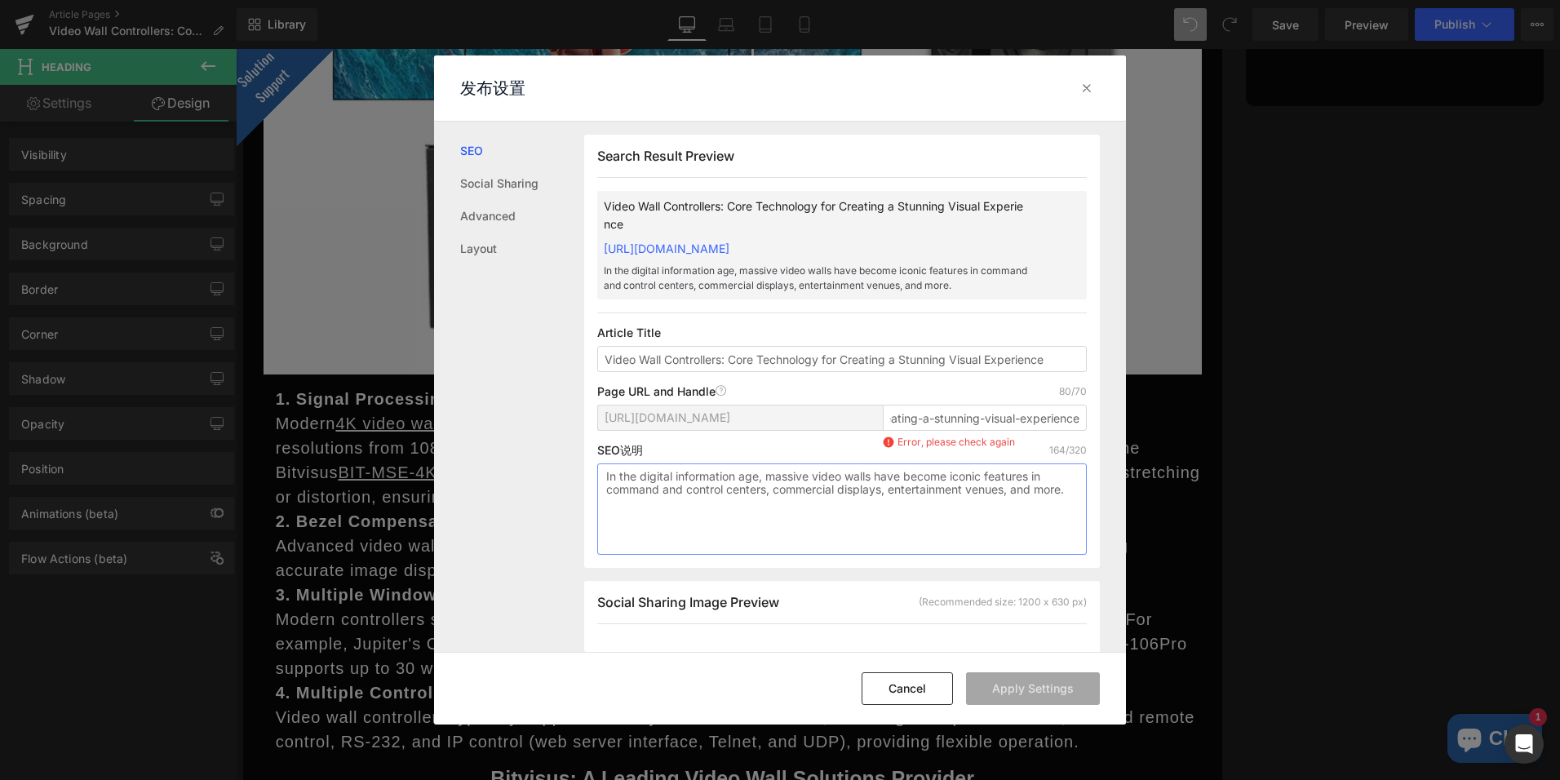
scroll to position [0, 0]
click at [765, 496] on textarea "In the digital information age, massive video walls have become iconic features…" at bounding box center [841, 508] width 489 height 91
click at [777, 514] on textarea "In the digital information age, massive video walls have become iconic features…" at bounding box center [841, 508] width 489 height 91
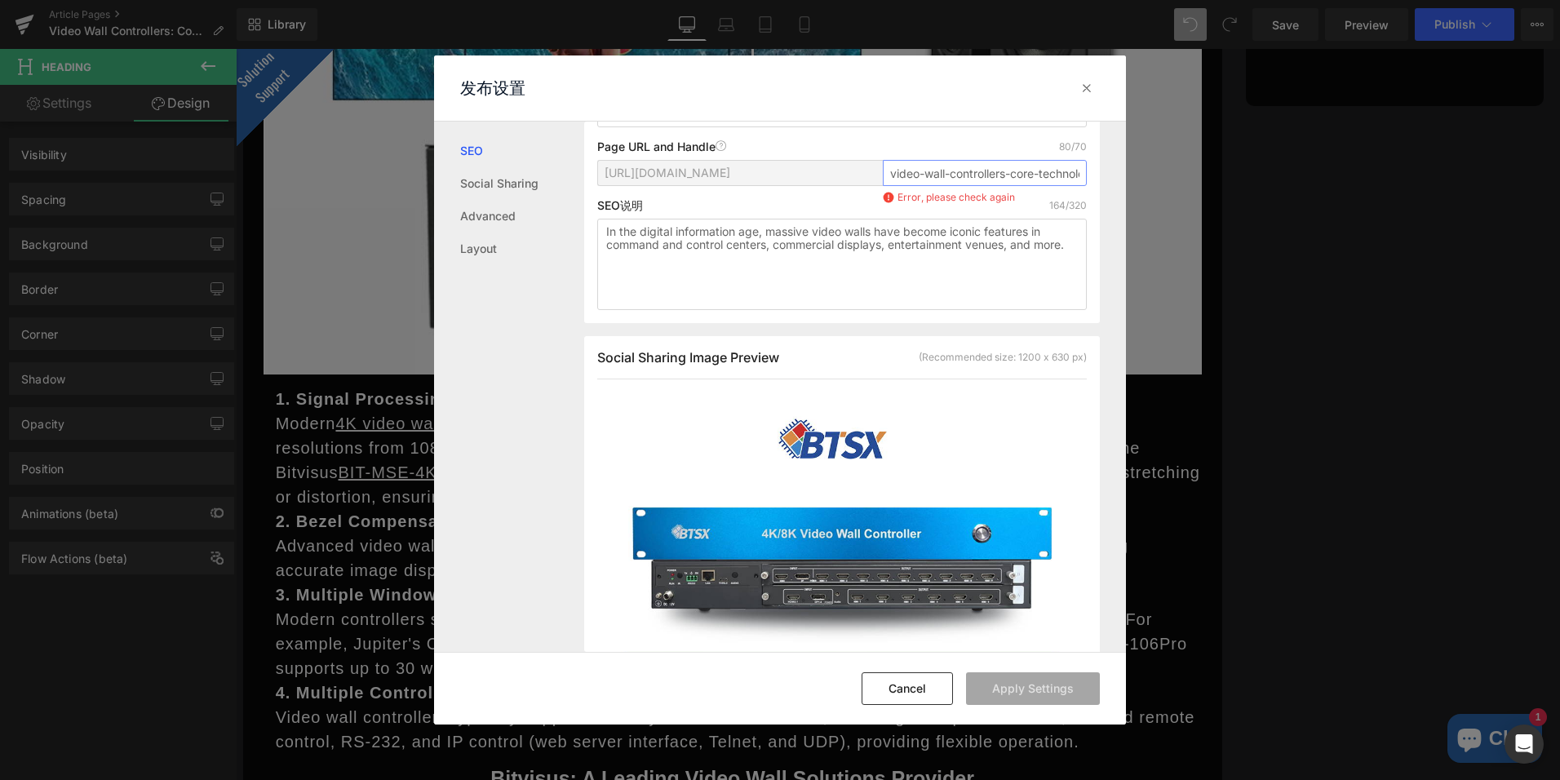
scroll to position [0, 262]
drag, startPoint x: 894, startPoint y: 190, endPoint x: 1210, endPoint y: 216, distance: 317.5
click at [1210, 216] on div "发布设置 SEO Social Sharing Advanced Layout Search Result Preview Video Wall Contro…" at bounding box center [780, 390] width 1560 height 780
click at [1049, 186] on input "video-wall-controllers-core-technology-for-creating-a-stunning-visual-experience" at bounding box center [985, 173] width 204 height 26
drag, startPoint x: 973, startPoint y: 192, endPoint x: 1129, endPoint y: 193, distance: 155.8
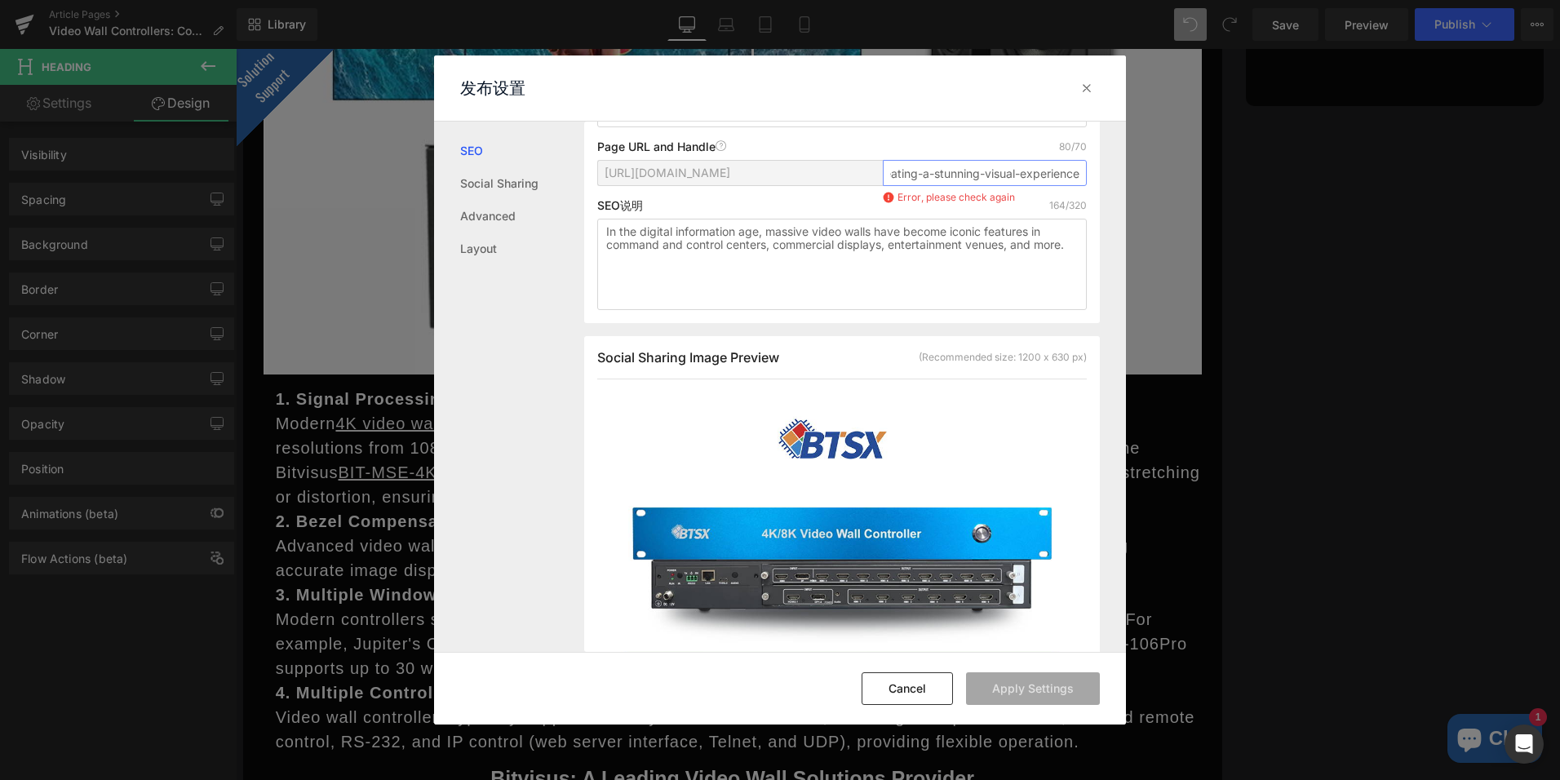
click at [1129, 193] on div "发布设置 SEO Social Sharing Advanced Layout Search Result Preview Video Wall Contro…" at bounding box center [780, 390] width 1560 height 780
click at [1091, 210] on div "Search Result Preview Video Wall Controllers: Core Technology for Creating a St…" at bounding box center [841, 106] width 515 height 433
click at [1050, 186] on input "video-wall-controllers-core-technology-for-creating-a-stunning-visual-experience" at bounding box center [985, 173] width 204 height 26
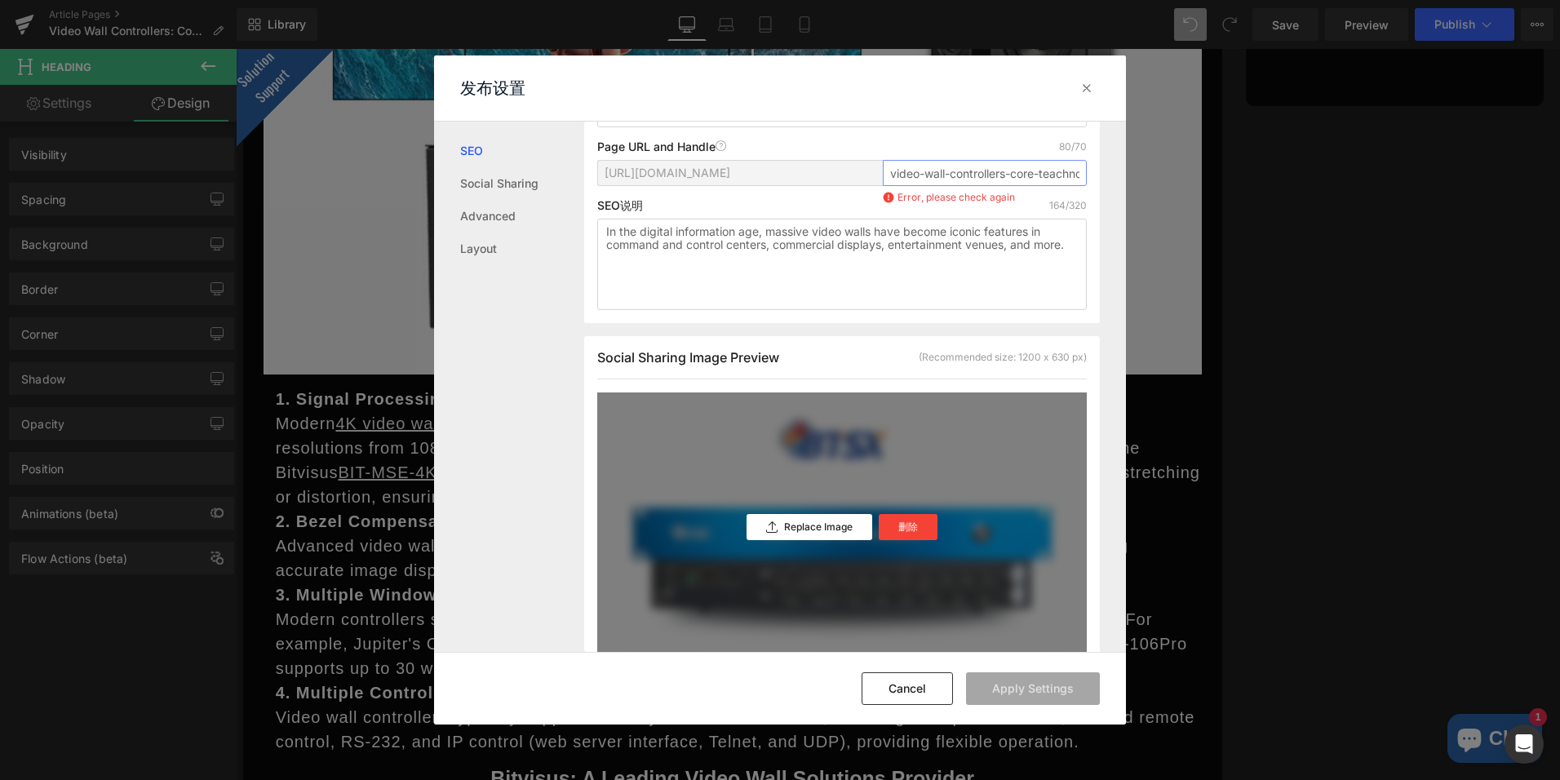
type input "video-wall-controllers-core-technology-for-creating-a-stunning-visual-experience"
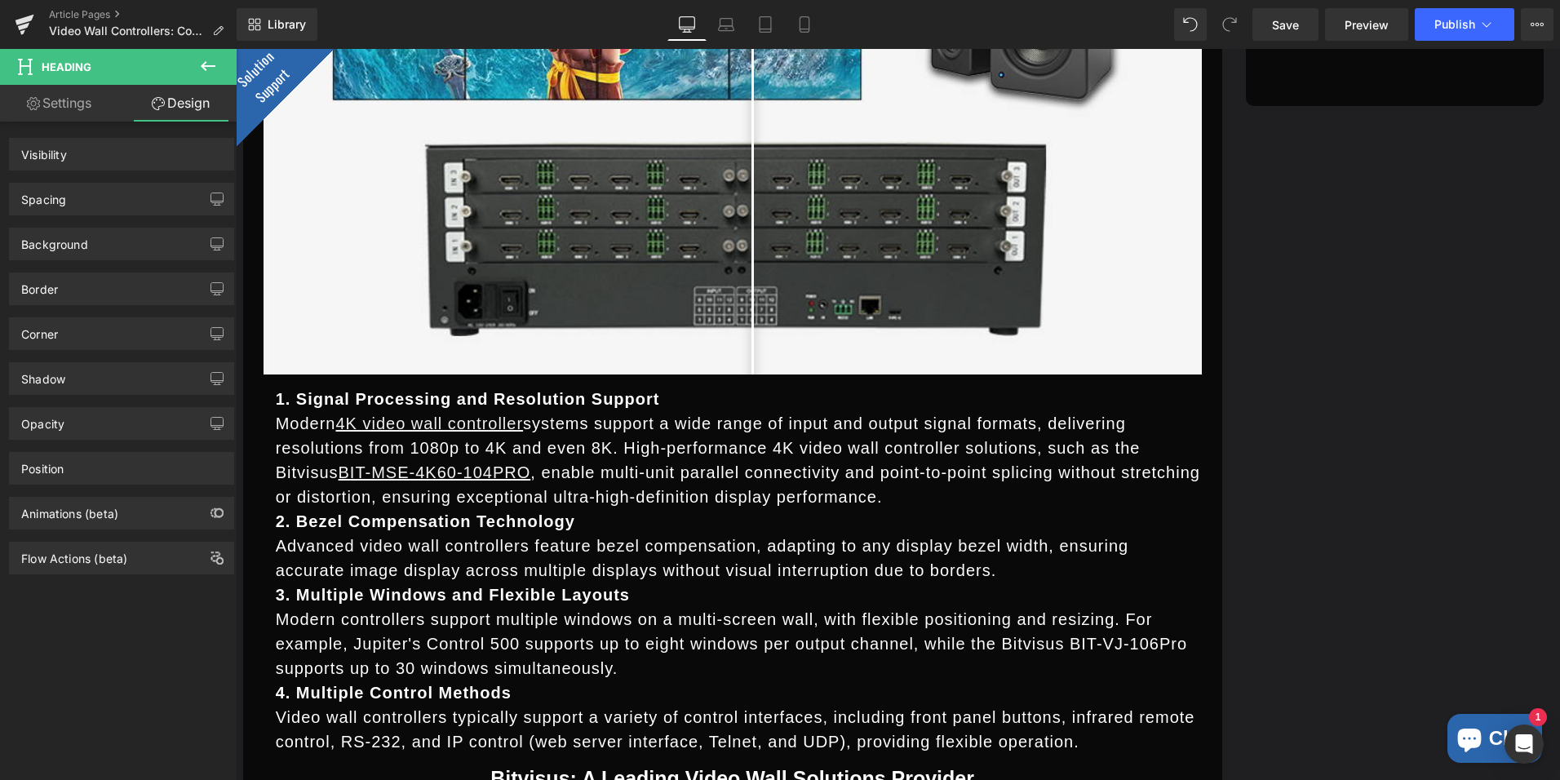
drag, startPoint x: 6, startPoint y: 675, endPoint x: 30, endPoint y: 666, distance: 26.4
click at [7, 676] on div "Visibility 0|0|0|0 Spacing [GEOGRAPHIC_DATA] [GEOGRAPHIC_DATA] Background Backg…" at bounding box center [122, 455] width 244 height 666
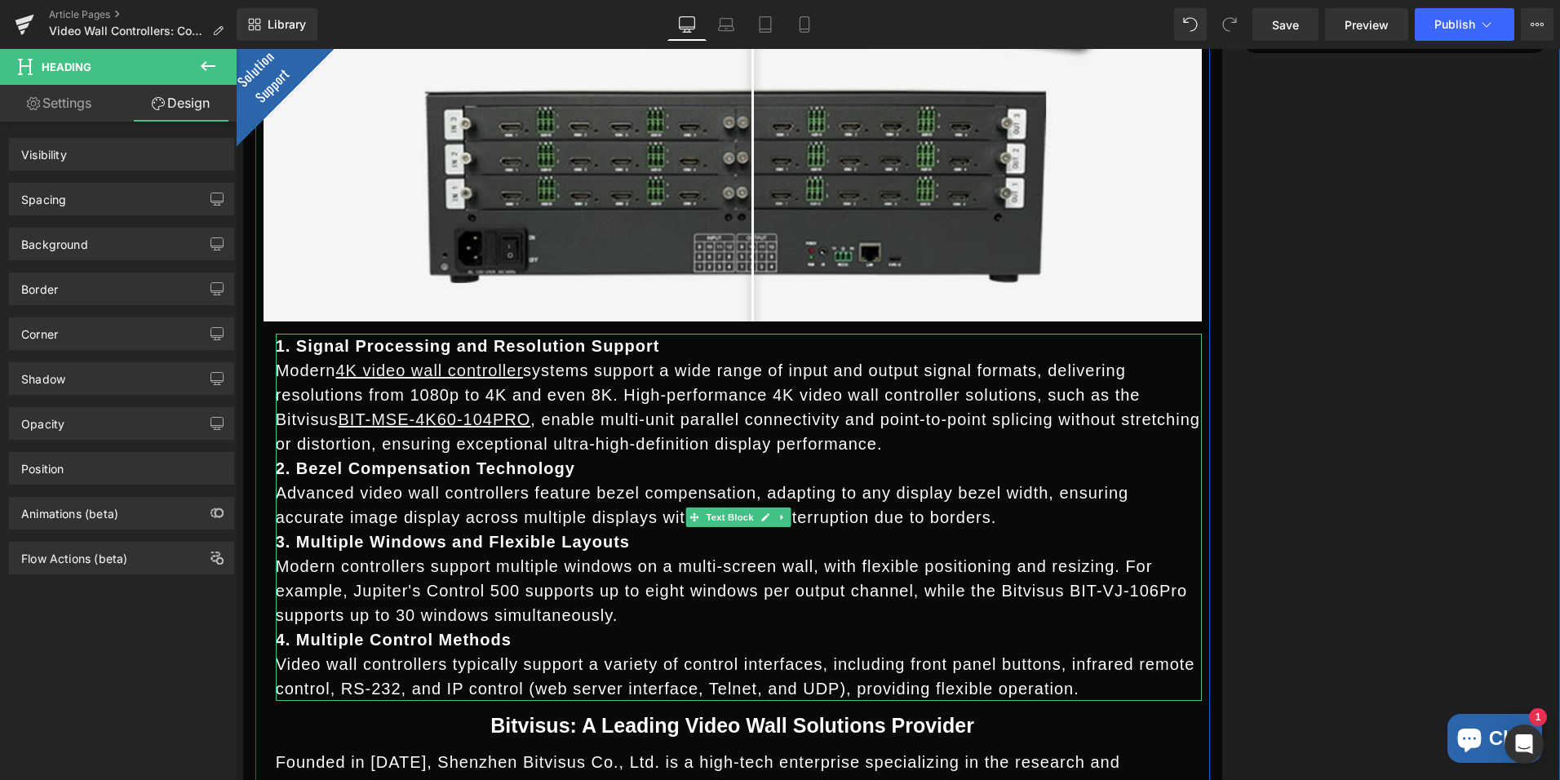
scroll to position [2579, 0]
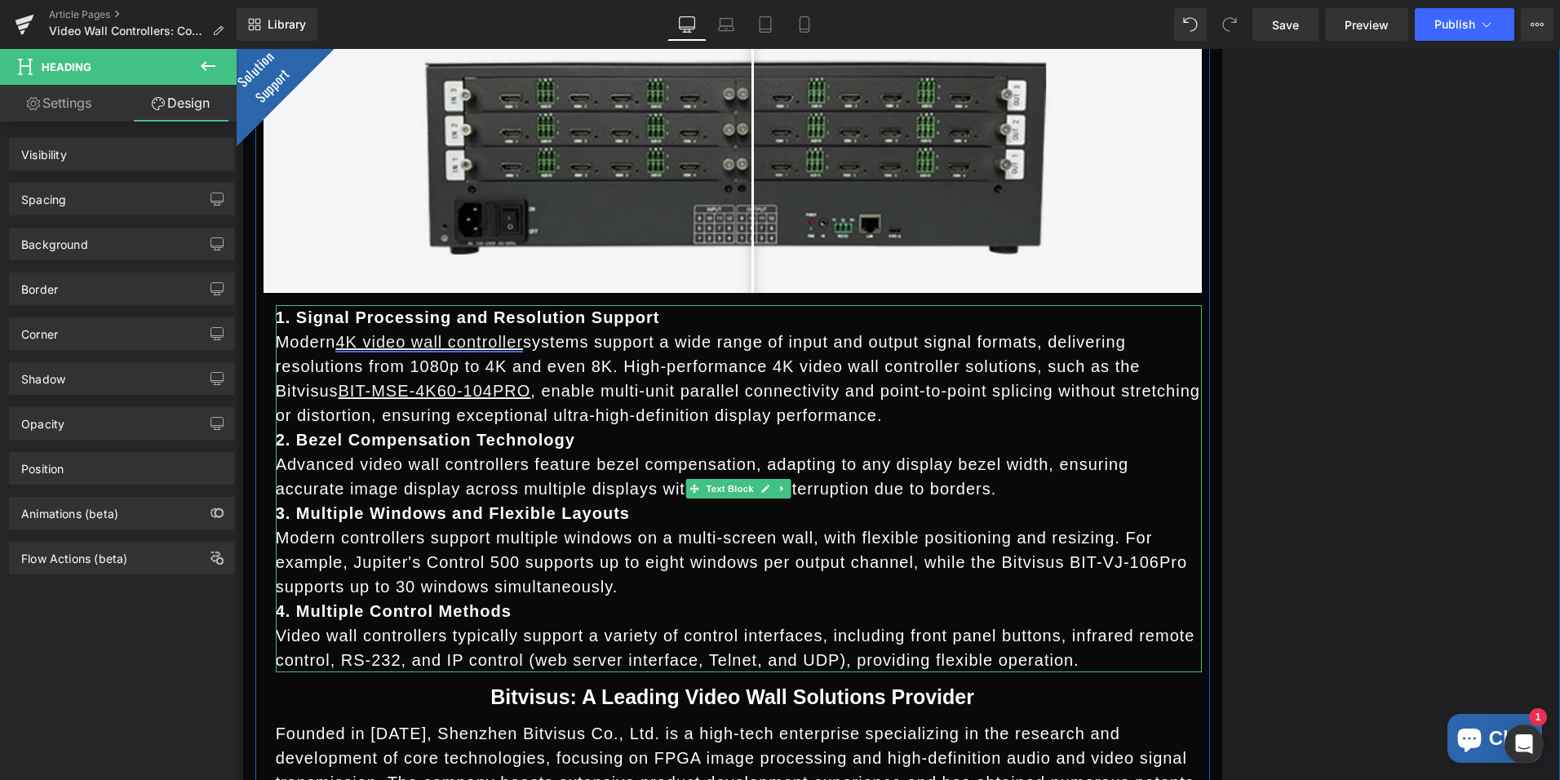
click at [409, 339] on link "4K video wall controller" at bounding box center [429, 342] width 188 height 18
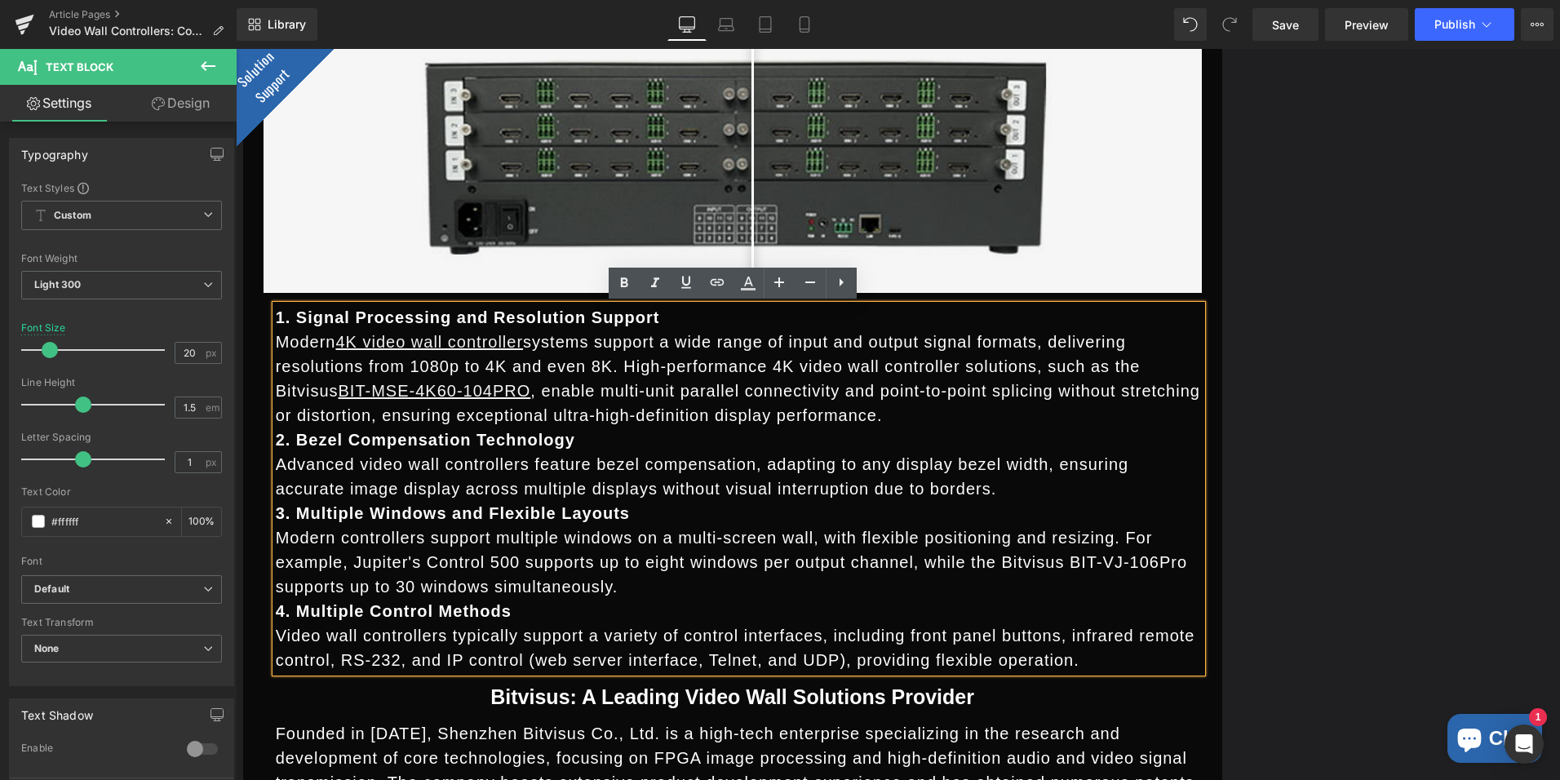
drag, startPoint x: 1295, startPoint y: 650, endPoint x: 1291, endPoint y: 661, distance: 11.4
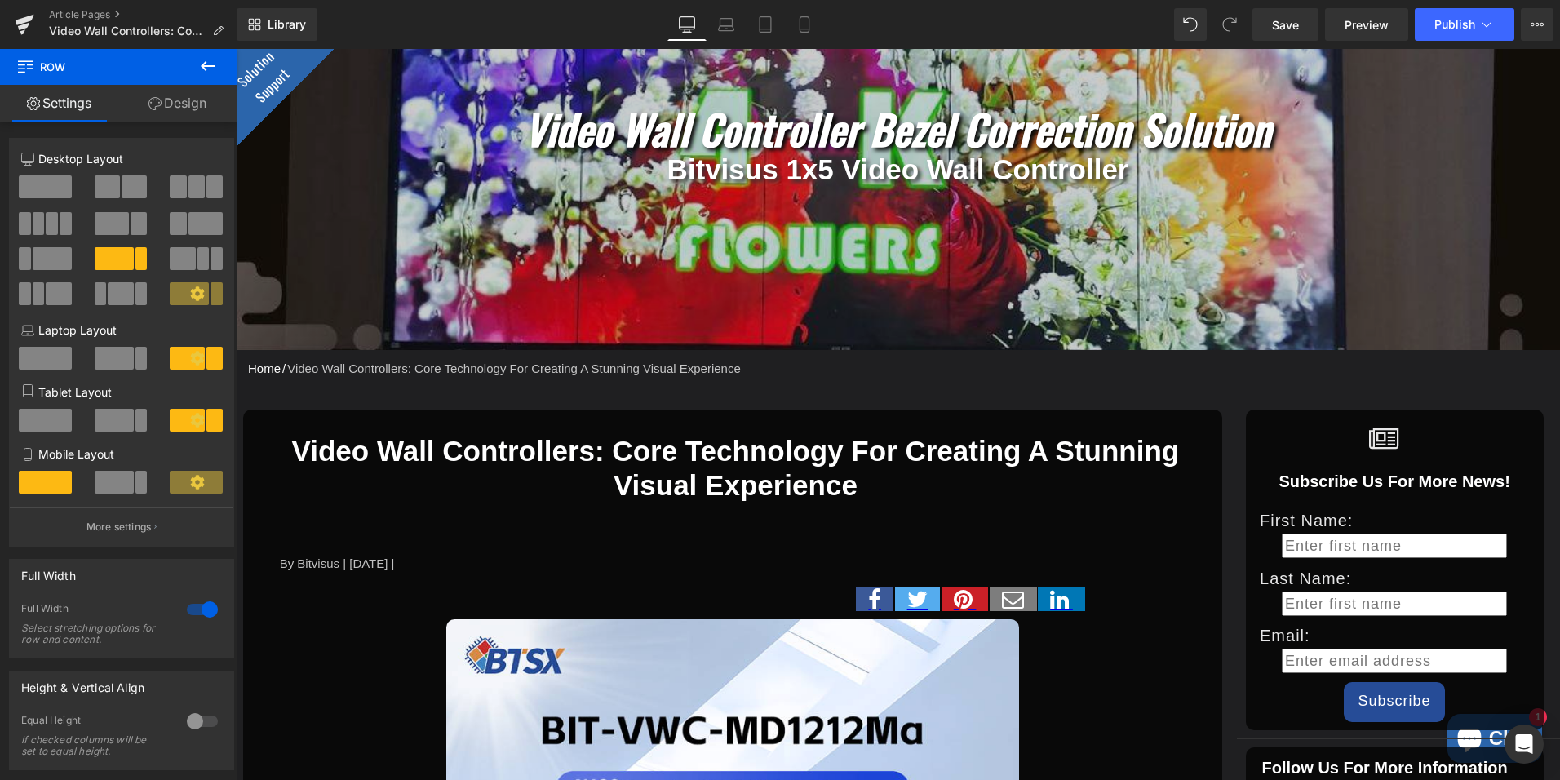
scroll to position [245, 0]
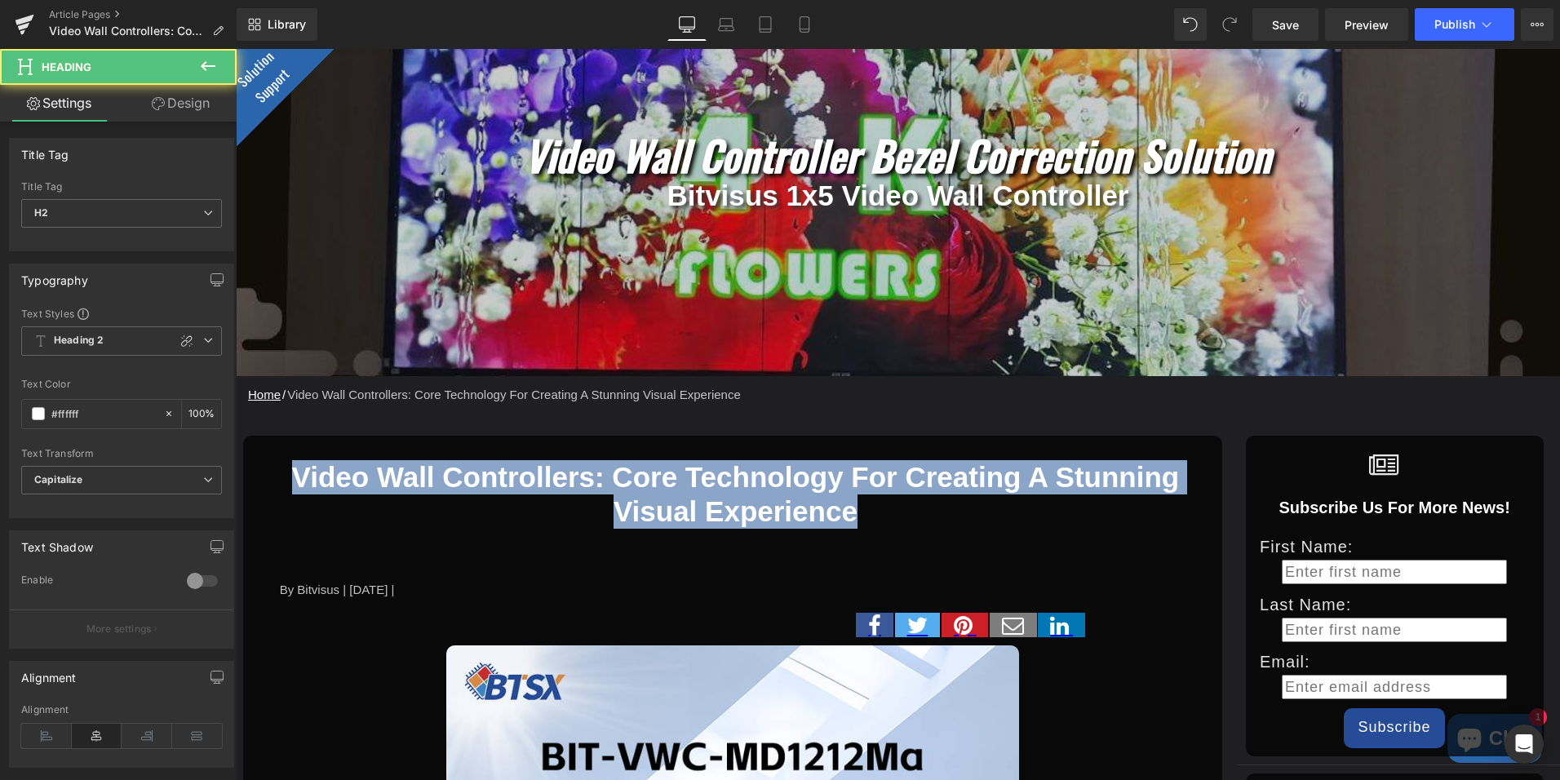
drag, startPoint x: 867, startPoint y: 511, endPoint x: 224, endPoint y: 431, distance: 647.6
click at [236, 431] on html "Skip to content WELCOME TO [GEOGRAPHIC_DATA] Home Product Product Customizable …" at bounding box center [898, 169] width 1324 height 731
drag, startPoint x: 463, startPoint y: 480, endPoint x: 563, endPoint y: 469, distance: 100.1
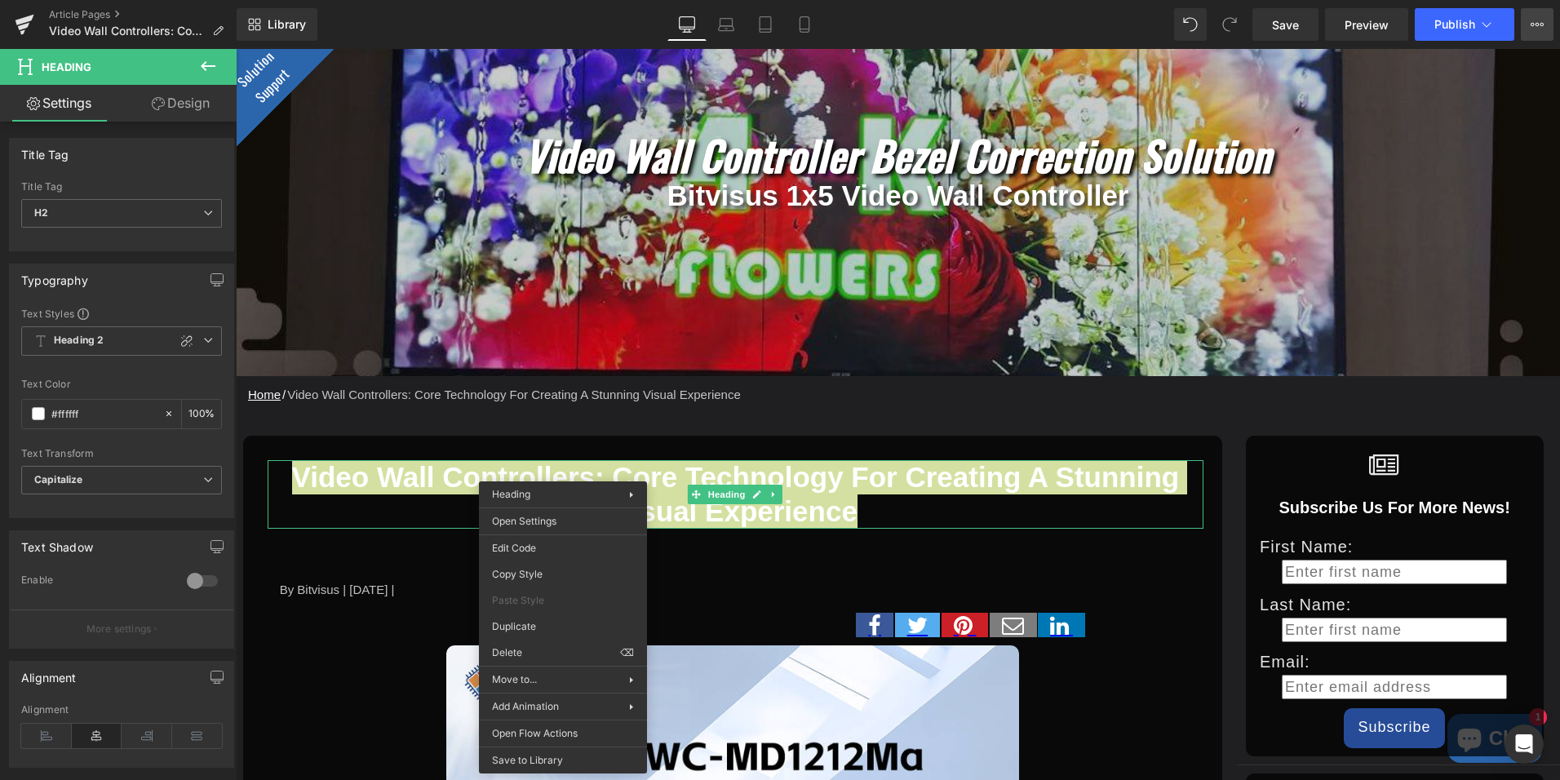
click at [1532, 23] on icon at bounding box center [1532, 24] width 4 height 3
